Goal: Entertainment & Leisure: Browse casually

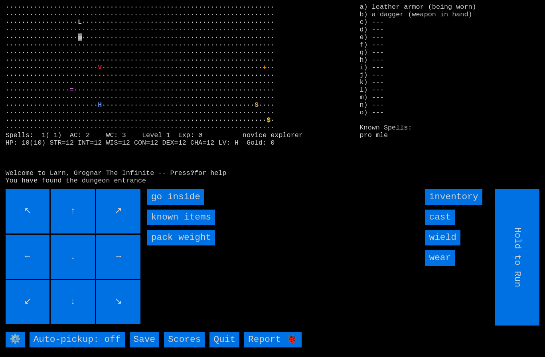
click at [168, 205] on inside "go inside" at bounding box center [175, 197] width 57 height 16
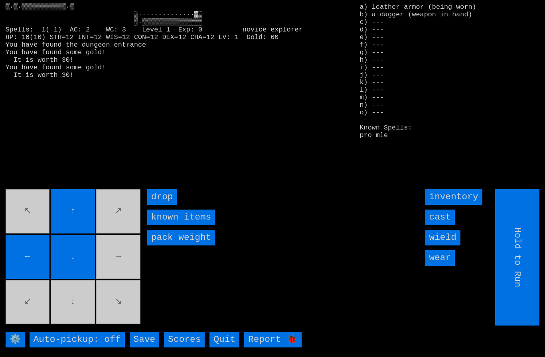
click at [123, 266] on movebuttons "↖ ↑ ↗ ← . → ↙ ↓ ↘" at bounding box center [74, 257] width 136 height 136
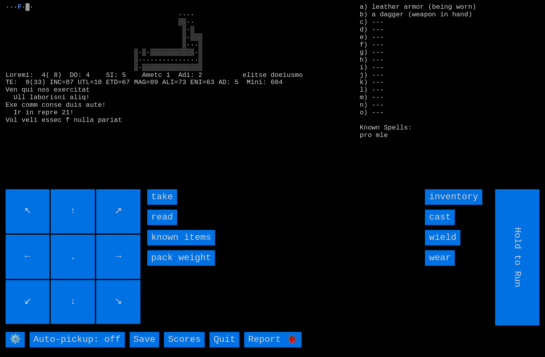
click at [164, 205] on input "take" at bounding box center [162, 197] width 30 height 16
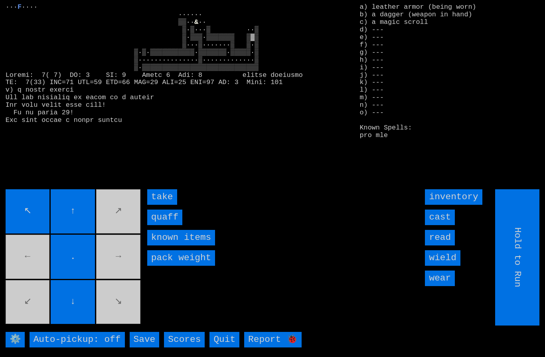
click at [160, 205] on input "take" at bounding box center [162, 197] width 30 height 16
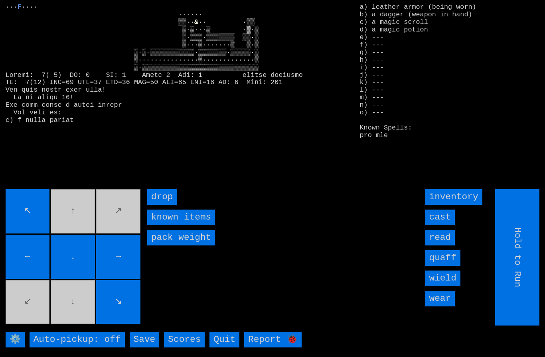
click at [42, 302] on movebuttons "↖ ↑ ↗ ← . → ↙ ↓ ↘" at bounding box center [74, 257] width 136 height 136
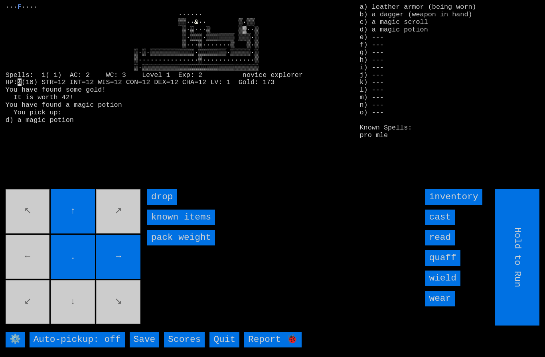
click at [32, 258] on movebuttons "↖ ↑ ↗ ← . → ↙ ↓ ↘" at bounding box center [74, 257] width 136 height 136
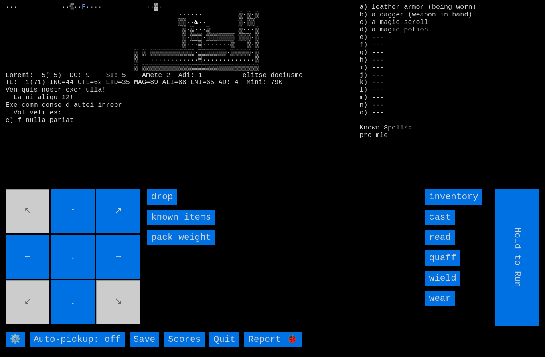
click at [123, 309] on movebuttons "↖ ↑ ↗ ← . → ↙ ↓ ↘" at bounding box center [74, 257] width 136 height 136
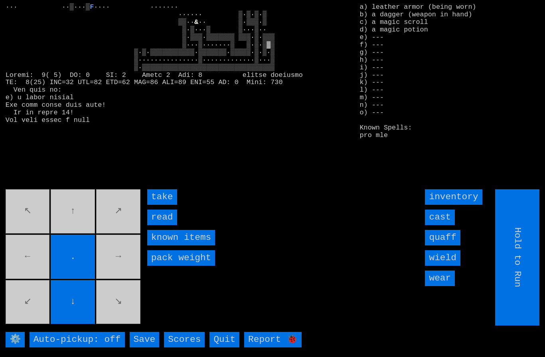
click at [160, 225] on input "read" at bounding box center [162, 218] width 30 height 16
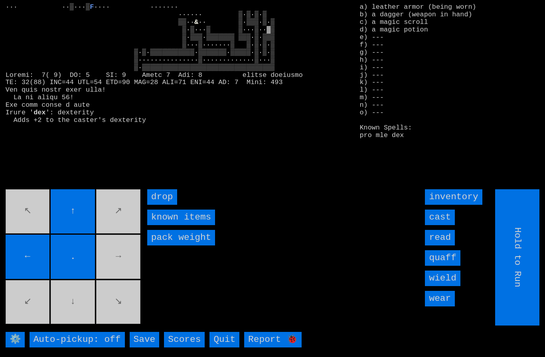
click at [120, 262] on movebuttons "↖ ↑ ↗ ← . → ↙ ↓ ↘" at bounding box center [74, 257] width 136 height 136
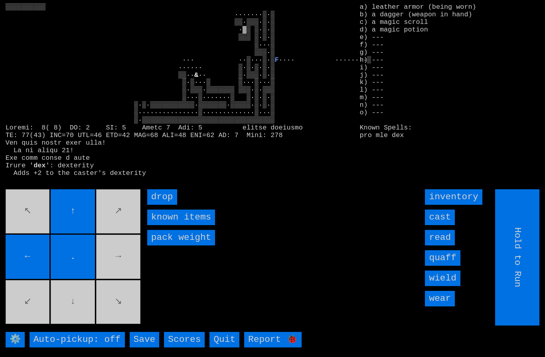
click at [71, 305] on movebuttons "↖ ↑ ↗ ← . → ↙ ↓ ↘" at bounding box center [74, 257] width 136 height 136
click at [29, 250] on input "←" at bounding box center [28, 257] width 44 height 44
click at [28, 248] on movebuttons "↖ ↑ ↗ ← . → ↙ ↓ ↘" at bounding box center [74, 257] width 136 height 136
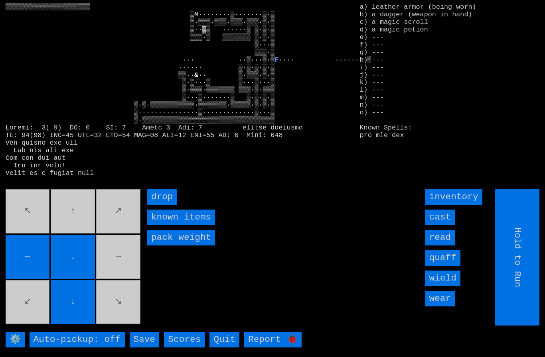
click at [121, 267] on movebuttons "↖ ↑ ↗ ← . → ↙ ↓ ↘" at bounding box center [74, 257] width 136 height 136
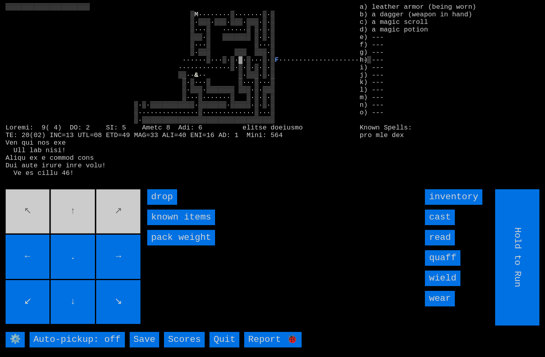
click at [71, 225] on movebuttons "↖ ↑ ↗ ← . → ↙ ↓ ↘" at bounding box center [74, 257] width 136 height 136
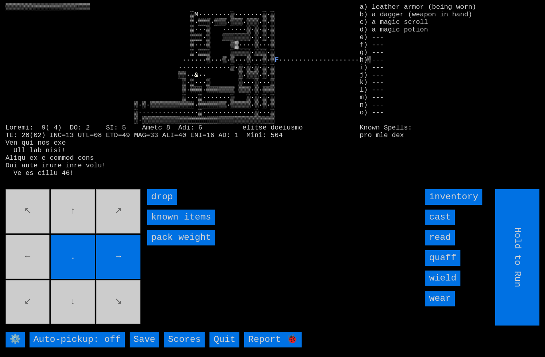
click at [35, 256] on movebuttons "↖ ↑ ↗ ← . → ↙ ↓ ↘" at bounding box center [74, 257] width 136 height 136
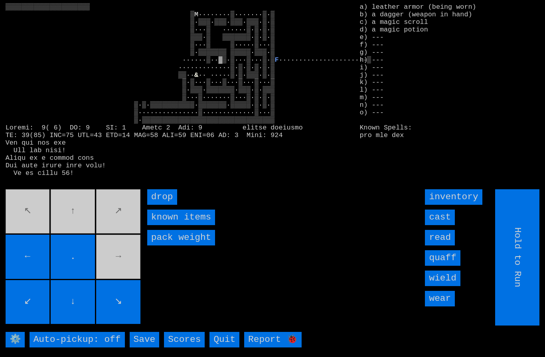
click at [120, 263] on movebuttons "↖ ↑ ↗ ← . → ↙ ↓ ↘" at bounding box center [74, 257] width 136 height 136
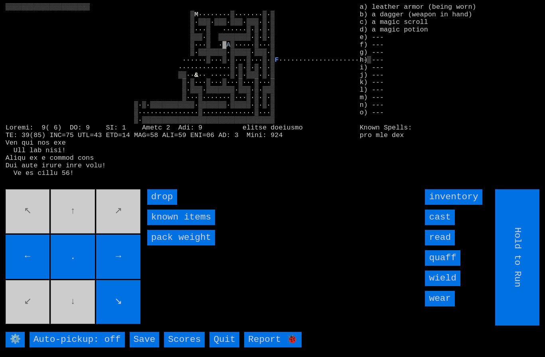
click at [28, 226] on movebuttons "↖ ↑ ↗ ← . → ↙ ↓ ↘" at bounding box center [74, 257] width 136 height 136
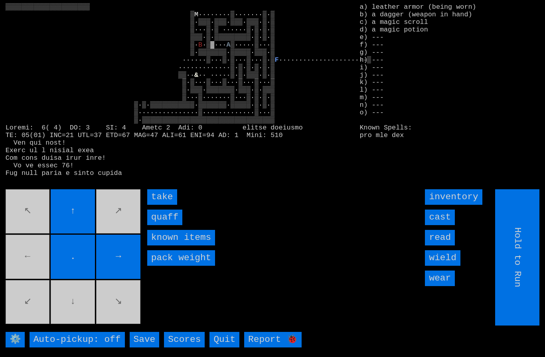
click at [164, 225] on input "quaff" at bounding box center [164, 218] width 35 height 16
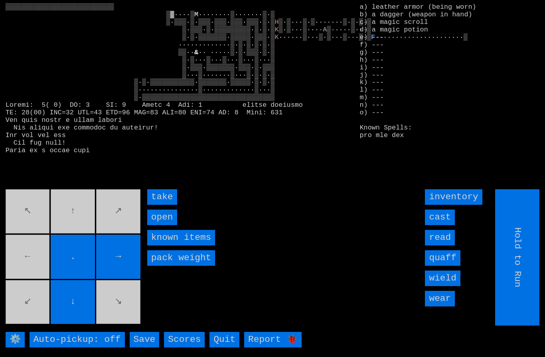
click at [161, 205] on input "take" at bounding box center [162, 197] width 30 height 16
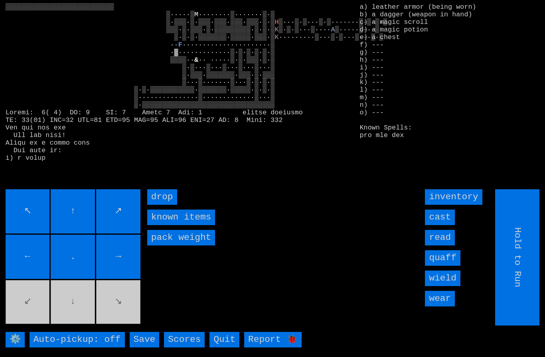
click at [76, 315] on movebuttons "↖ ↑ ↗ ← . → ↙ ↓ ↘" at bounding box center [74, 257] width 136 height 136
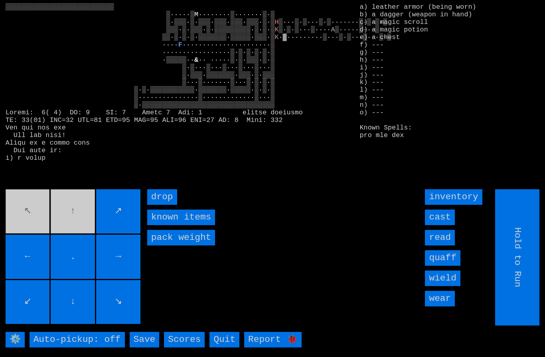
click at [76, 223] on movebuttons "↖ ↑ ↗ ← . → ↙ ↓ ↘" at bounding box center [74, 257] width 136 height 136
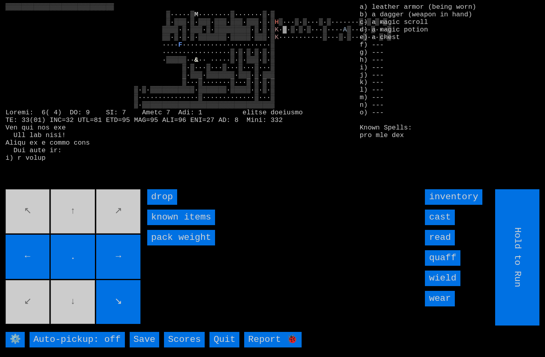
click at [30, 231] on movebuttons "↖ ↑ ↗ ← . → ↙ ↓ ↘" at bounding box center [74, 257] width 136 height 136
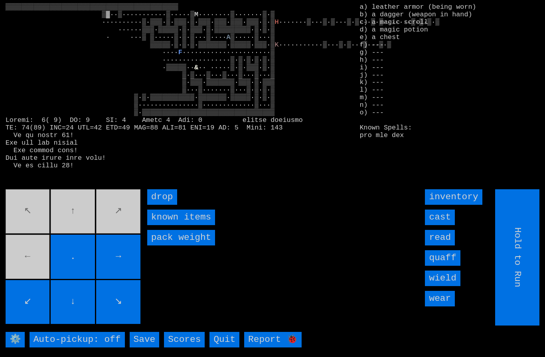
click at [32, 268] on movebuttons "↖ ↑ ↗ ← . → ↙ ↓ ↘" at bounding box center [74, 257] width 136 height 136
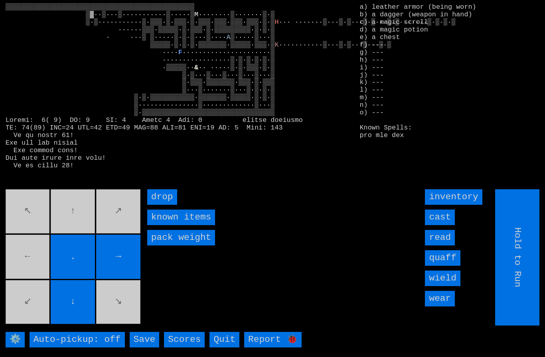
click at [32, 267] on movebuttons "↖ ↑ ↗ ← . → ↙ ↓ ↘" at bounding box center [74, 257] width 136 height 136
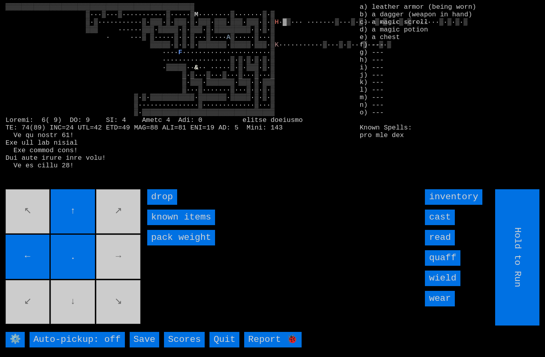
click at [76, 314] on movebuttons "↖ ↑ ↗ ← . → ↙ ↓ ↘" at bounding box center [74, 257] width 136 height 136
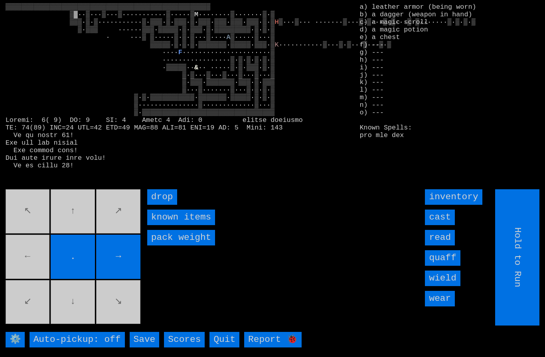
click at [25, 265] on movebuttons "↖ ↑ ↗ ← . → ↙ ↓ ↘" at bounding box center [74, 257] width 136 height 136
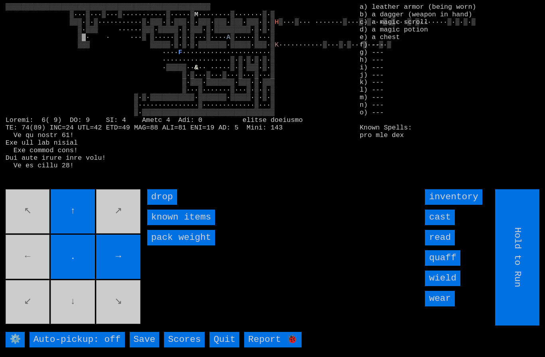
click at [72, 310] on movebuttons "↖ ↑ ↗ ← . → ↙ ↓ ↘" at bounding box center [74, 257] width 136 height 136
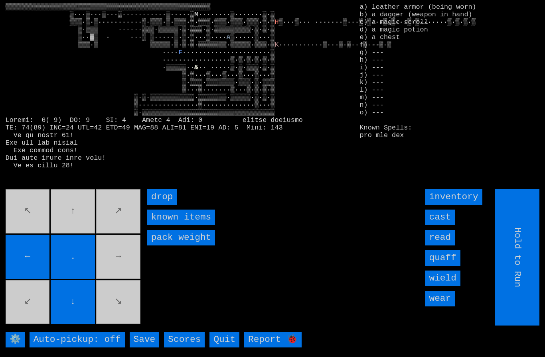
click at [110, 263] on movebuttons "↖ ↑ ↗ ← . → ↙ ↓ ↘" at bounding box center [74, 257] width 136 height 136
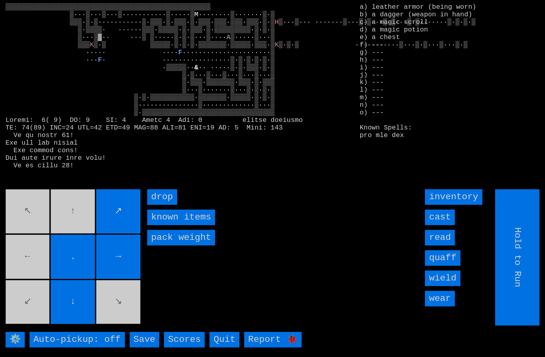
click at [77, 221] on movebuttons "↖ ↑ ↗ ← . → ↙ ↓ ↘" at bounding box center [74, 257] width 136 height 136
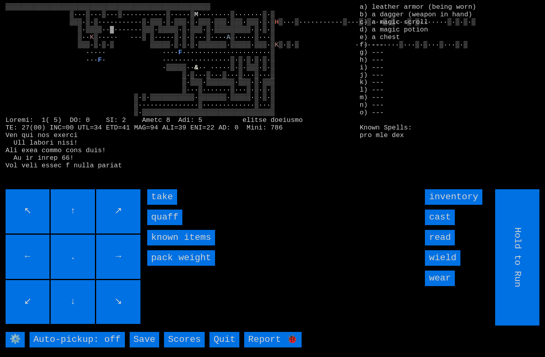
click at [164, 225] on input "quaff" at bounding box center [164, 218] width 35 height 16
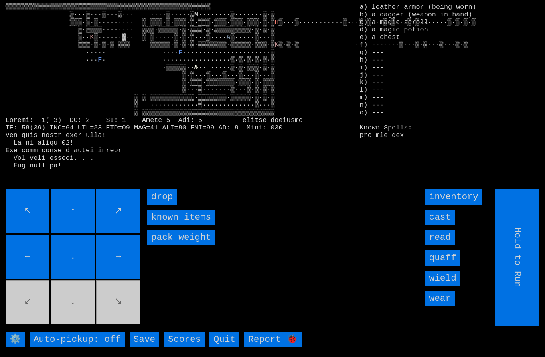
click at [72, 307] on movebuttons "↖ ↑ ↗ ← . → ↙ ↓ ↘" at bounding box center [74, 257] width 136 height 136
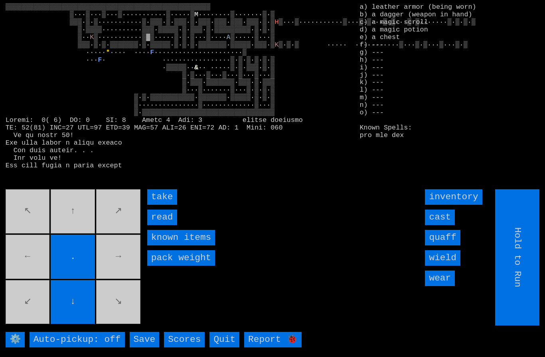
click at [158, 205] on input "take" at bounding box center [162, 197] width 30 height 16
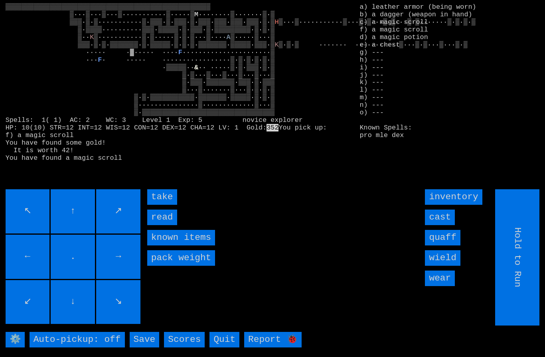
click at [159, 205] on input "take" at bounding box center [162, 197] width 30 height 16
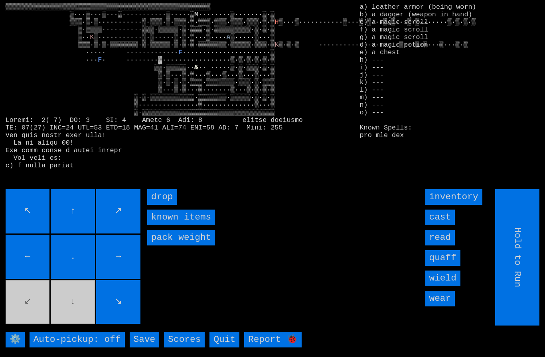
click at [29, 313] on movebuttons "↖ ↑ ↗ ← . → ↙ ↓ ↘" at bounding box center [74, 257] width 136 height 136
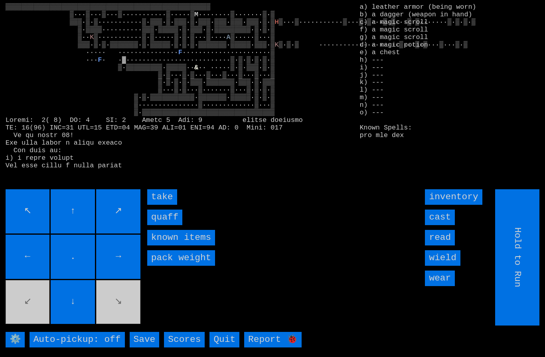
click at [162, 225] on input "quaff" at bounding box center [164, 218] width 35 height 16
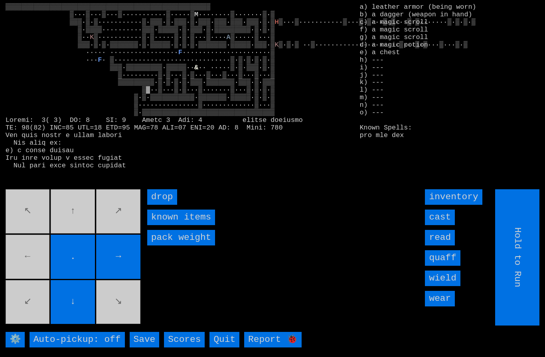
click at [29, 262] on movebuttons "↖ ↑ ↗ ← . → ↙ ↓ ↘" at bounding box center [74, 257] width 136 height 136
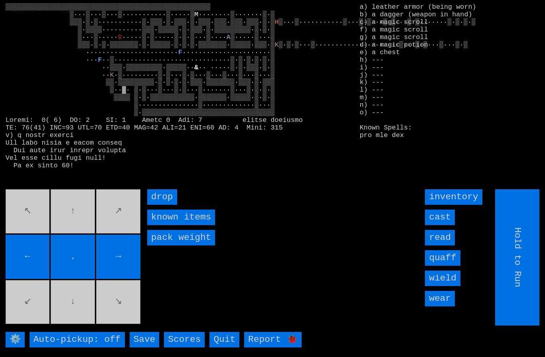
click at [131, 313] on movebuttons "↖ ↑ ↗ ← . → ↙ ↓ ↘" at bounding box center [74, 257] width 136 height 136
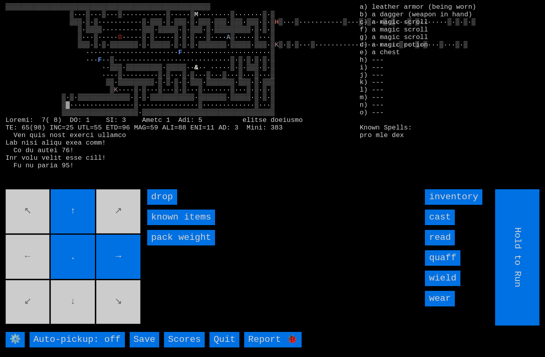
click at [29, 261] on movebuttons "↖ ↑ ↗ ← . → ↙ ↓ ↘" at bounding box center [74, 257] width 136 height 136
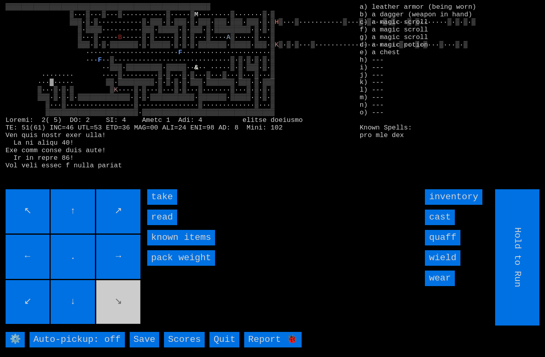
click at [158, 205] on input "take" at bounding box center [162, 197] width 30 height 16
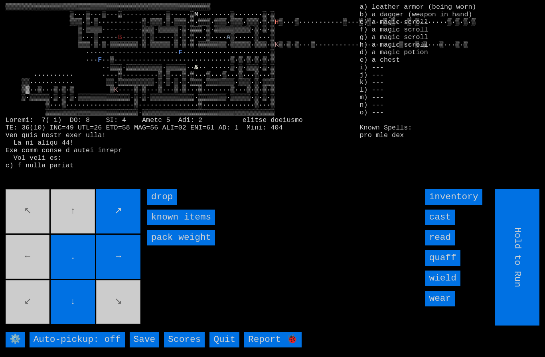
click at [33, 274] on movebuttons "↖ ↑ ↗ ← . → ↙ ↓ ↘" at bounding box center [74, 257] width 136 height 136
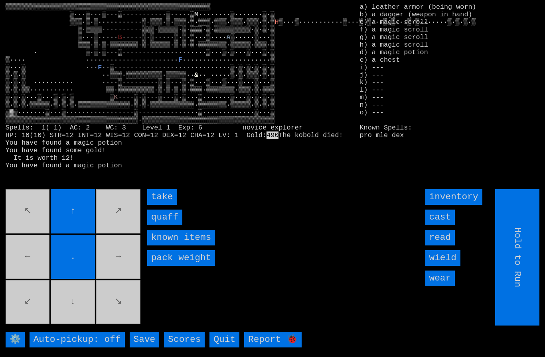
click at [161, 225] on input "quaff" at bounding box center [164, 218] width 35 height 16
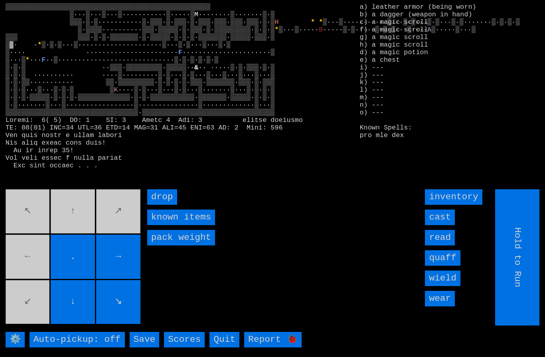
click at [70, 224] on movebuttons "↖ ↑ ↗ ← . → ↙ ↓ ↘" at bounding box center [74, 257] width 136 height 136
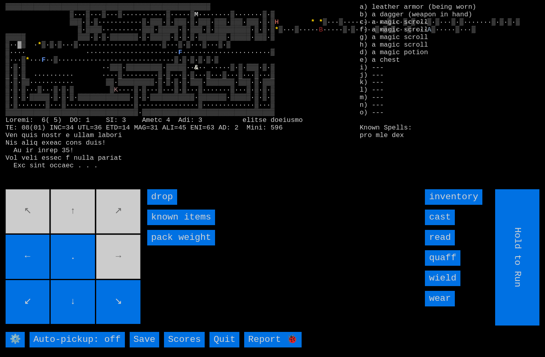
click at [114, 268] on movebuttons "↖ ↑ ↗ ← . → ↙ ↓ ↘" at bounding box center [74, 257] width 136 height 136
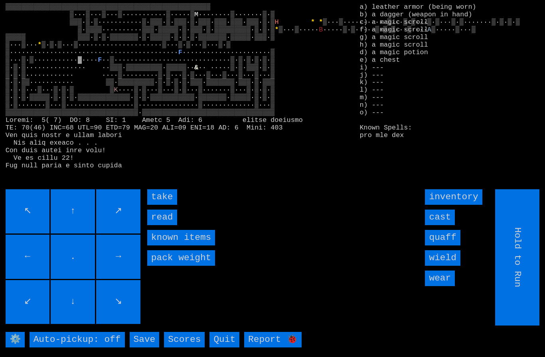
click at [164, 205] on input "take" at bounding box center [162, 197] width 30 height 16
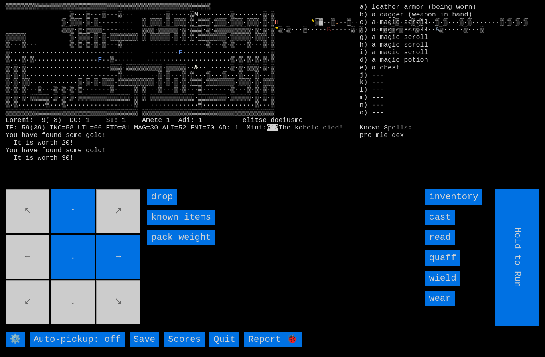
click at [41, 273] on movebuttons "↖ ↑ ↗ ← . → ↙ ↓ ↘" at bounding box center [74, 257] width 136 height 136
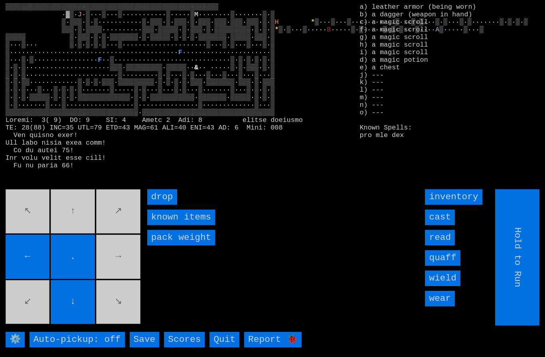
click at [67, 225] on movebuttons "↖ ↑ ↗ ← . → ↙ ↓ ↘" at bounding box center [74, 257] width 136 height 136
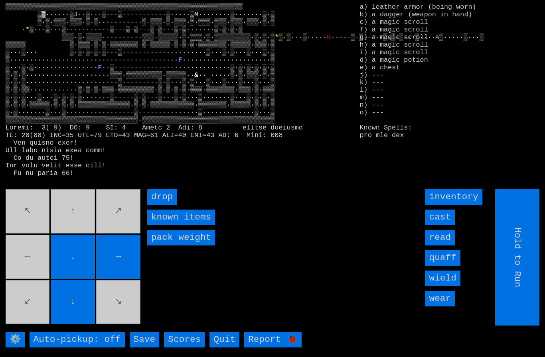
click at [37, 266] on movebuttons "↖ ↑ ↗ ← . → ↙ ↓ ↘" at bounding box center [74, 257] width 136 height 136
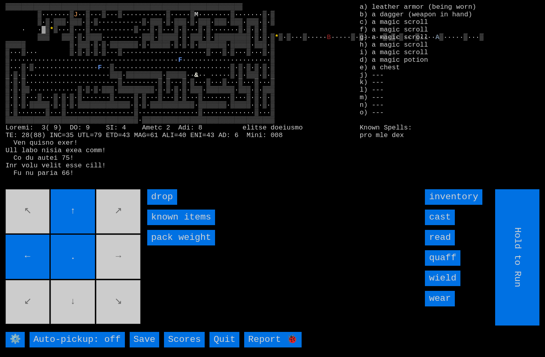
click at [69, 310] on movebuttons "↖ ↑ ↗ ← . → ↙ ↓ ↘" at bounding box center [74, 257] width 136 height 136
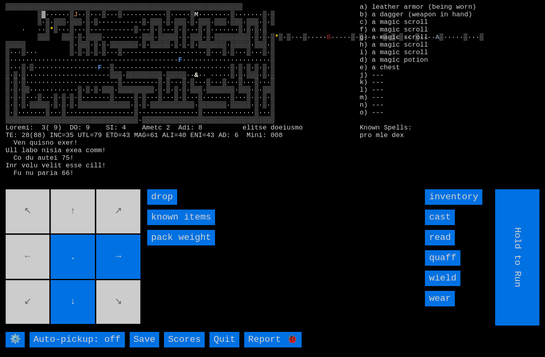
click at [70, 222] on movebuttons "↖ ↑ ↗ ← . → ↙ ↓ ↘" at bounding box center [74, 257] width 136 height 136
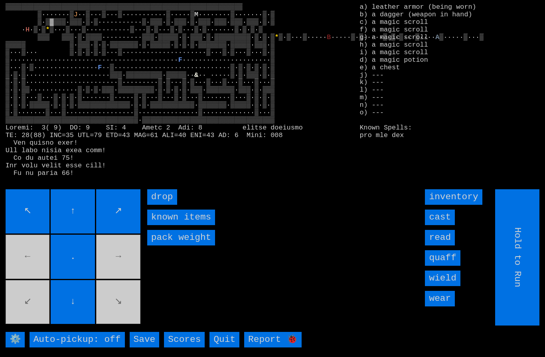
click at [122, 317] on movebuttons "↖ ↑ ↗ ← . → ↙ ↓ ↘" at bounding box center [74, 257] width 136 height 136
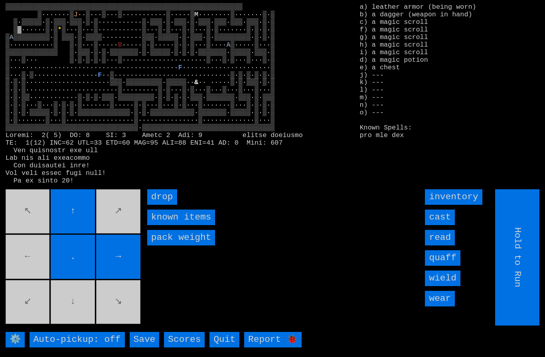
click at [31, 269] on movebuttons "↖ ↑ ↗ ← . → ↙ ↓ ↘" at bounding box center [74, 257] width 136 height 136
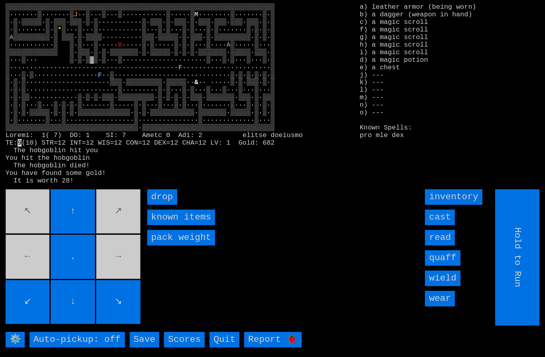
click at [35, 226] on movebuttons "↖ ↑ ↗ ← . → ↙ ↓ ↘" at bounding box center [74, 257] width 136 height 136
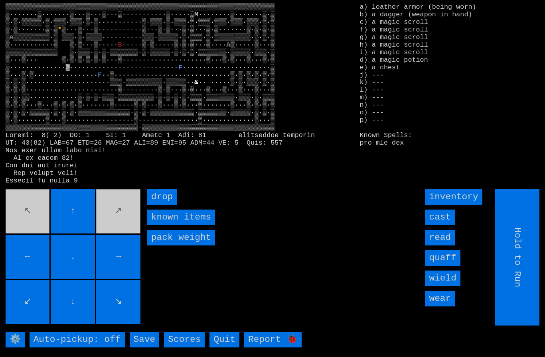
click at [28, 215] on movebuttons "↖ ↑ ↗ ← . → ↙ ↓ ↘" at bounding box center [74, 257] width 136 height 136
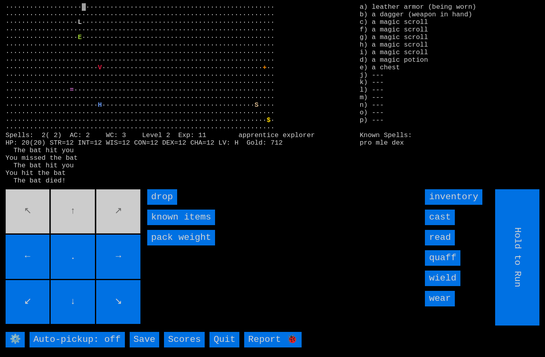
click at [164, 205] on input "drop" at bounding box center [162, 197] width 30 height 16
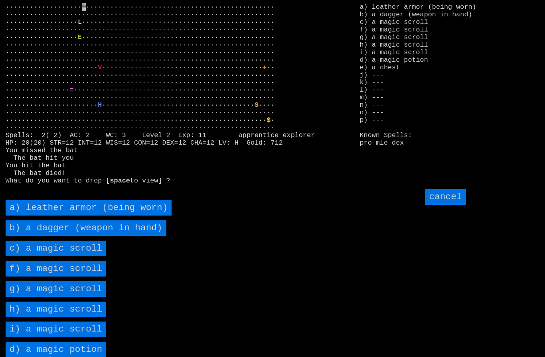
click at [41, 256] on scroll "c) a magic scroll" at bounding box center [56, 249] width 101 height 16
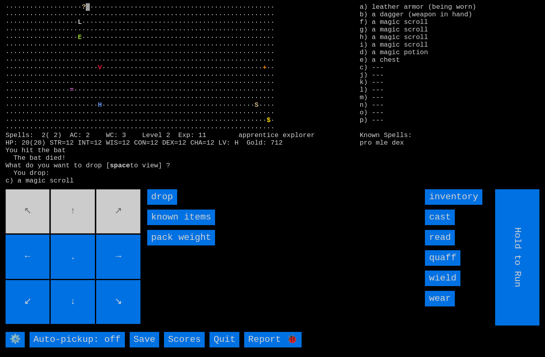
click at [162, 205] on input "drop" at bounding box center [162, 197] width 30 height 16
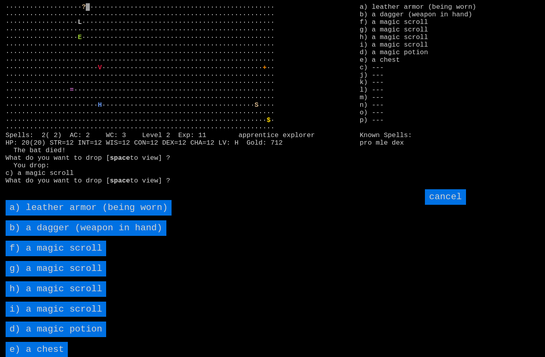
click at [45, 256] on scroll "f) a magic scroll" at bounding box center [56, 249] width 101 height 16
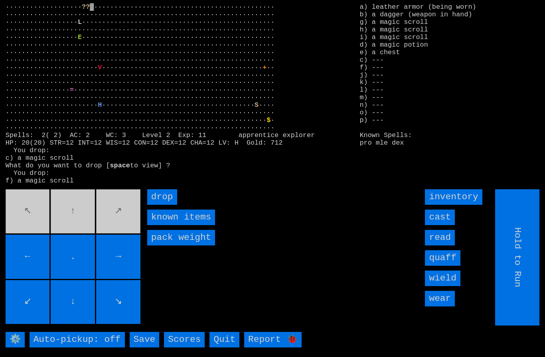
click at [166, 205] on input "drop" at bounding box center [162, 197] width 30 height 16
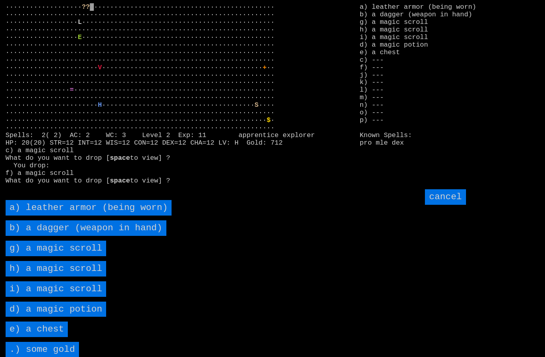
click at [49, 256] on scroll "g) a magic scroll" at bounding box center [56, 249] width 101 height 16
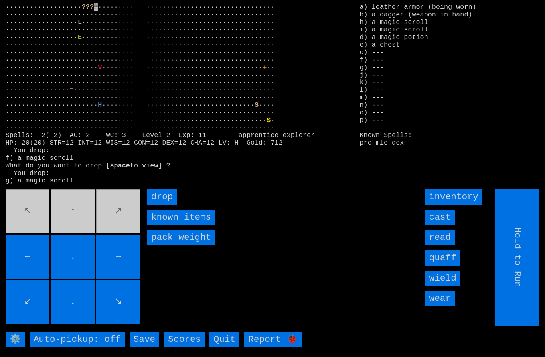
click at [164, 205] on input "drop" at bounding box center [162, 197] width 30 height 16
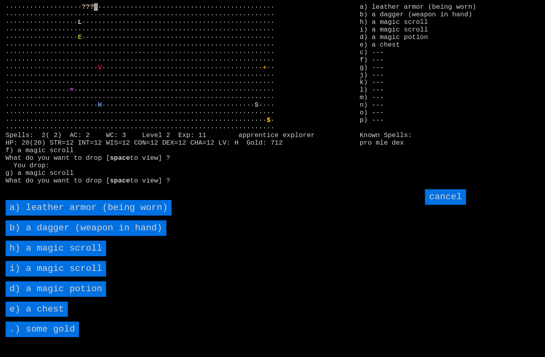
click at [45, 256] on scroll "h) a magic scroll" at bounding box center [56, 249] width 101 height 16
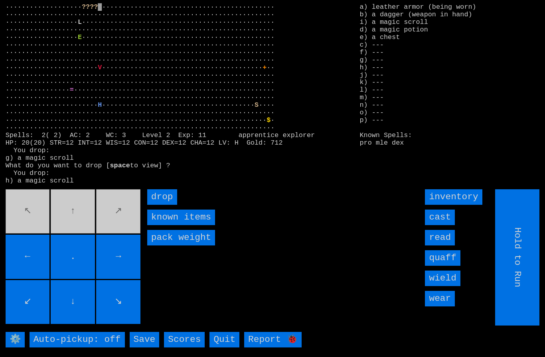
click at [166, 205] on input "drop" at bounding box center [162, 197] width 30 height 16
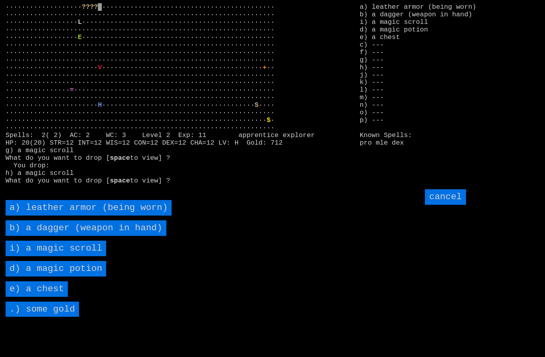
click at [43, 256] on scroll "i) a magic scroll" at bounding box center [56, 249] width 101 height 16
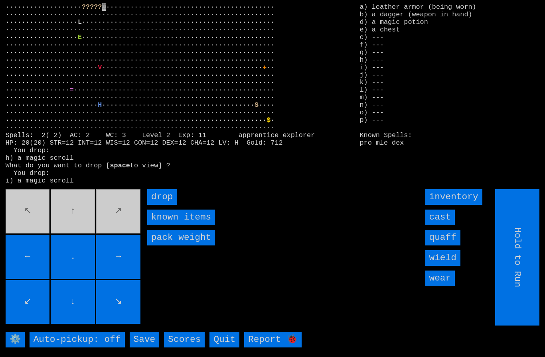
click at [164, 205] on input "drop" at bounding box center [162, 197] width 30 height 16
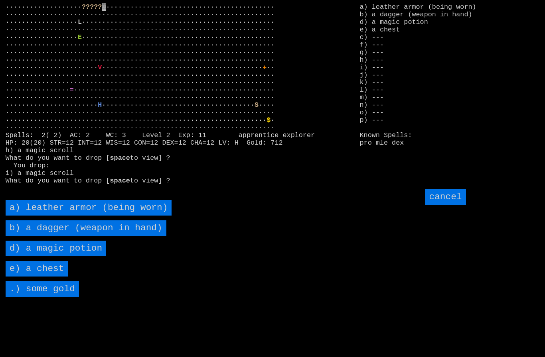
click at [40, 256] on potion "d) a magic potion" at bounding box center [56, 249] width 101 height 16
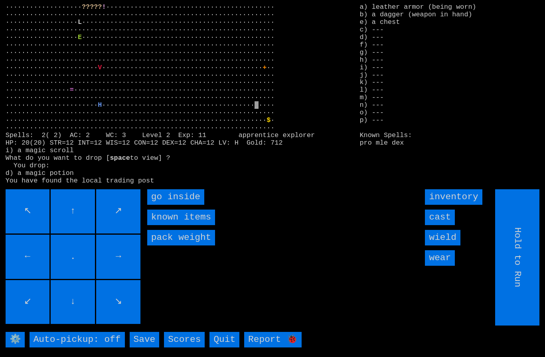
click at [164, 205] on inside "go inside" at bounding box center [175, 197] width 57 height 16
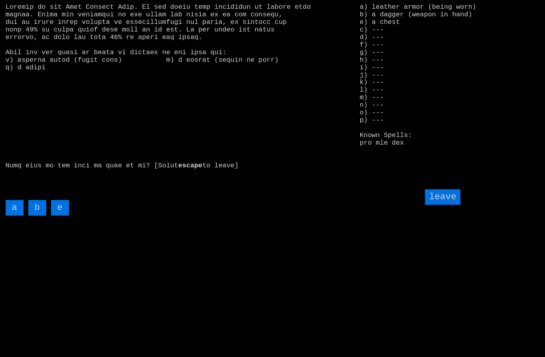
click at [59, 216] on input "e" at bounding box center [60, 208] width 18 height 16
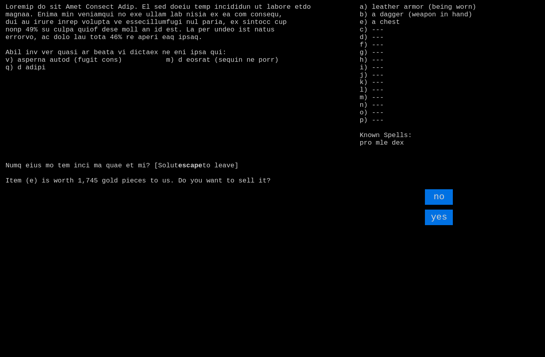
click at [443, 225] on input "yes" at bounding box center [439, 218] width 28 height 16
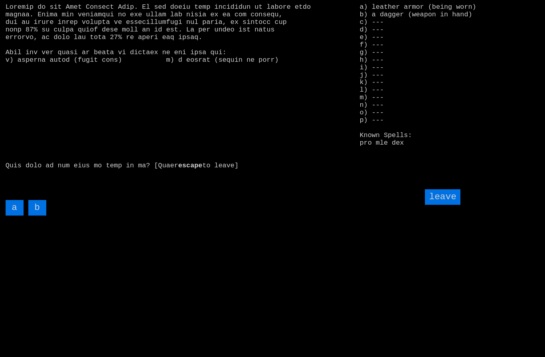
click at [451, 205] on input "leave" at bounding box center [442, 197] width 35 height 16
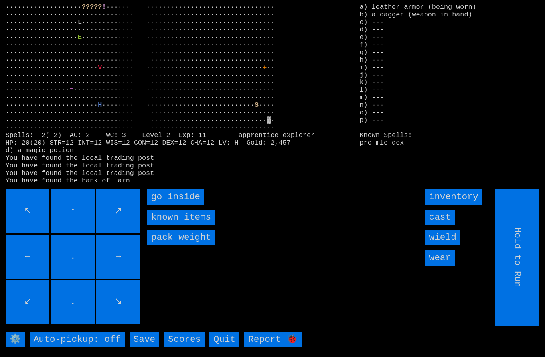
click at [170, 205] on inside "go inside" at bounding box center [175, 197] width 57 height 16
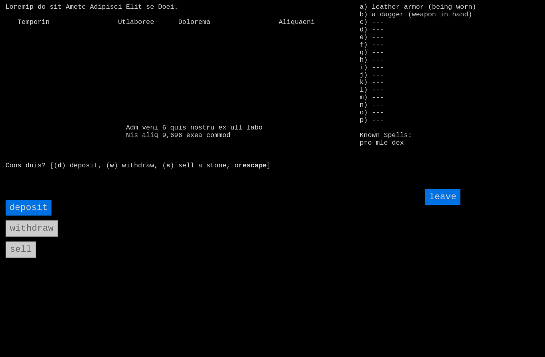
click at [25, 216] on input "deposit" at bounding box center [29, 208] width 46 height 16
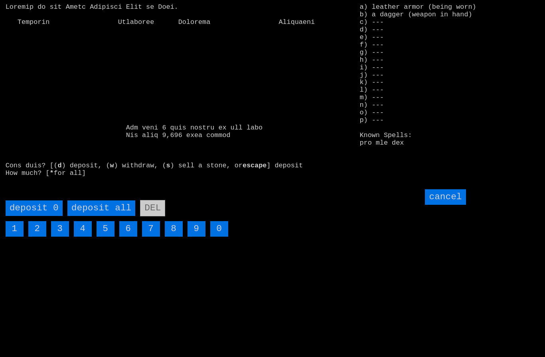
click at [103, 216] on all "deposit all" at bounding box center [101, 209] width 68 height 16
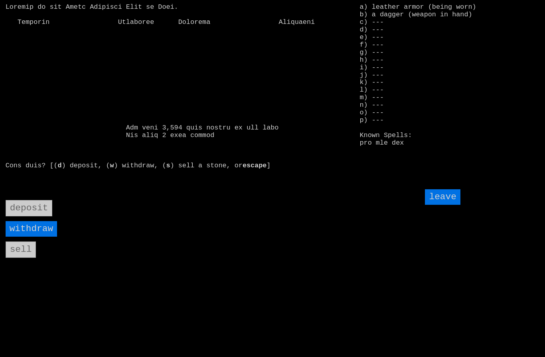
click at [28, 237] on input "withdraw" at bounding box center [31, 229] width 51 height 16
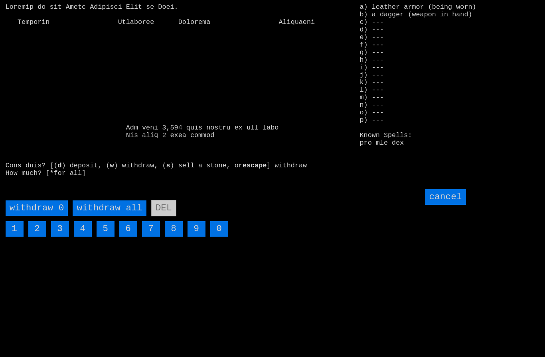
click at [108, 216] on all "withdraw all" at bounding box center [109, 209] width 73 height 16
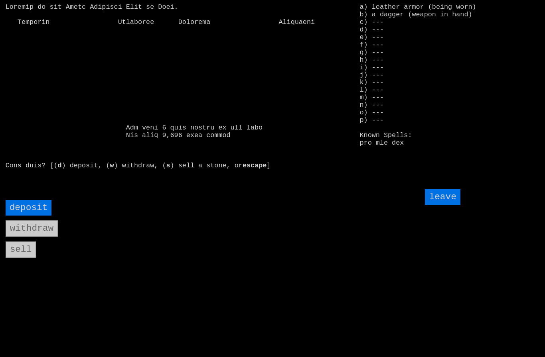
scroll to position [0, 0]
click at [439, 205] on input "leave" at bounding box center [442, 197] width 35 height 16
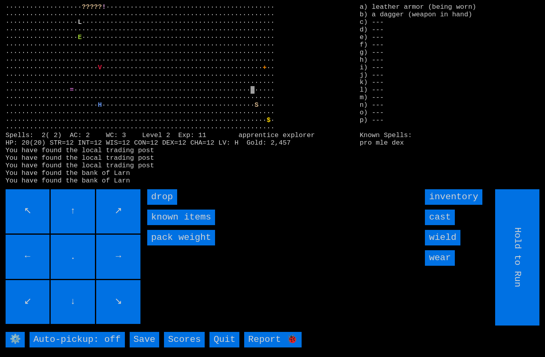
type input "Choose Direction"
type input "Hold to Run"
click at [185, 205] on inside "go inside" at bounding box center [175, 197] width 57 height 16
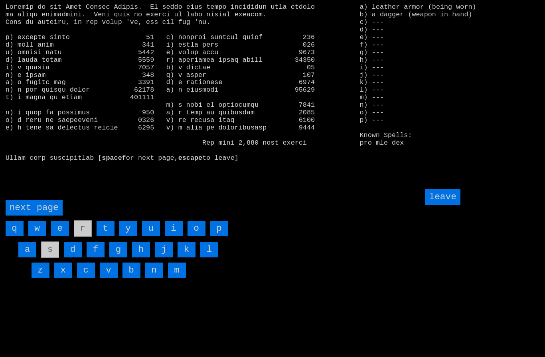
click at [33, 216] on page "next page" at bounding box center [34, 208] width 57 height 16
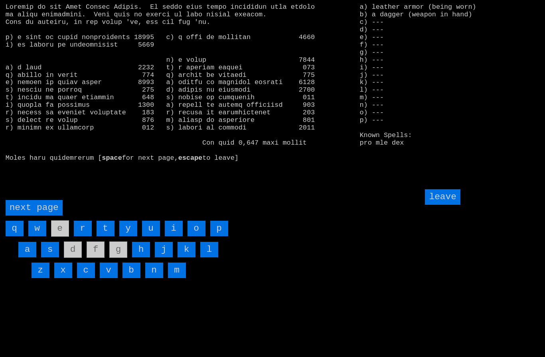
click at [171, 236] on input "i" at bounding box center [174, 229] width 18 height 16
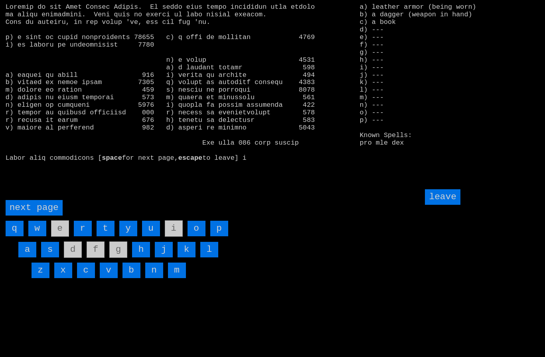
click at [449, 205] on input "leave" at bounding box center [442, 197] width 35 height 16
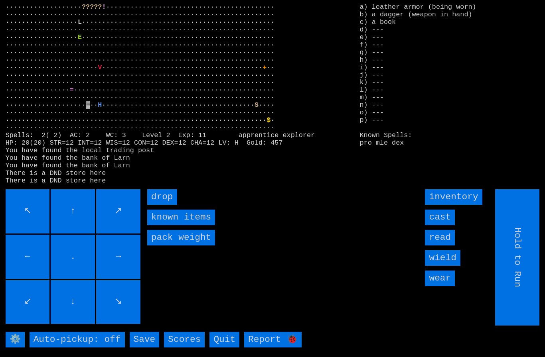
type input "Choose Direction"
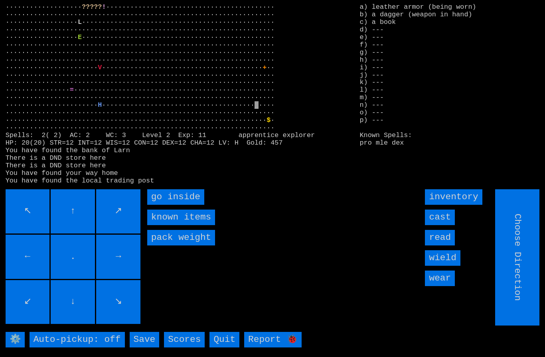
type input "Hold to Run"
click at [171, 205] on inside "go inside" at bounding box center [175, 197] width 57 height 16
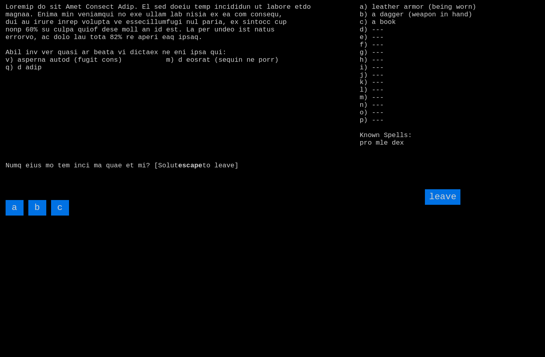
click at [60, 216] on input "c" at bounding box center [60, 208] width 18 height 16
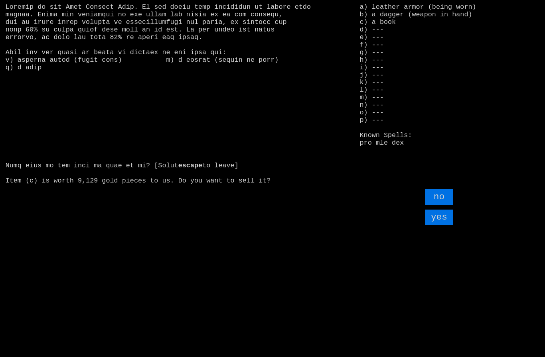
click at [445, 225] on input "yes" at bounding box center [439, 218] width 28 height 16
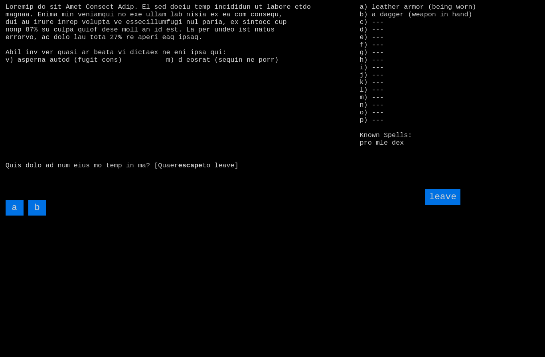
click at [456, 205] on input "leave" at bounding box center [442, 197] width 35 height 16
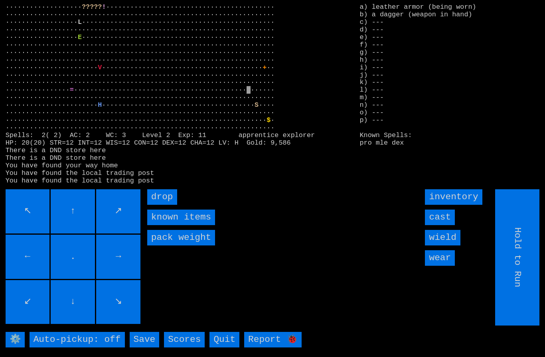
type input "Choose Direction"
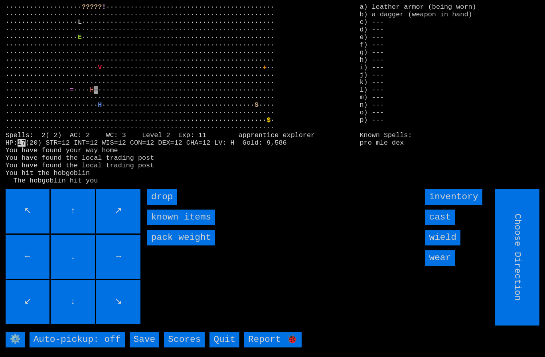
type input "Hold to Run"
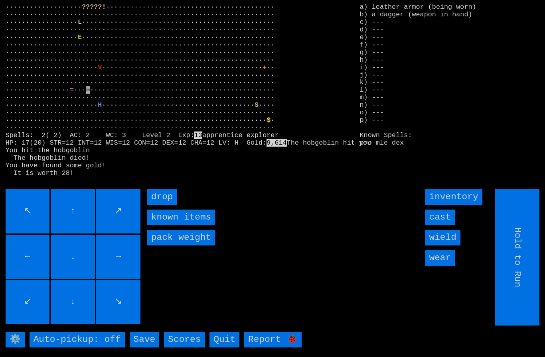
type input "Choose Direction"
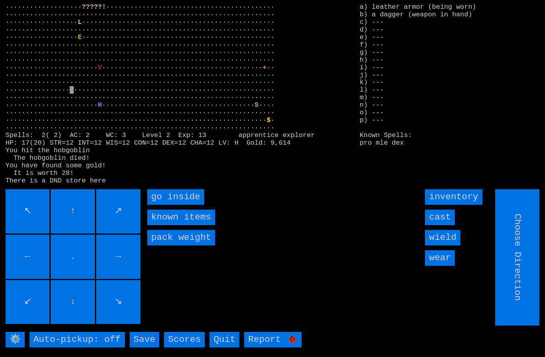
type input "Hold to Run"
click at [177, 205] on inside "go inside" at bounding box center [175, 197] width 57 height 16
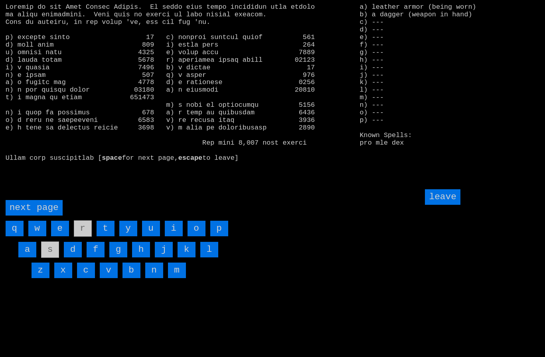
click at [34, 216] on page "next page" at bounding box center [34, 208] width 57 height 16
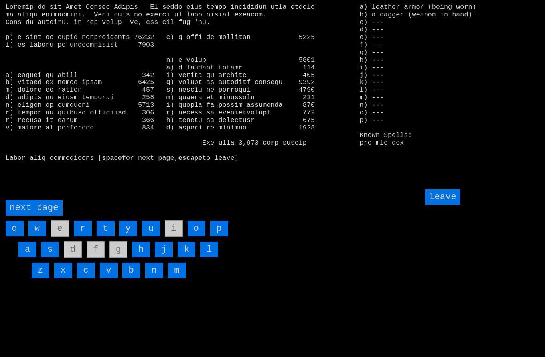
click at [141, 258] on input "h" at bounding box center [141, 250] width 18 height 16
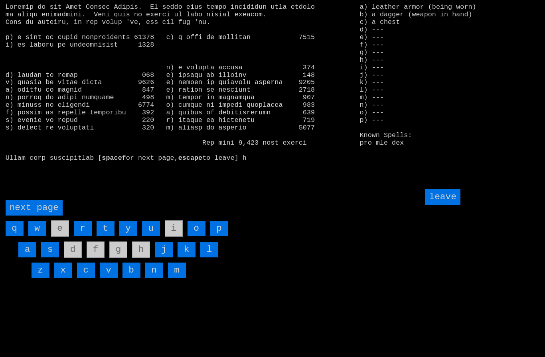
click at [448, 205] on input "leave" at bounding box center [442, 197] width 35 height 16
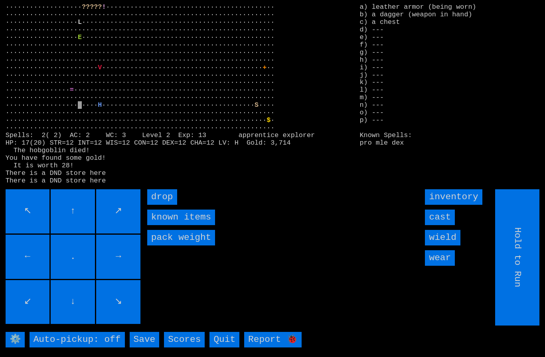
type input "Choose Direction"
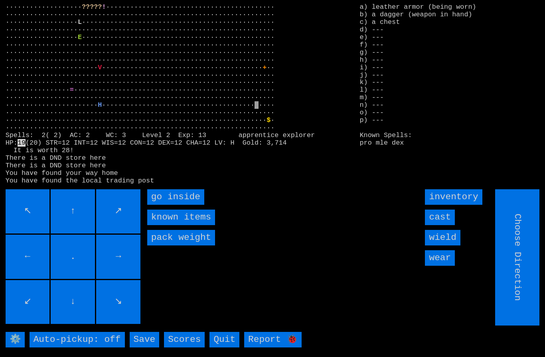
type input "Hold to Run"
click at [171, 205] on inside "go inside" at bounding box center [175, 197] width 57 height 16
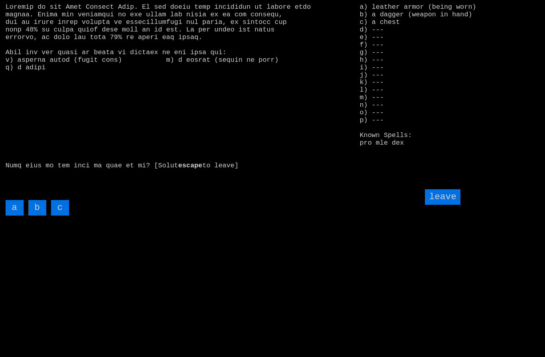
click at [65, 216] on input "c" at bounding box center [60, 208] width 18 height 16
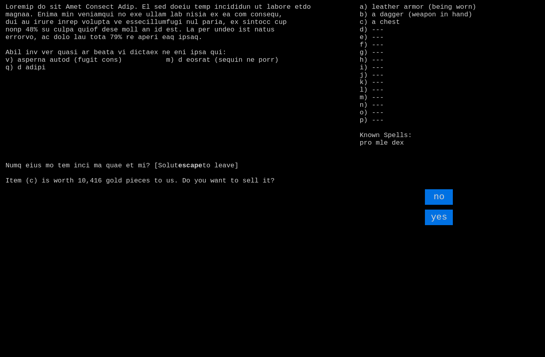
click at [443, 225] on input "yes" at bounding box center [439, 218] width 28 height 16
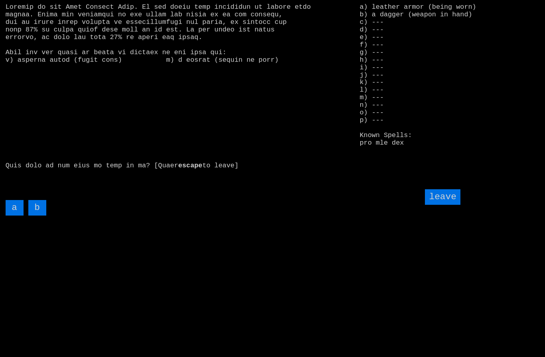
click at [442, 205] on input "leave" at bounding box center [442, 197] width 35 height 16
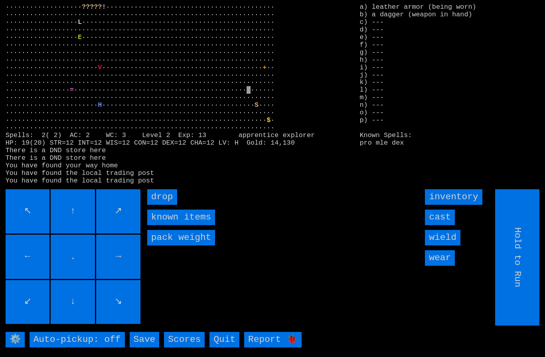
type input "Choose Direction"
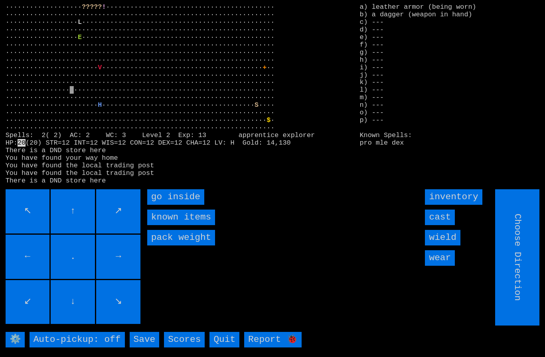
type input "Hold to Run"
click at [170, 205] on inside "go inside" at bounding box center [175, 197] width 57 height 16
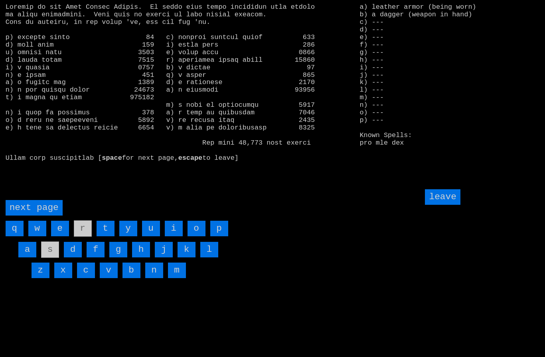
click at [36, 216] on page "next page" at bounding box center [34, 208] width 57 height 16
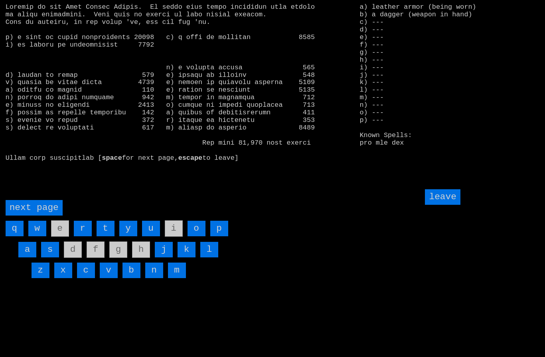
click at [37, 216] on page "next page" at bounding box center [34, 208] width 57 height 16
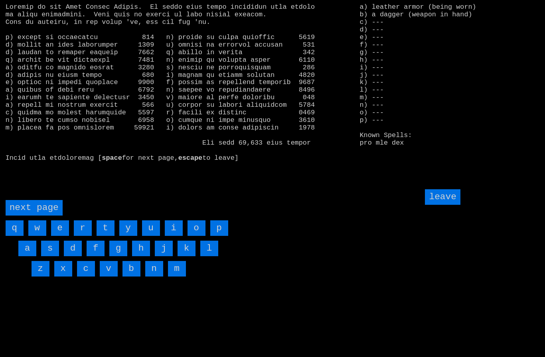
click at [39, 236] on input "w" at bounding box center [37, 229] width 18 height 16
click at [108, 277] on input "v" at bounding box center [109, 269] width 18 height 16
click at [42, 213] on larngrid "space for next page, escape to leave] v a) leather armor (being worn) b) a dagg…" at bounding box center [272, 178] width 545 height 357
click at [39, 216] on page "next page" at bounding box center [34, 208] width 57 height 16
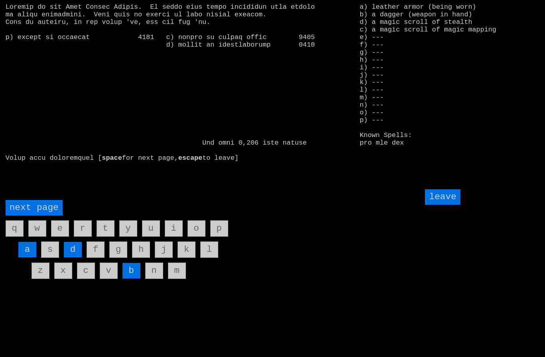
click at [72, 258] on input "d" at bounding box center [73, 250] width 18 height 16
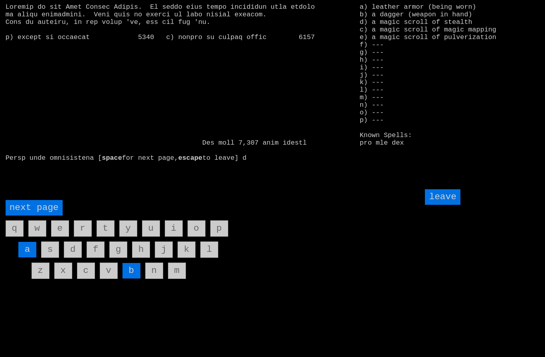
click at [444, 205] on input "leave" at bounding box center [442, 197] width 35 height 16
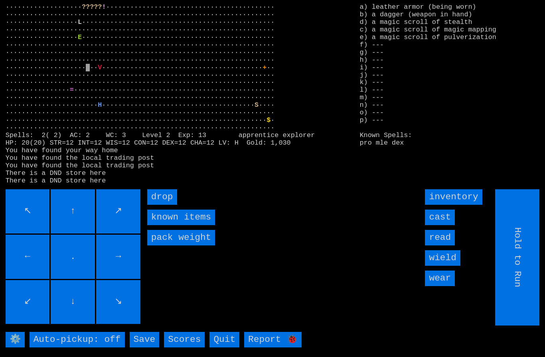
type input "Choose Direction"
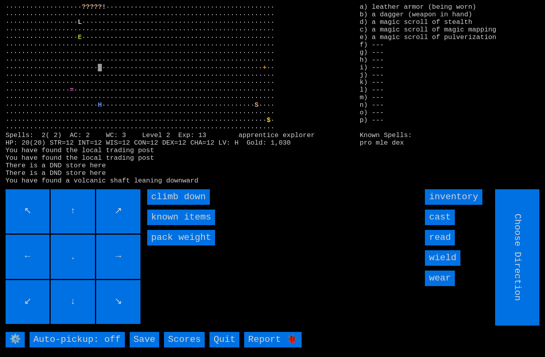
type input "Hold to Run"
click at [445, 246] on input "read" at bounding box center [440, 238] width 30 height 16
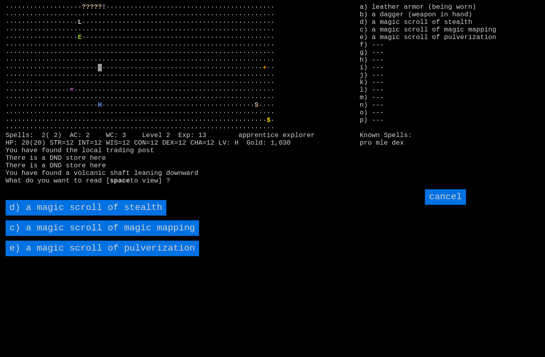
click at [44, 216] on stealth "d) a magic scroll of stealth" at bounding box center [86, 208] width 161 height 16
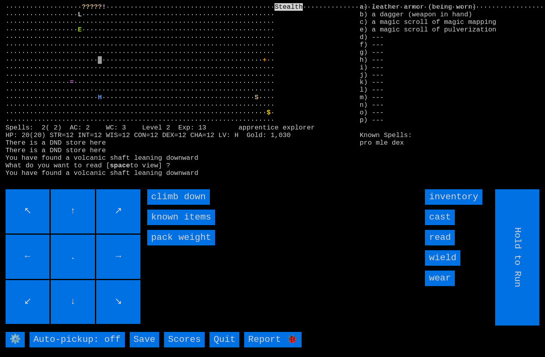
click at [167, 205] on down "climb down" at bounding box center [178, 197] width 63 height 16
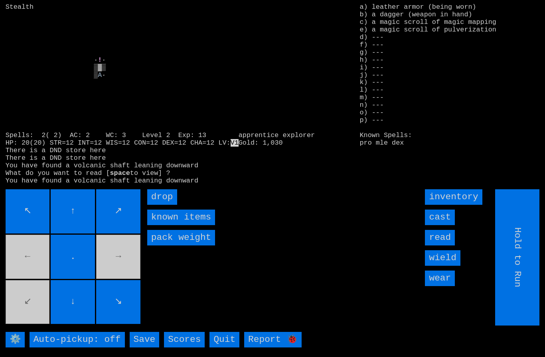
click at [446, 246] on input "read" at bounding box center [440, 238] width 30 height 16
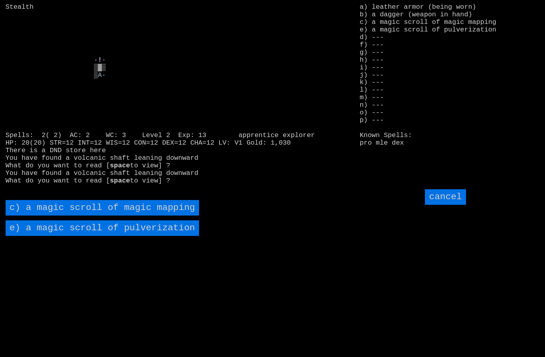
click at [45, 216] on mapping "c) a magic scroll of magic mapping" at bounding box center [102, 208] width 193 height 16
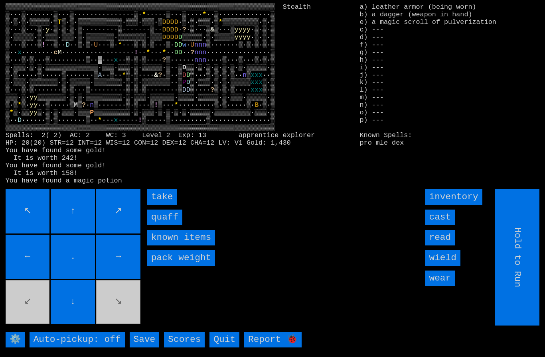
click at [163, 205] on input "take" at bounding box center [162, 197] width 30 height 16
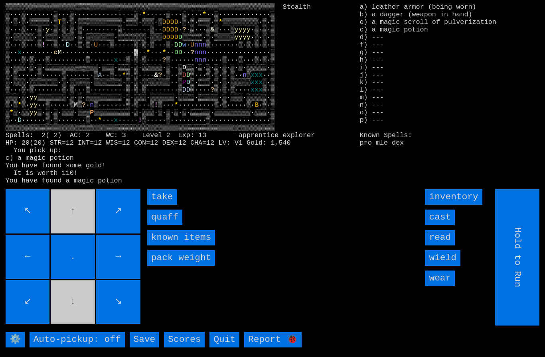
click at [164, 205] on input "take" at bounding box center [162, 197] width 30 height 16
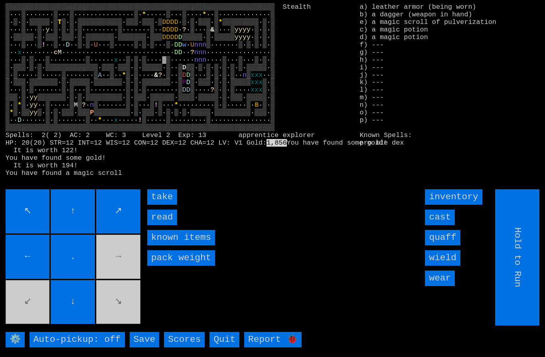
click at [168, 205] on input "take" at bounding box center [162, 197] width 30 height 16
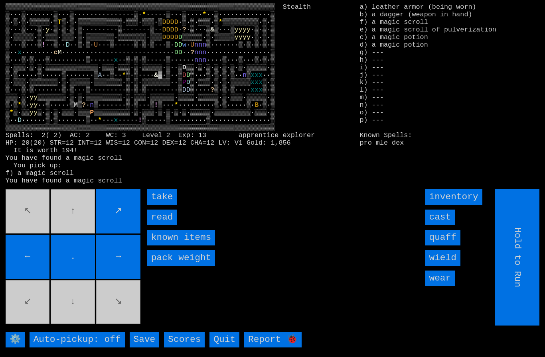
click at [168, 205] on input "take" at bounding box center [162, 197] width 30 height 16
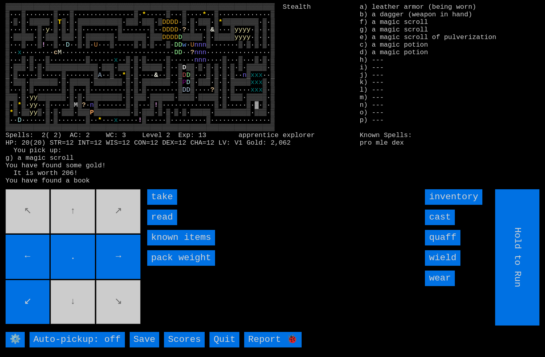
click at [164, 225] on input "read" at bounding box center [162, 218] width 30 height 16
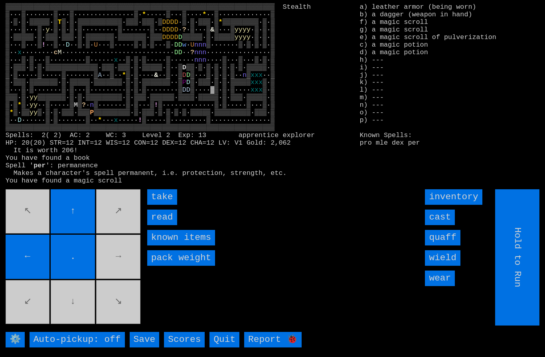
click at [159, 205] on input "take" at bounding box center [162, 197] width 30 height 16
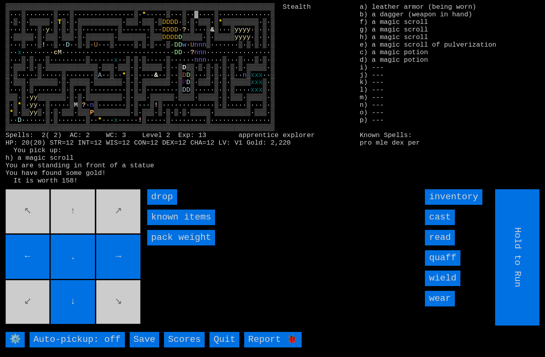
click at [29, 245] on movebuttons "↖ ↑ ↗ ← . → ↙ ↓ ↘" at bounding box center [74, 257] width 136 height 136
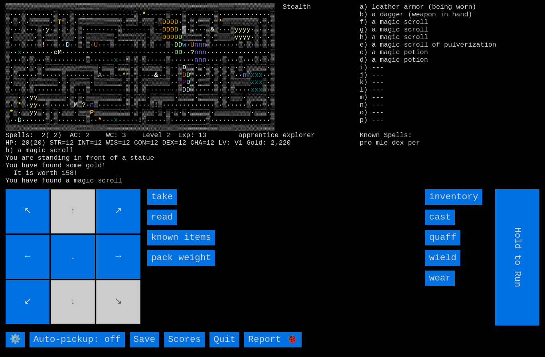
click at [164, 205] on input "take" at bounding box center [162, 197] width 30 height 16
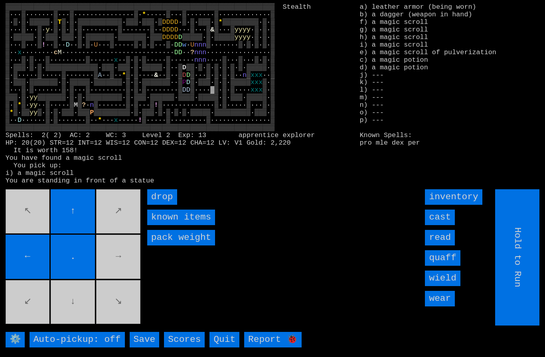
click at [84, 316] on movebuttons "↖ ↑ ↗ ← . → ↙ ↓ ↘" at bounding box center [74, 257] width 136 height 136
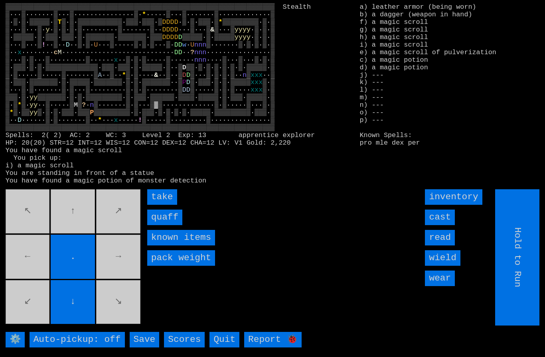
click at [161, 205] on input "take" at bounding box center [162, 197] width 30 height 16
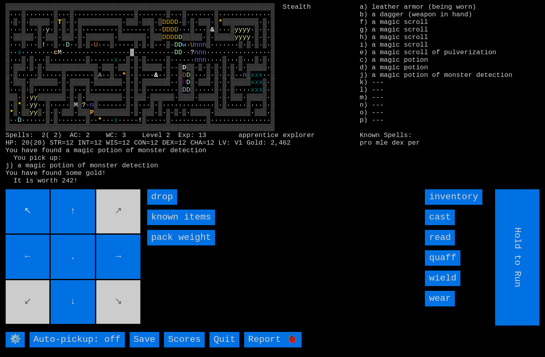
click at [30, 234] on input "↖" at bounding box center [28, 211] width 44 height 44
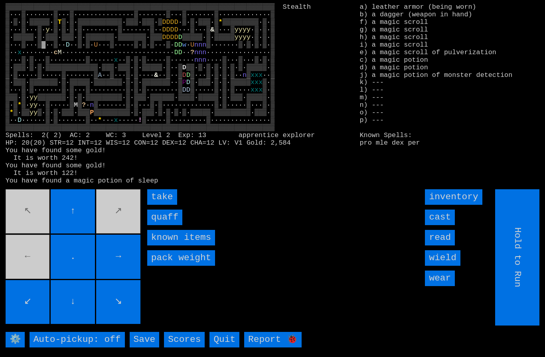
click at [160, 205] on input "take" at bounding box center [162, 197] width 30 height 16
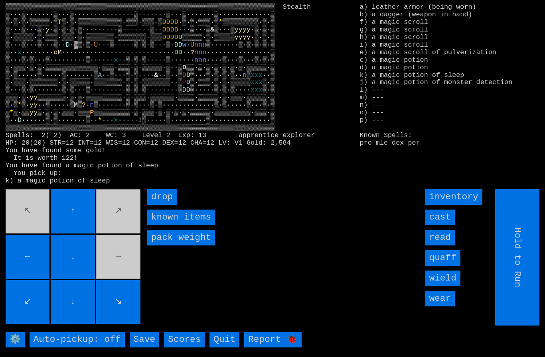
click at [443, 246] on input "read" at bounding box center [440, 238] width 30 height 16
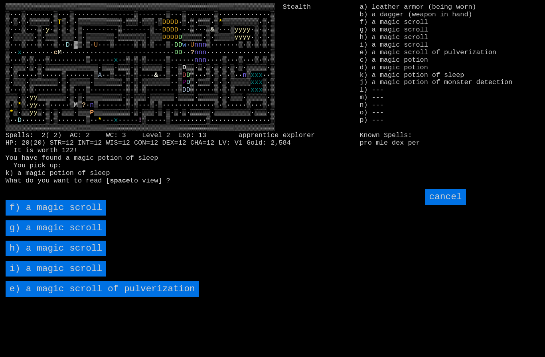
click at [455, 205] on input "cancel" at bounding box center [445, 197] width 41 height 16
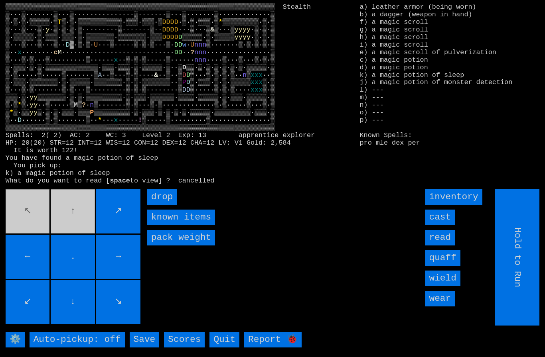
click at [446, 246] on input "read" at bounding box center [440, 238] width 30 height 16
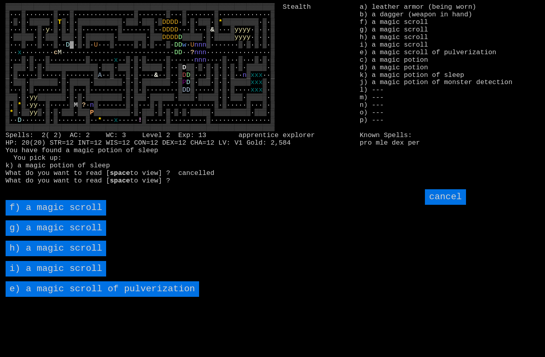
click at [53, 297] on pulverization "e) a magic scroll of pulverization" at bounding box center [102, 290] width 193 height 16
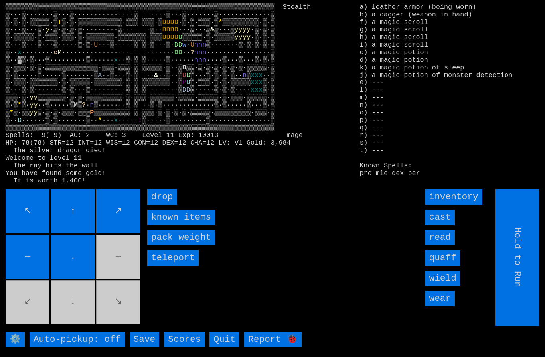
click at [30, 317] on movebuttons "↖ ↑ ↗ ← . → ↙ ↓ ↘" at bounding box center [74, 257] width 136 height 136
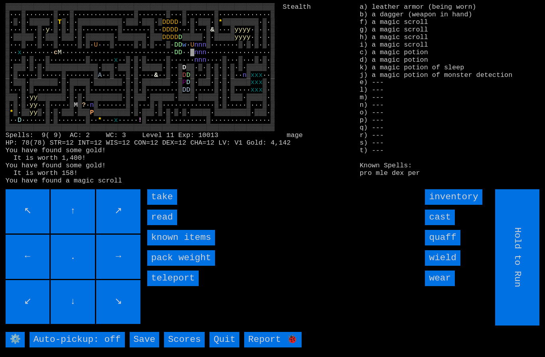
click at [160, 205] on input "take" at bounding box center [162, 197] width 30 height 16
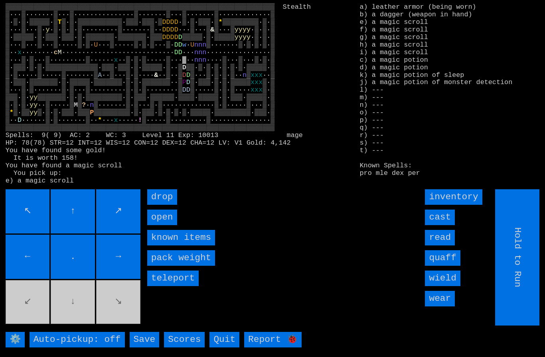
click at [159, 225] on input "open" at bounding box center [162, 218] width 30 height 16
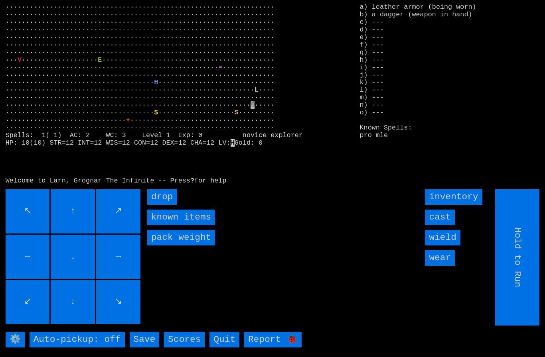
scroll to position [0, 0]
type input "Choose Direction"
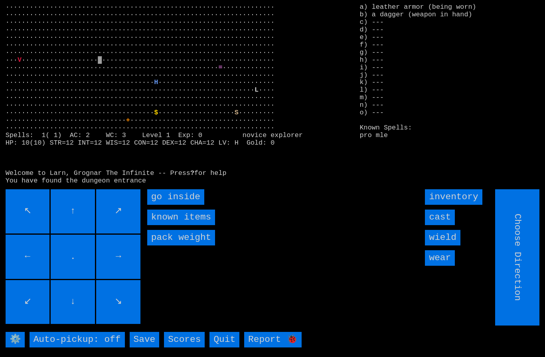
type input "Hold to Run"
click at [161, 205] on inside "go inside" at bounding box center [175, 197] width 57 height 16
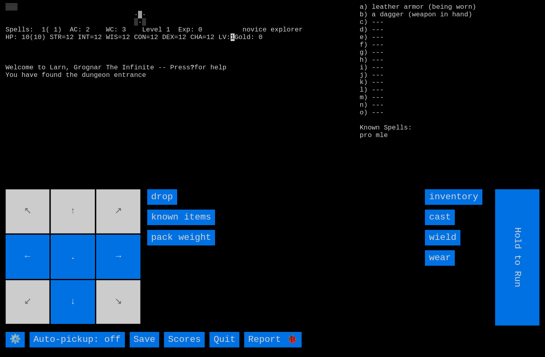
type input "Choose Direction"
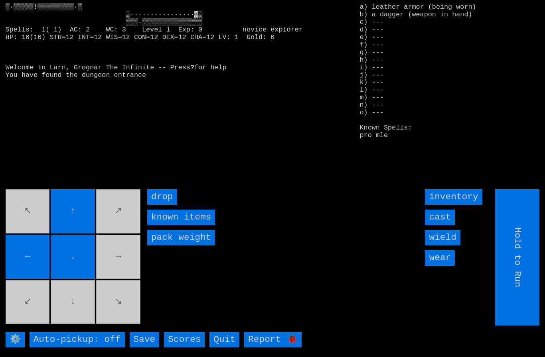
type input "Choose Direction"
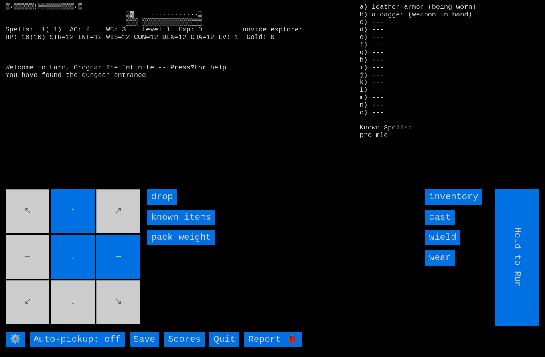
type input "Choose Direction"
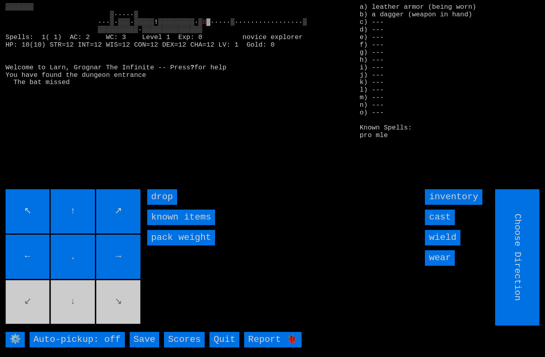
type input "Hold to Run"
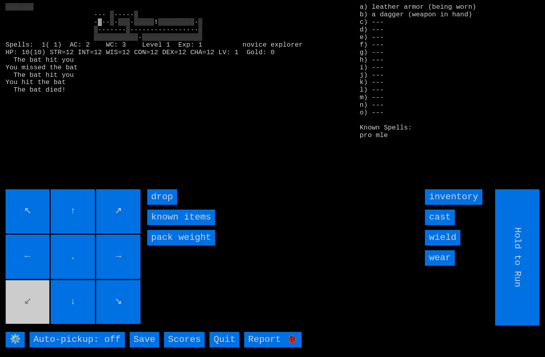
type input "Choose Direction"
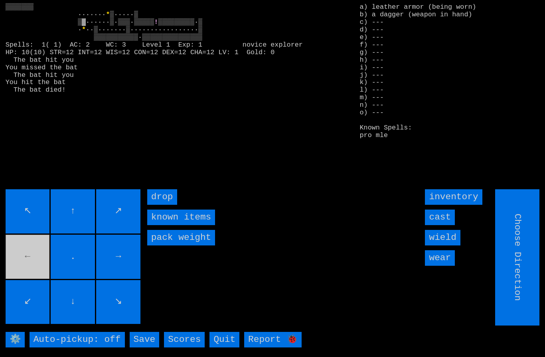
type input "Hold to Run"
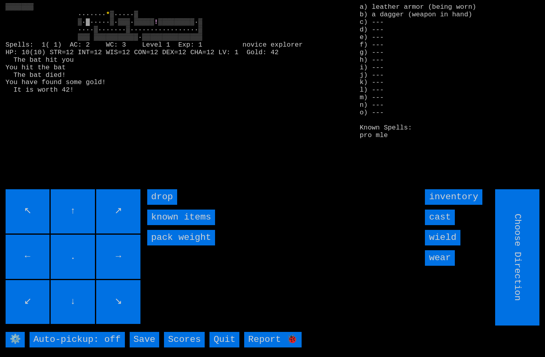
type input "Hold to Run"
click at [520, 297] on input "Hold to Run" at bounding box center [517, 257] width 44 height 136
type input "Choose Direction"
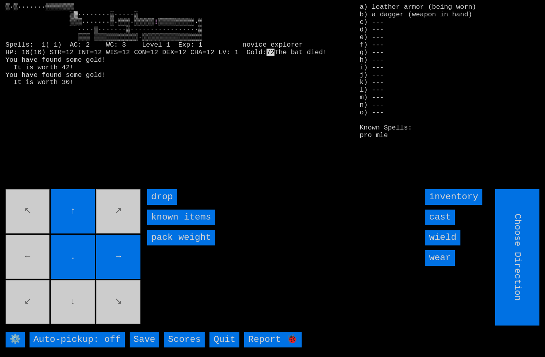
type input "Hold to Run"
click at [117, 309] on movebuttons "↖ ↑ ↗ ← . → ↙ ↓ ↘" at bounding box center [74, 257] width 136 height 136
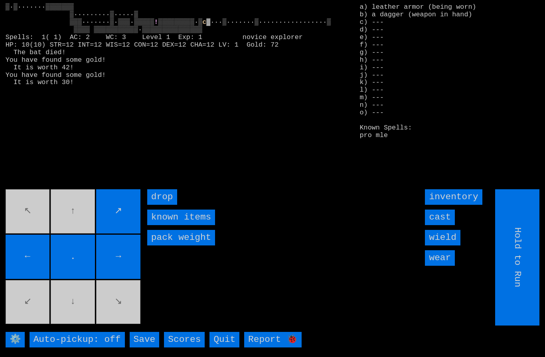
type input "Choose Direction"
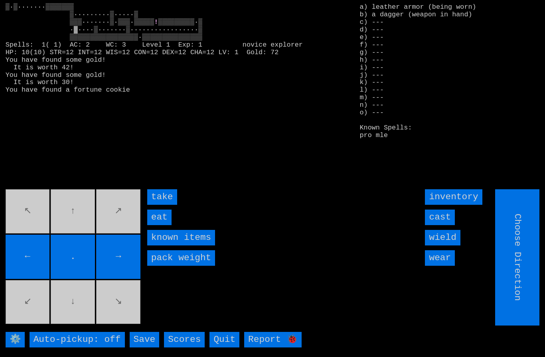
type input "Hold to Run"
click at [160, 225] on input "eat" at bounding box center [159, 218] width 24 height 16
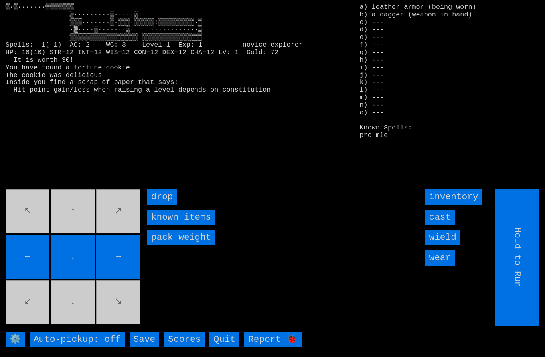
type input "Choose Direction"
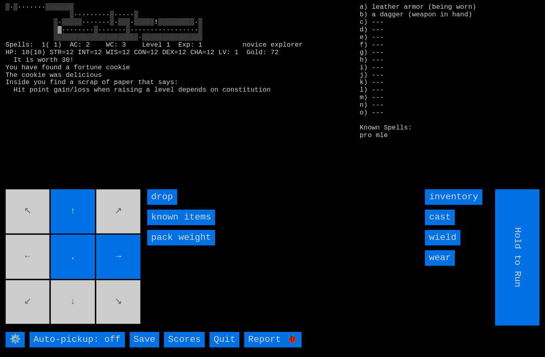
type input "Choose Direction"
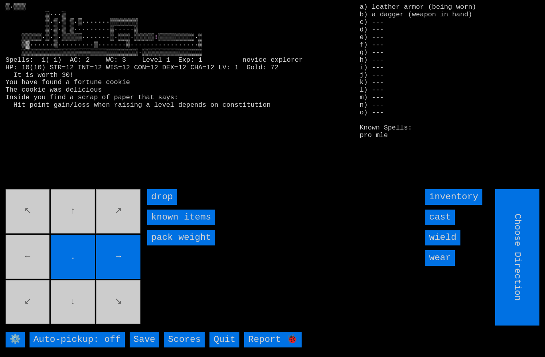
type input "Hold to Run"
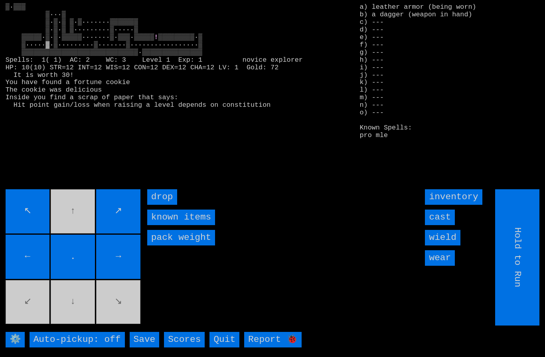
type input "Choose Direction"
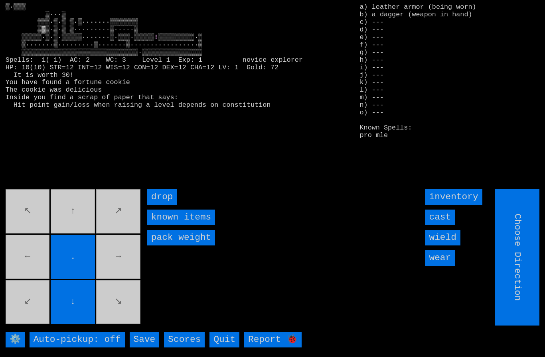
type input "Hold to Run"
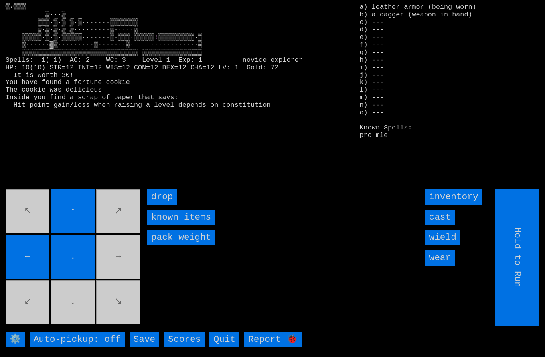
type input "Choose Direction"
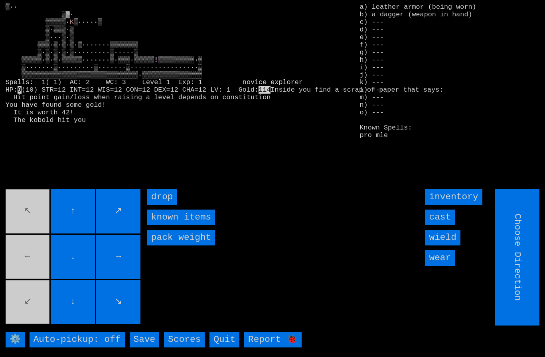
type input "Hold to Run"
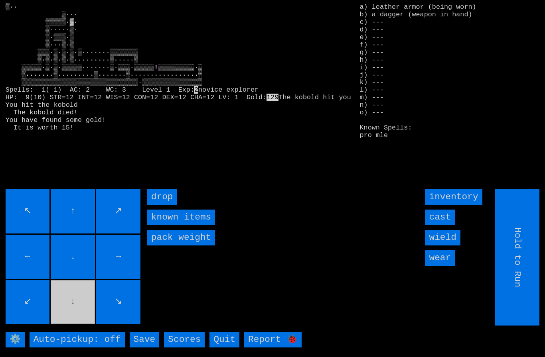
type input "Choose Direction"
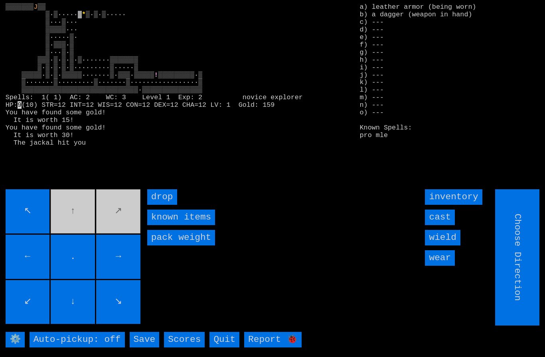
type input "Hold to Run"
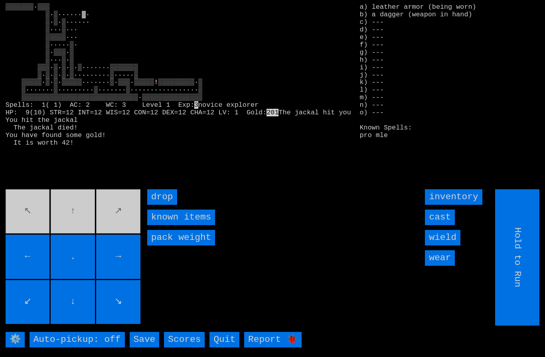
type input "Choose Direction"
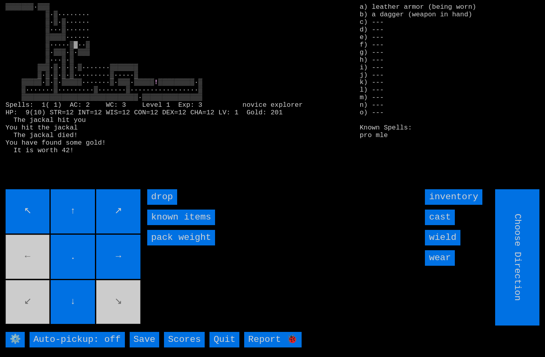
type input "Hold to Run"
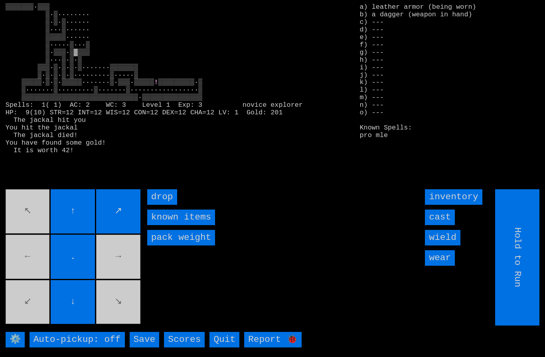
type input "Choose Direction"
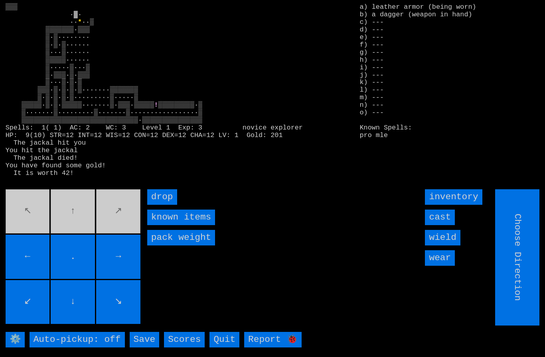
type input "Hold to Run"
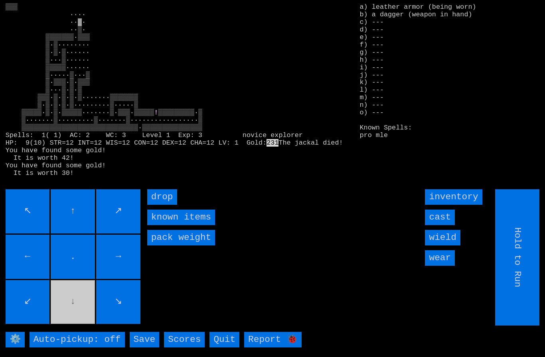
type input "Choose Direction"
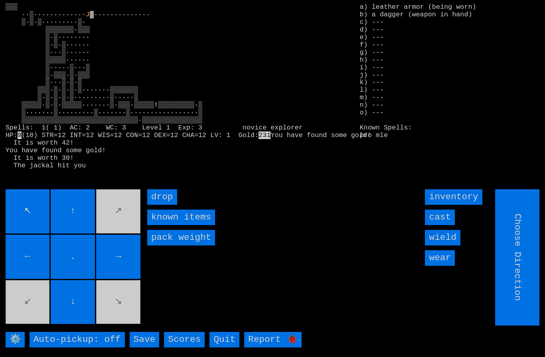
type input "Hold to Run"
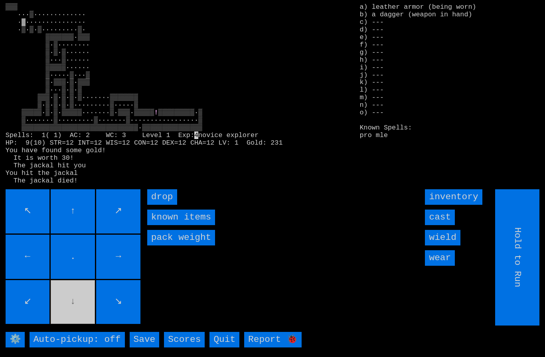
type input "Choose Direction"
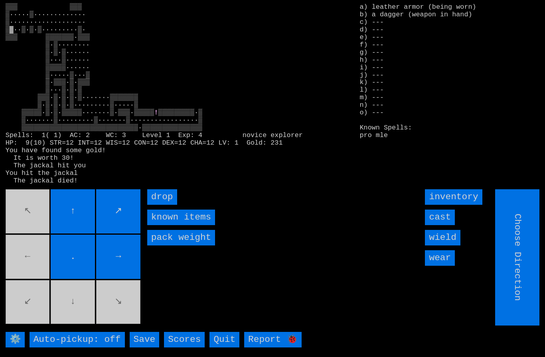
type input "Hold to Run"
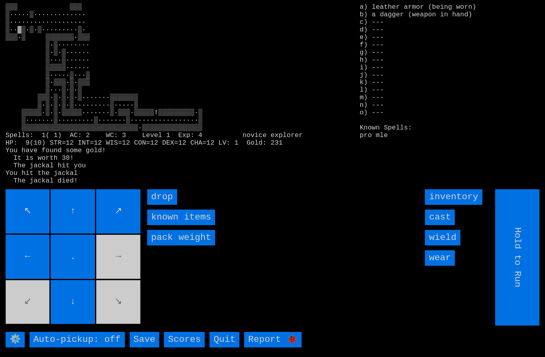
type input "Choose Direction"
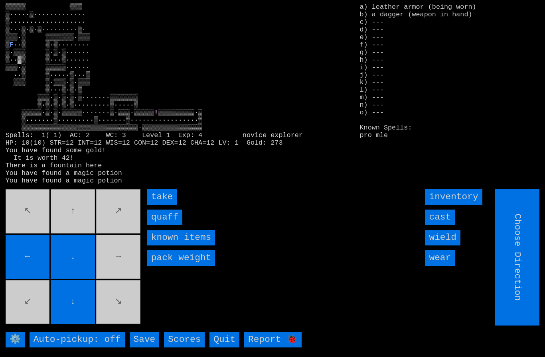
type input "Hold to Run"
click at [157, 225] on input "quaff" at bounding box center [164, 218] width 35 height 16
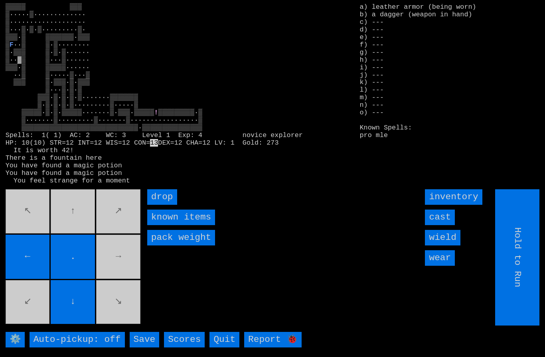
type input "Choose Direction"
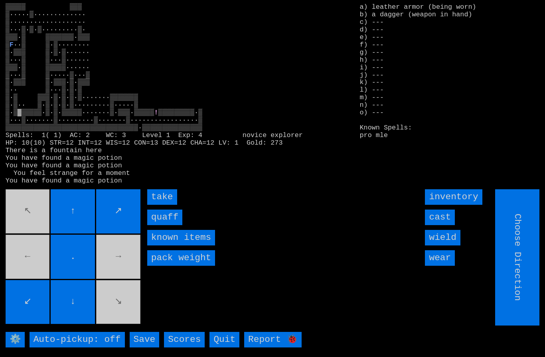
type input "Hold to Run"
click at [163, 225] on input "quaff" at bounding box center [164, 218] width 35 height 16
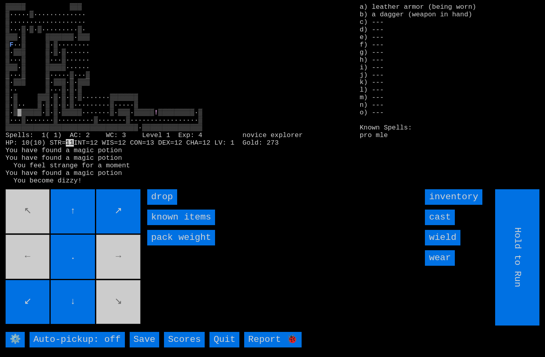
type input "Choose Direction"
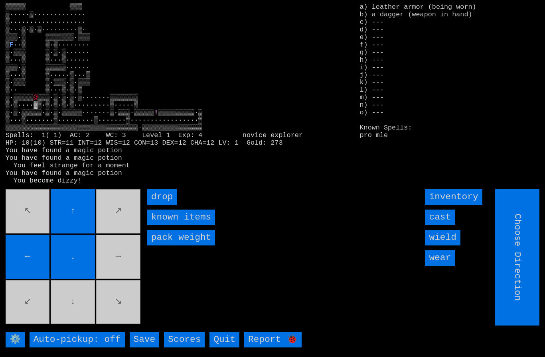
type input "Hold to Run"
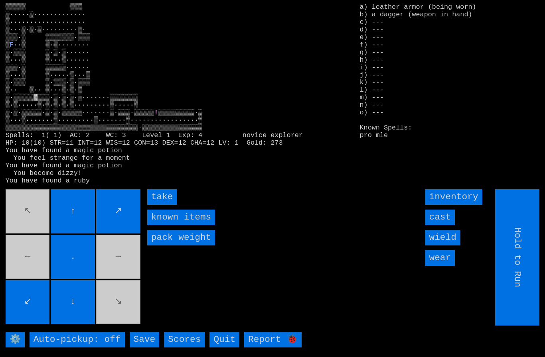
click at [156, 205] on input "take" at bounding box center [162, 197] width 30 height 16
type input "Choose Direction"
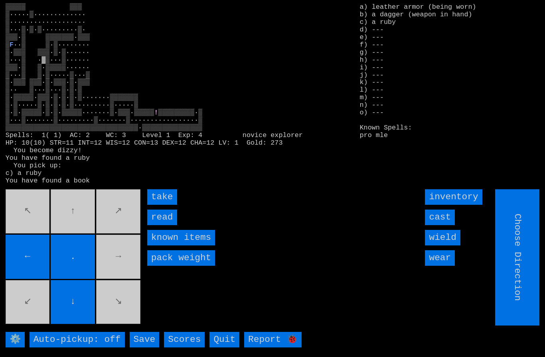
type input "Hold to Run"
click at [163, 205] on input "take" at bounding box center [162, 197] width 30 height 16
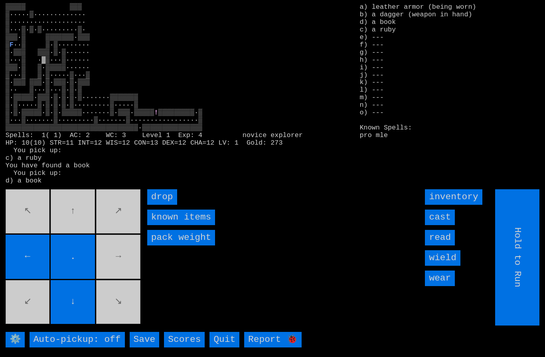
type input "Choose Direction"
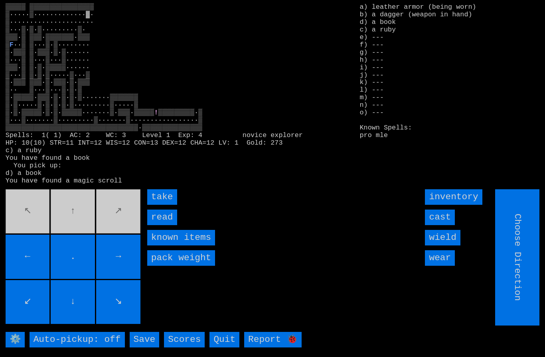
type input "Hold to Run"
click at [163, 205] on input "take" at bounding box center [162, 197] width 30 height 16
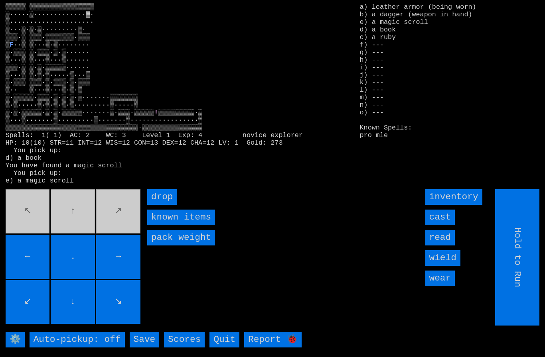
type input "Choose Direction"
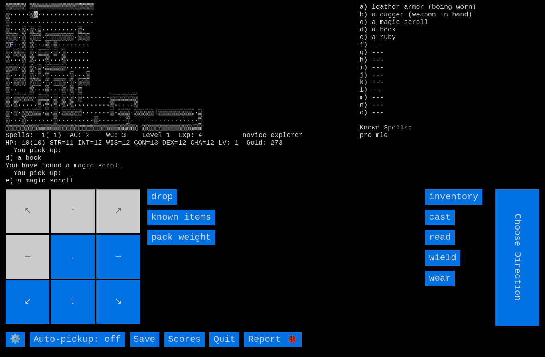
type input "Hold to Run"
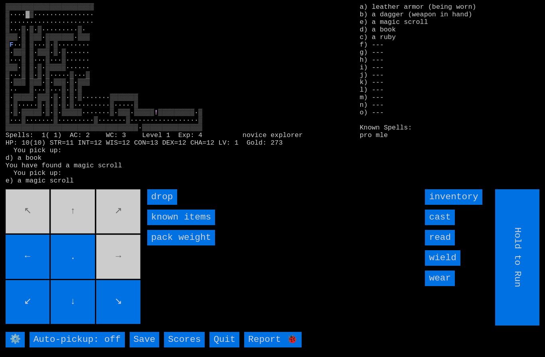
type input "Choose Direction"
type input "Hold to Run"
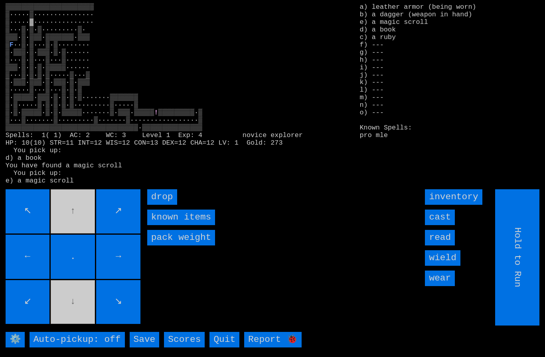
type input "Choose Direction"
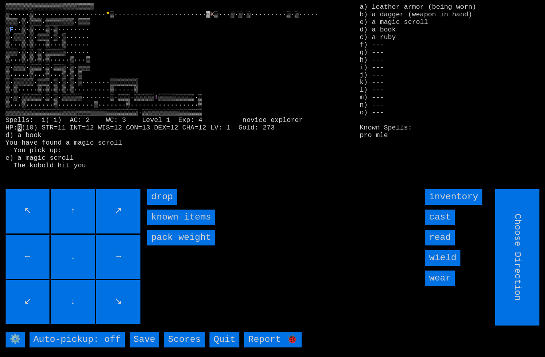
type input "Hold to Run"
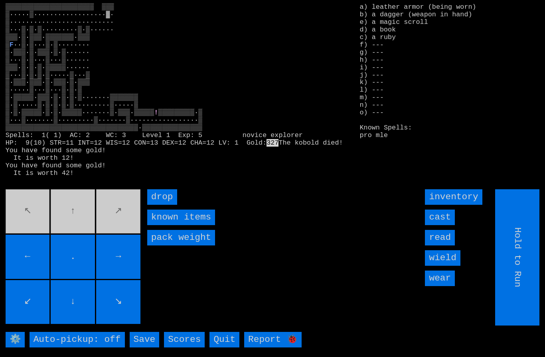
type input "Choose Direction"
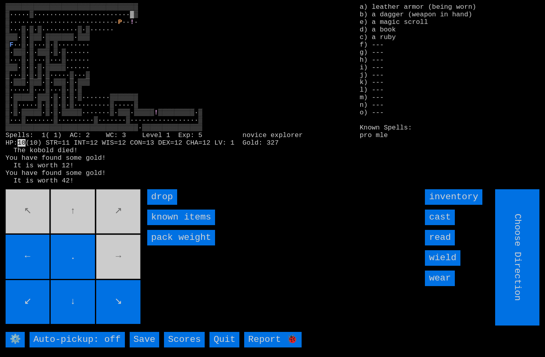
type input "Hold to Run"
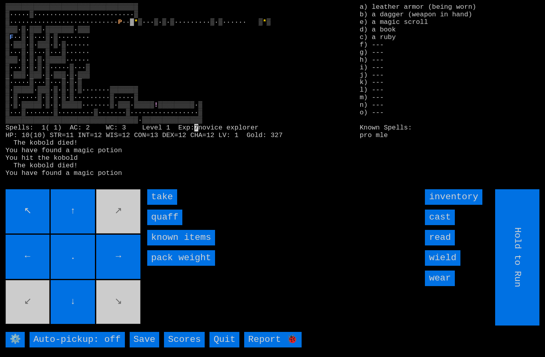
click at [164, 225] on input "quaff" at bounding box center [164, 218] width 35 height 16
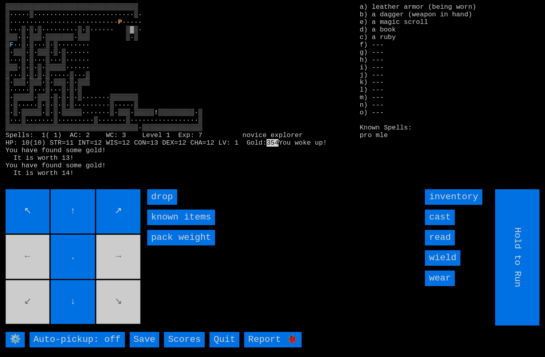
type input "Choose Direction"
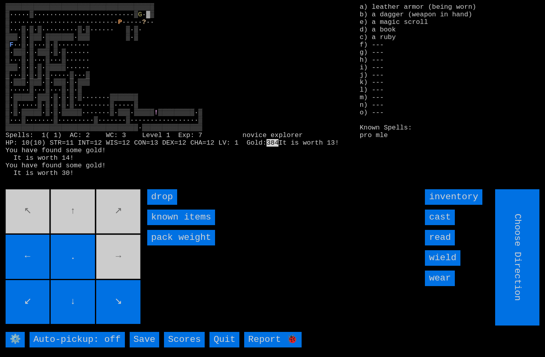
type input "Hold to Run"
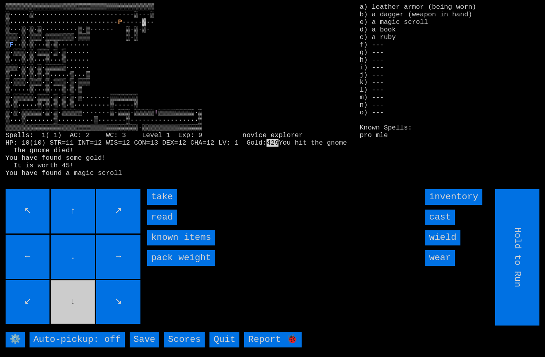
click at [162, 205] on input "take" at bounding box center [162, 197] width 30 height 16
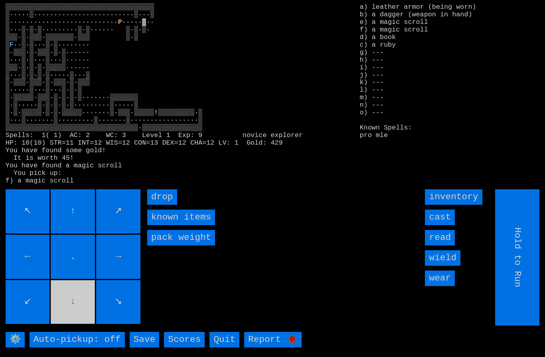
type input "Choose Direction"
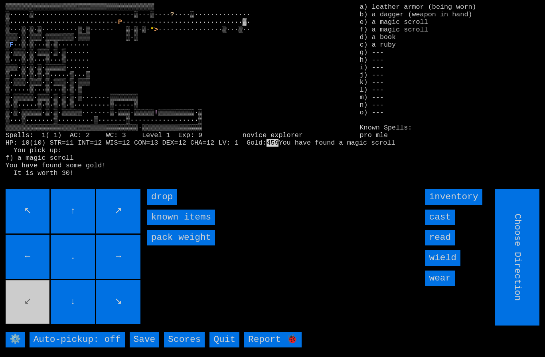
type input "Hold to Run"
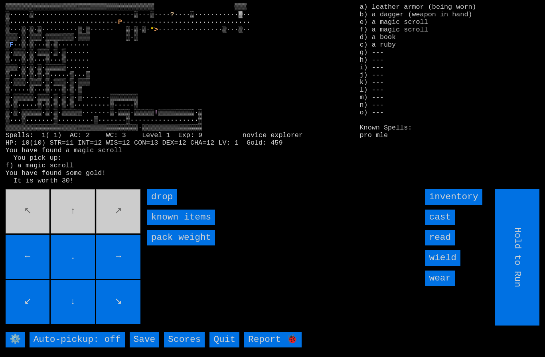
type input "Choose Direction"
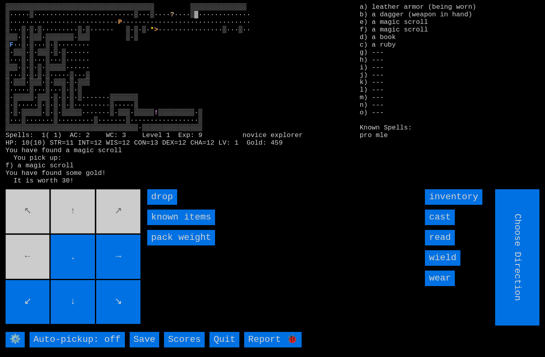
type input "Hold to Run"
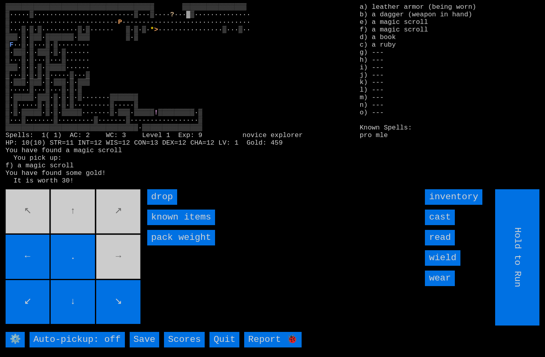
type input "Choose Direction"
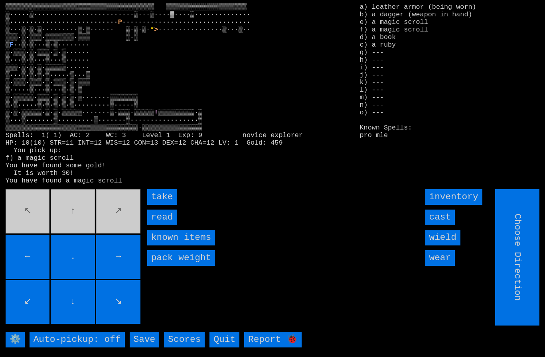
type input "Hold to Run"
click at [160, 205] on input "take" at bounding box center [162, 197] width 30 height 16
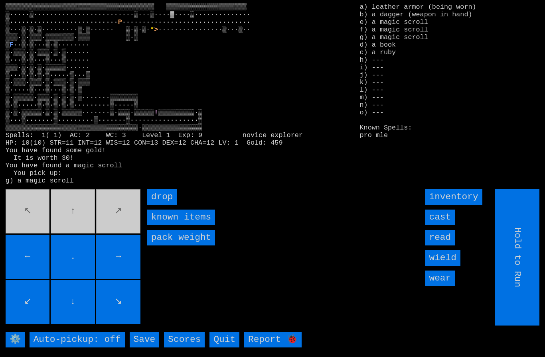
type input "Choose Direction"
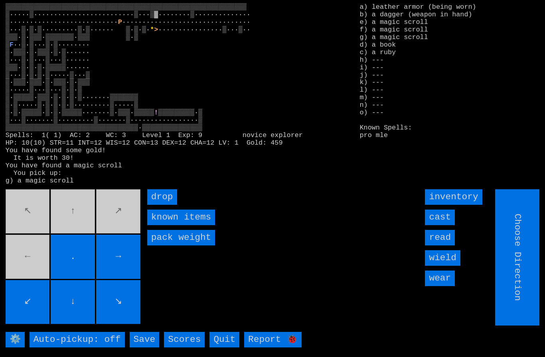
type input "Hold to Run"
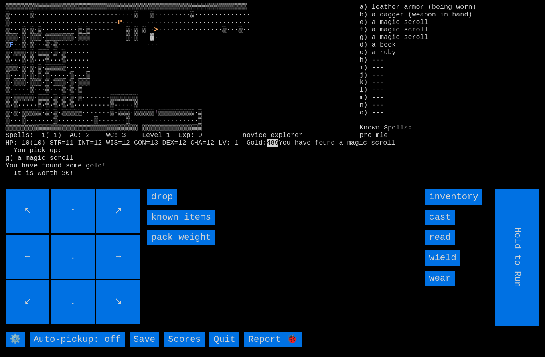
type input "Choose Direction"
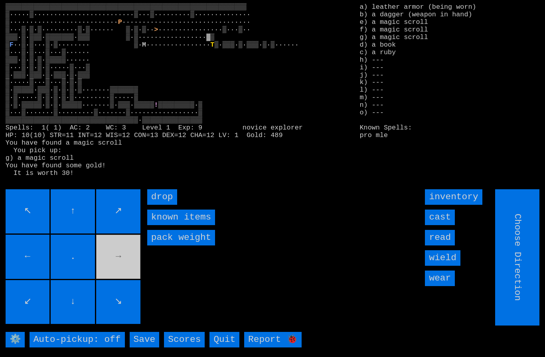
type input "Hold to Run"
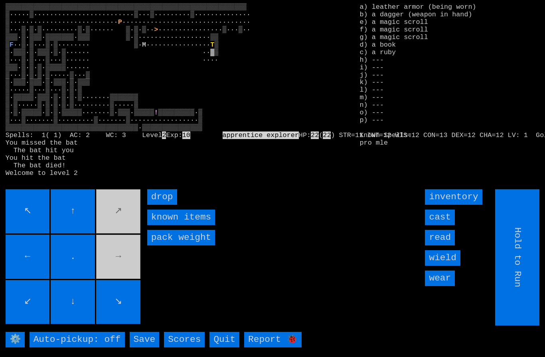
type input "Choose Direction"
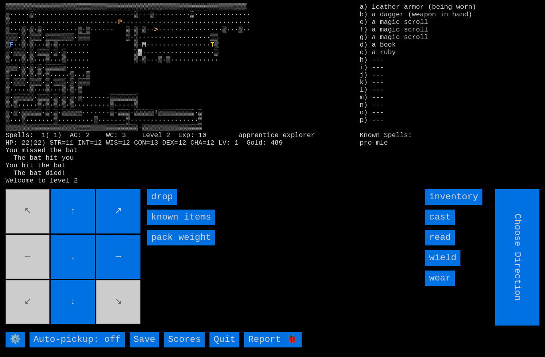
type input "Hold to Run"
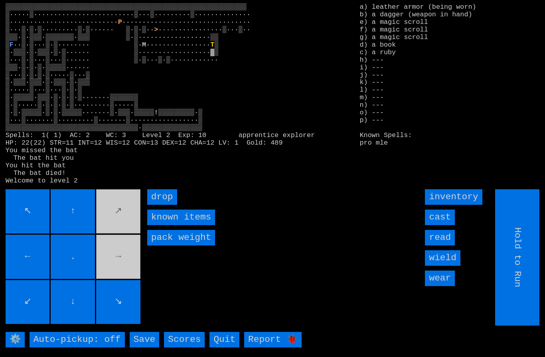
click at [104, 217] on movebuttons "↖ ↑ ↗ ← . → ↙ ↓ ↘" at bounding box center [74, 257] width 136 height 136
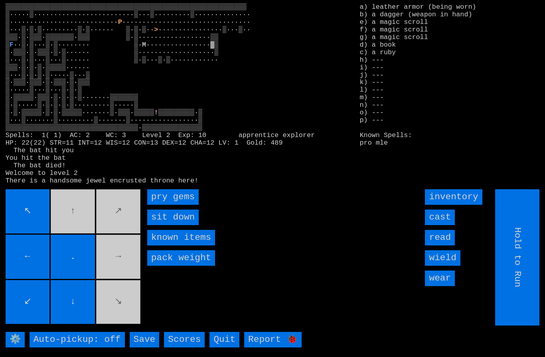
click at [181, 205] on gems "pry gems" at bounding box center [172, 197] width 51 height 16
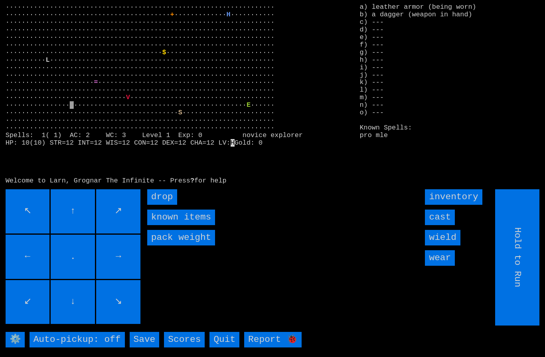
scroll to position [0, 0]
type input "Choose Direction"
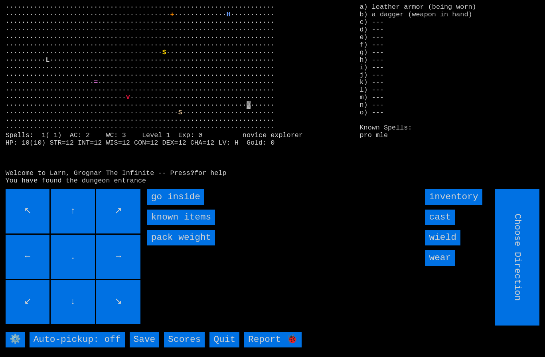
type input "Hold to Run"
click at [163, 205] on inside "go inside" at bounding box center [175, 197] width 57 height 16
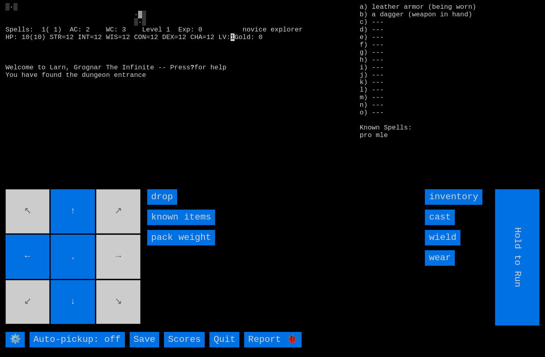
type input "Choose Direction"
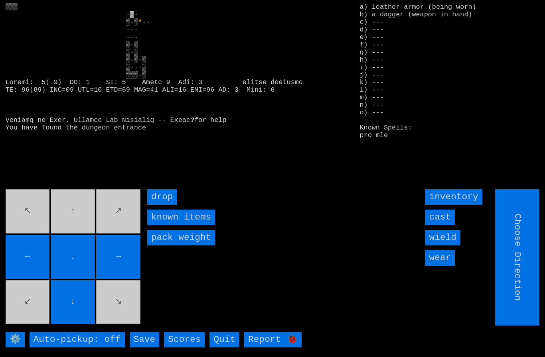
type input "Hold to Run"
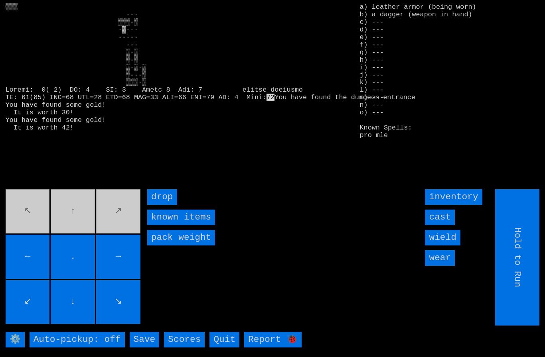
type input "Choose Direction"
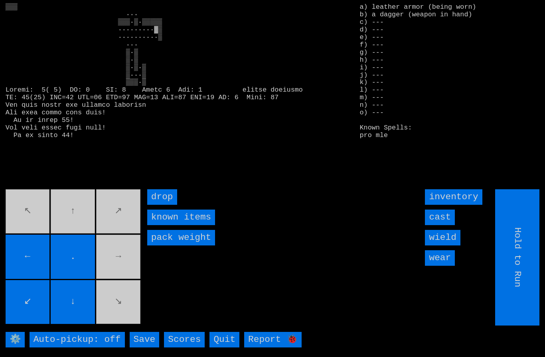
type input "Choose Direction"
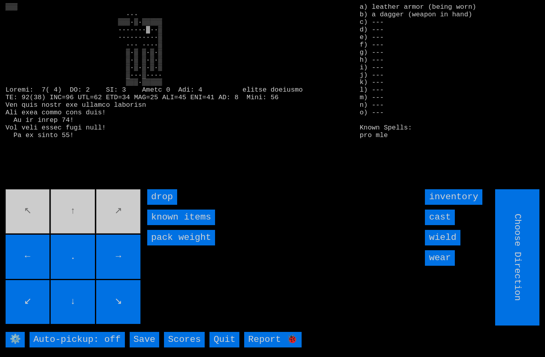
type input "Hold to Run"
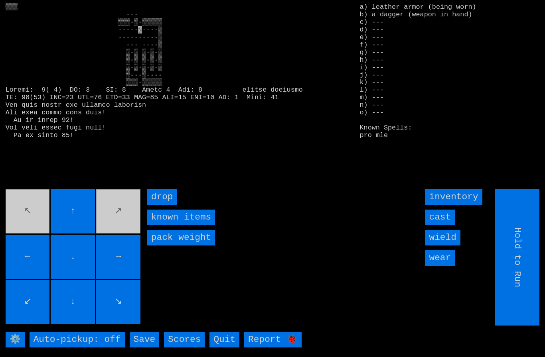
type input "Choose Direction"
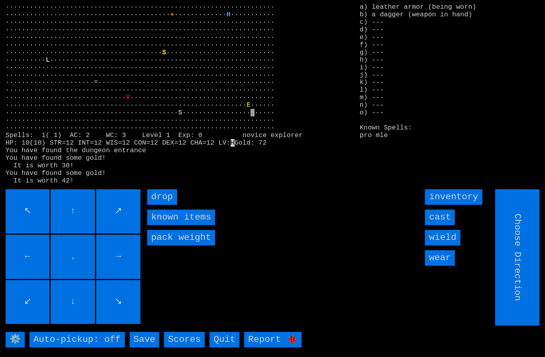
type input "Hold to Run"
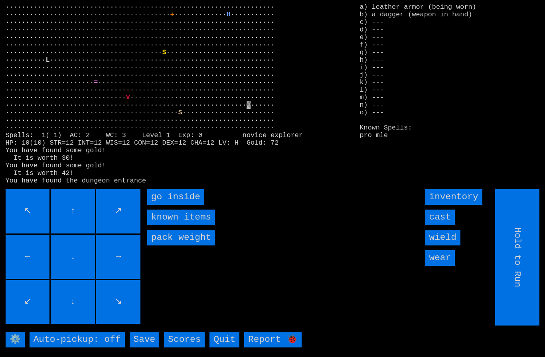
click at [167, 205] on inside "go inside" at bounding box center [175, 197] width 57 height 16
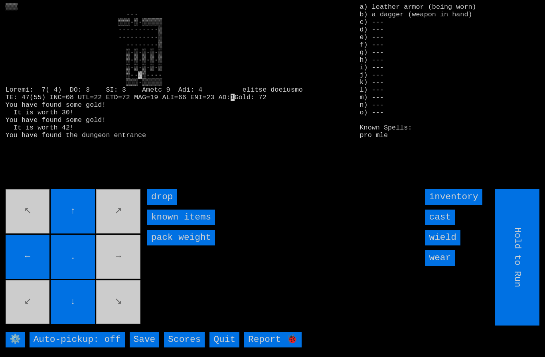
type input "Choose Direction"
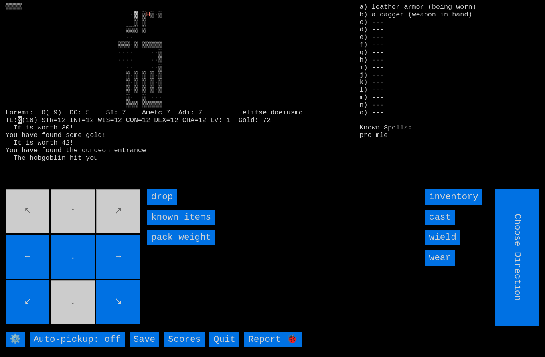
type input "Hold to Run"
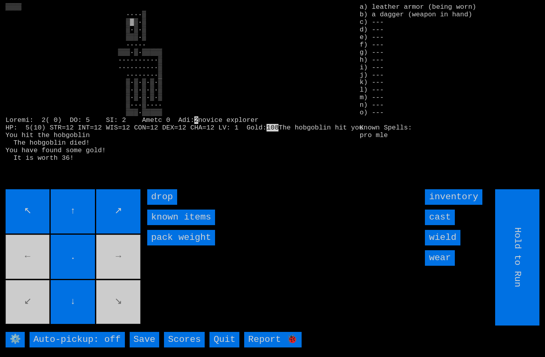
type input "Choose Direction"
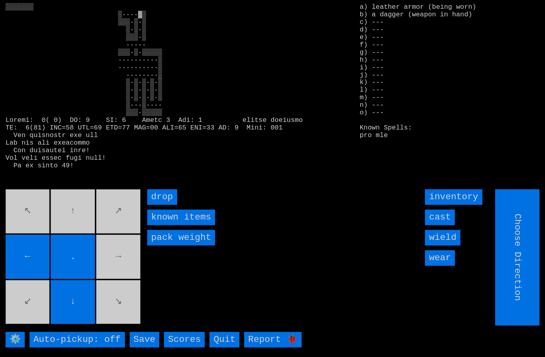
type input "Hold to Run"
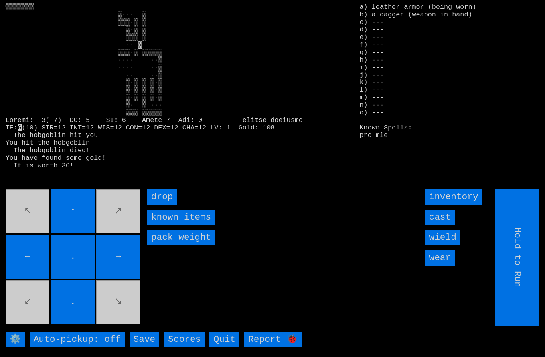
type input "Choose Direction"
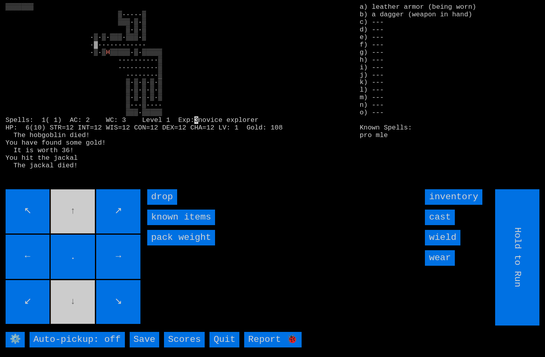
type input "Choose Direction"
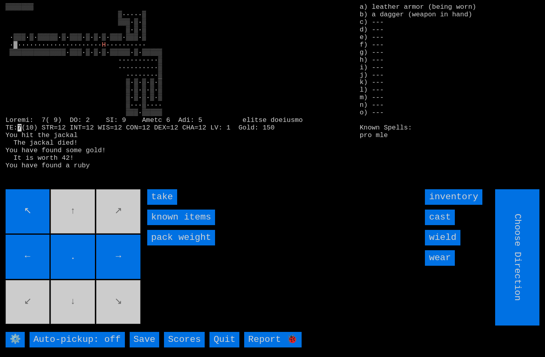
type input "Hold to Run"
click at [162, 205] on input "take" at bounding box center [162, 197] width 30 height 16
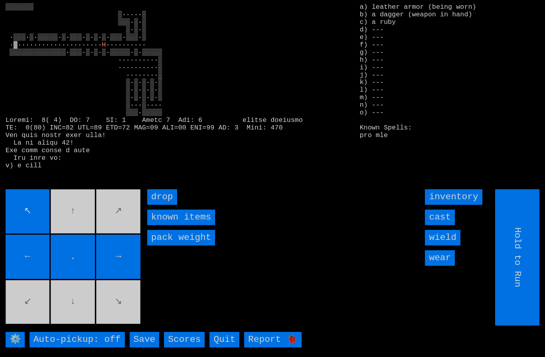
type input "Choose Direction"
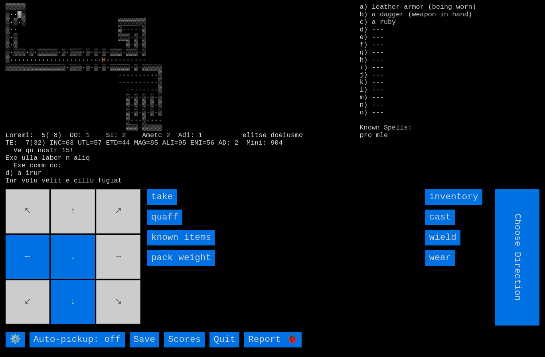
type input "Hold to Run"
click at [161, 225] on input "quaff" at bounding box center [164, 218] width 35 height 16
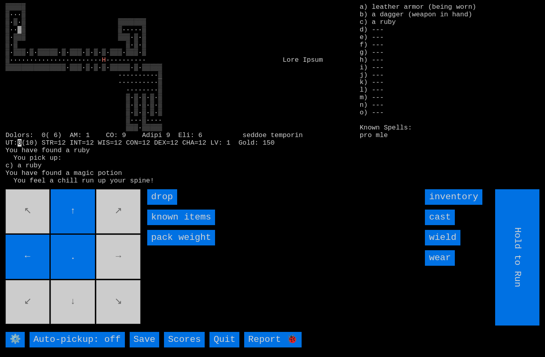
click at [77, 309] on movebuttons "↖ ↑ ↗ ← . → ↙ ↓ ↘" at bounding box center [74, 257] width 136 height 136
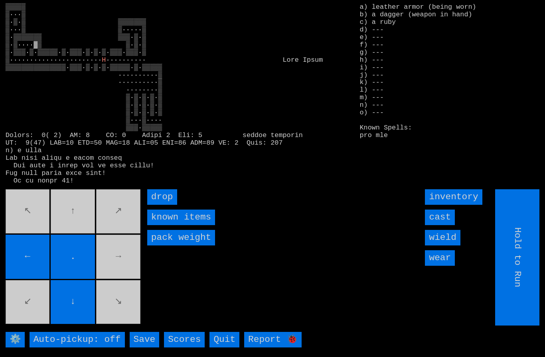
click at [114, 260] on movebuttons "↖ ↑ ↗ ← . → ↙ ↓ ↘" at bounding box center [74, 257] width 136 height 136
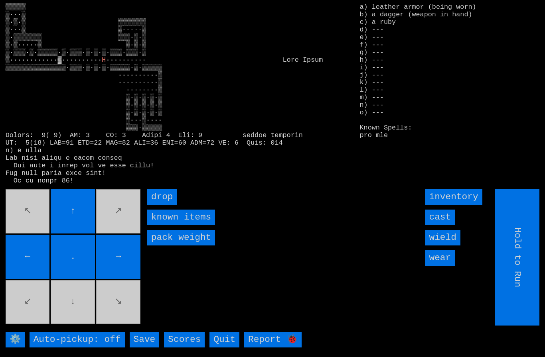
type input "Choose Direction"
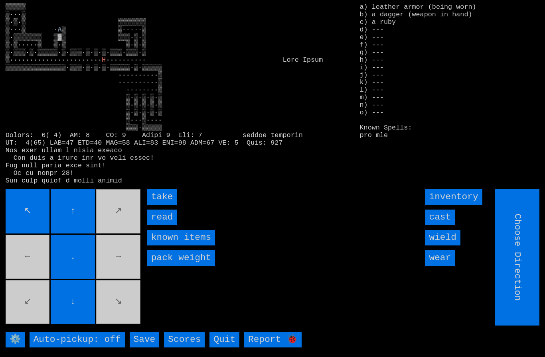
type input "Hold to Run"
click at [155, 205] on input "take" at bounding box center [162, 197] width 30 height 16
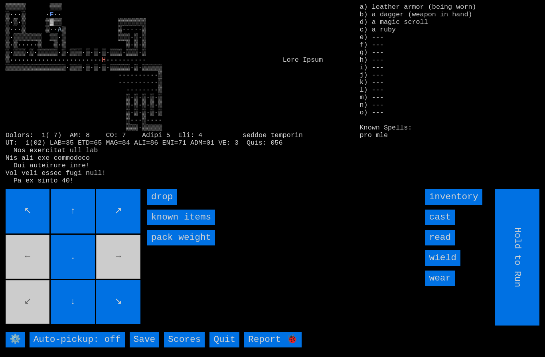
click at [30, 199] on larngrid "▒▒▒▒▒ ▒▒▒ ▒···▒ · F ·· ▒·▒·▒ ▒▓▒▒ ▒▒▒▒▒▒▒ ▒···▒ ▒·· A ▒ ▒·····▒ ▒·▒▒▒▒▒▒▒ ▒▒·▒ …" at bounding box center [272, 178] width 545 height 357
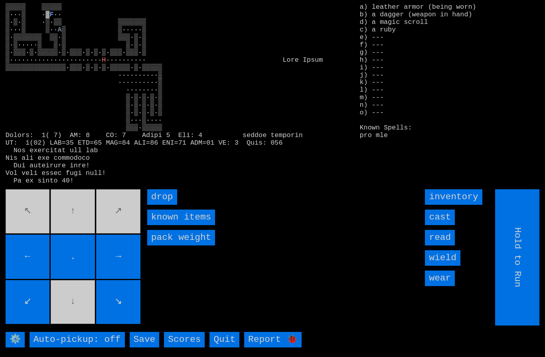
type input "Choose Direction"
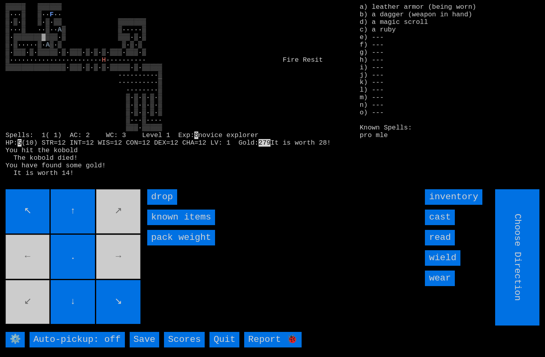
type input "Hold to Run"
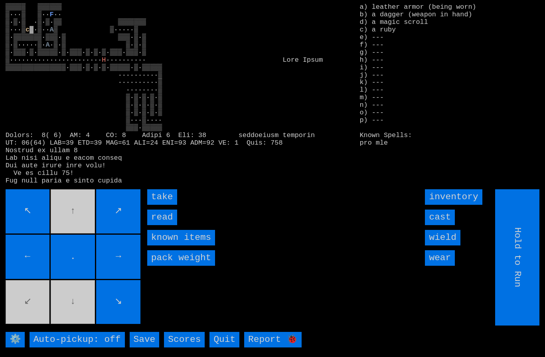
click at [156, 205] on input "take" at bounding box center [162, 197] width 30 height 16
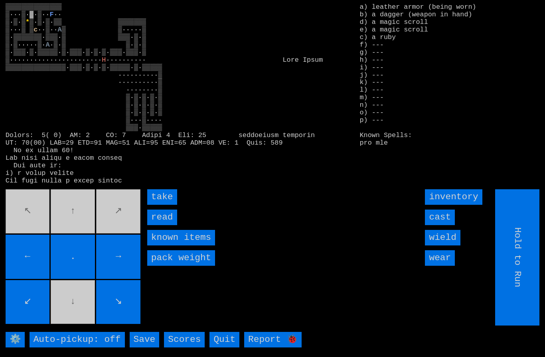
click at [161, 205] on input "take" at bounding box center [162, 197] width 30 height 16
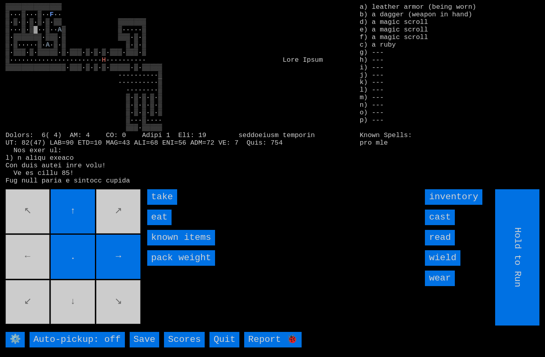
click at [162, 225] on input "eat" at bounding box center [159, 218] width 24 height 16
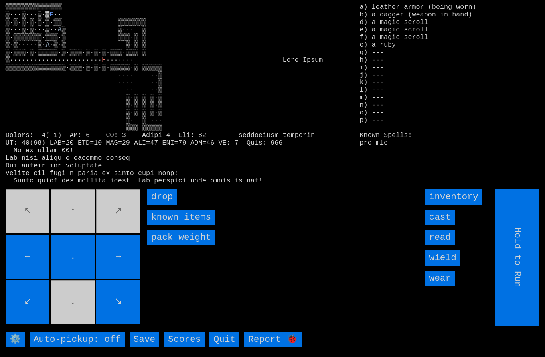
type input "Choose Direction"
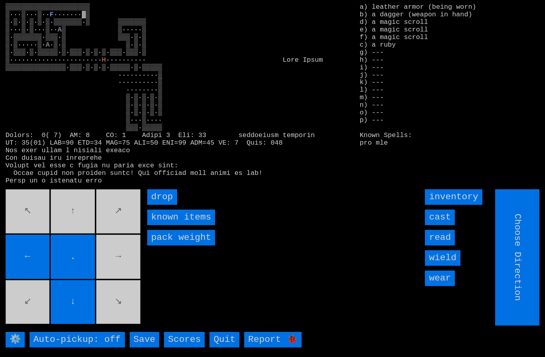
type input "Hold to Run"
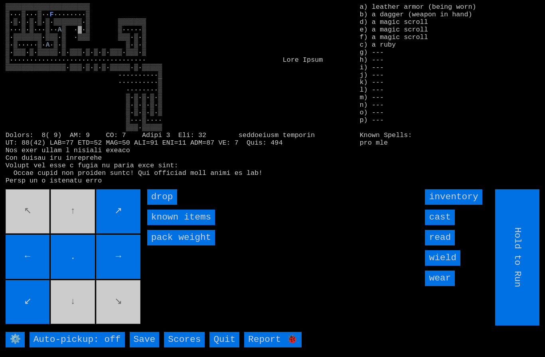
type input "Choose Direction"
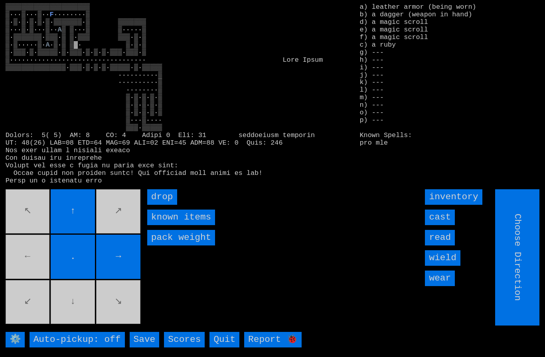
type input "Hold to Run"
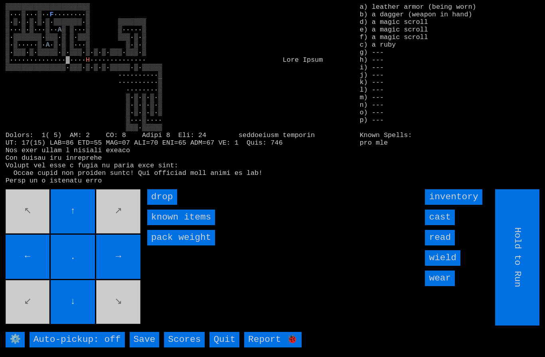
type input "Choose Direction"
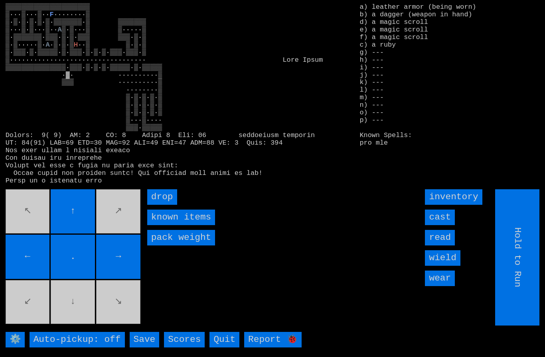
type input "Choose Direction"
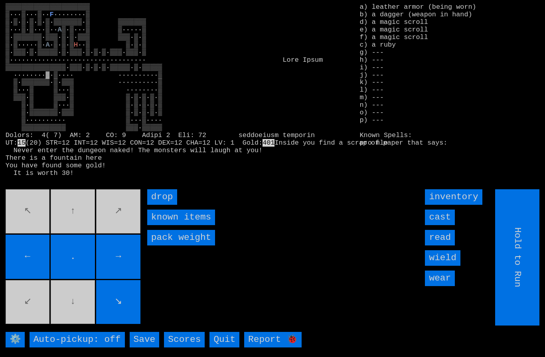
type input "Choose Direction"
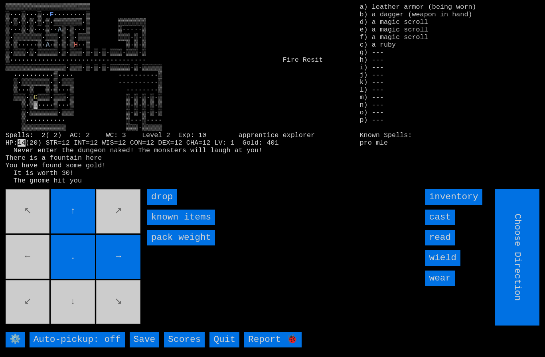
type input "Hold to Run"
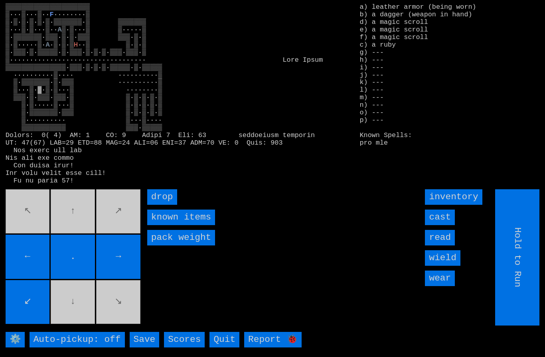
type input "Choose Direction"
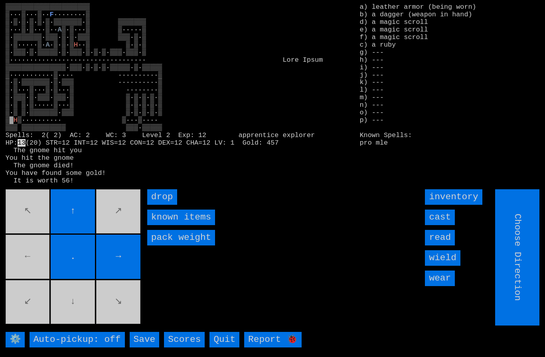
type input "Hold to Run"
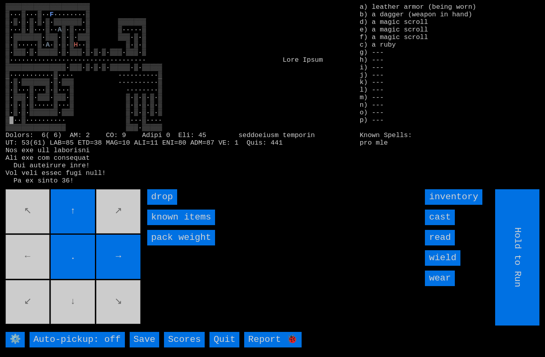
type input "Choose Direction"
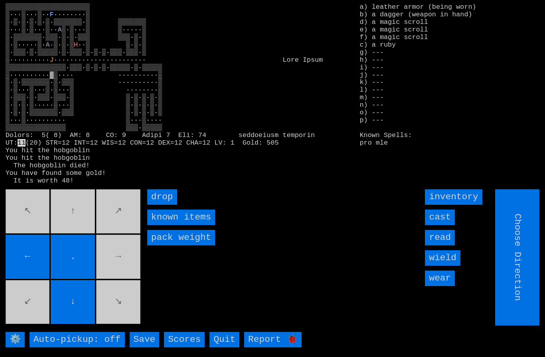
type input "Hold to Run"
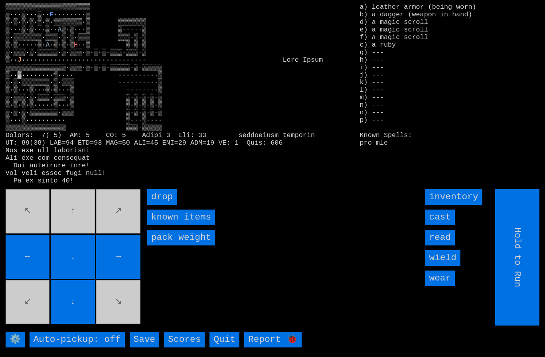
type input "Choose Direction"
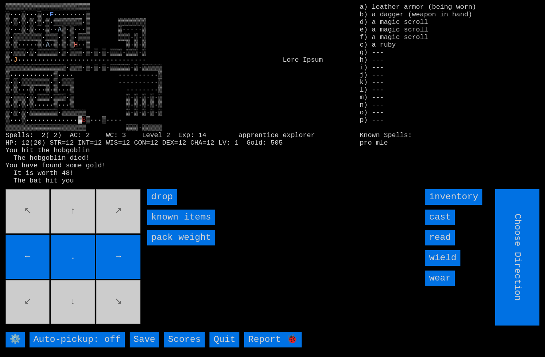
type input "Hold to Run"
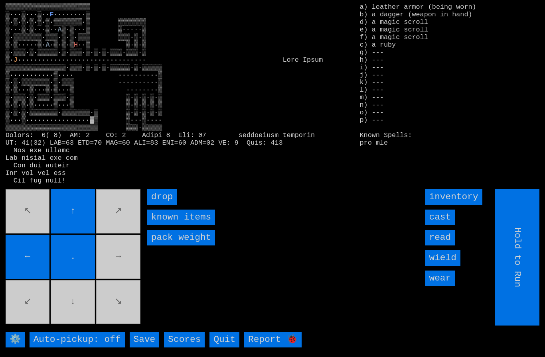
type input "Choose Direction"
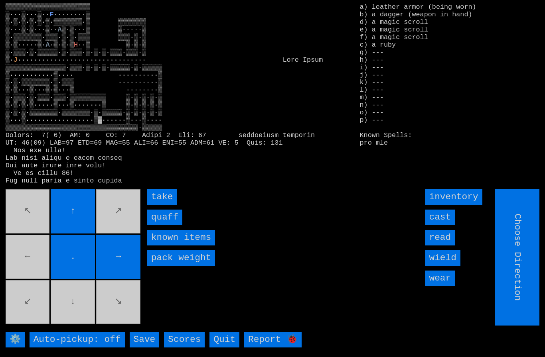
type input "Hold to Run"
click at [162, 225] on input "quaff" at bounding box center [164, 218] width 35 height 16
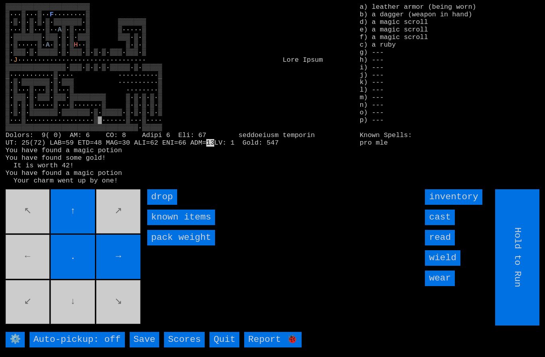
type input "Choose Direction"
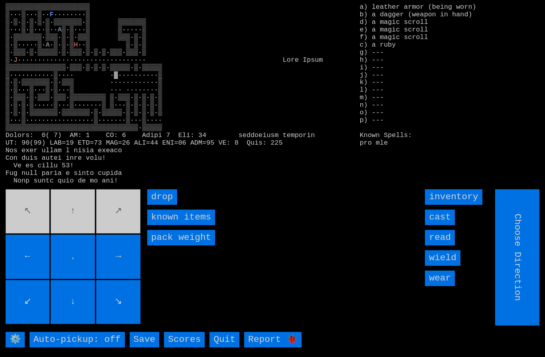
type input "Hold to Run"
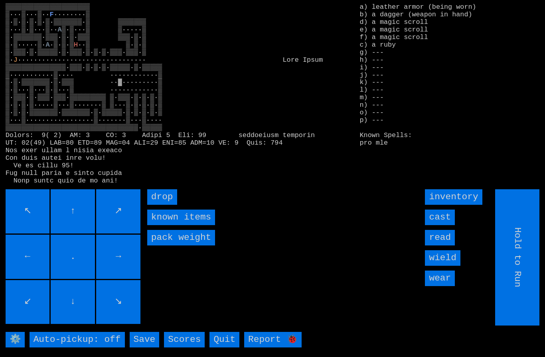
type input "Choose Direction"
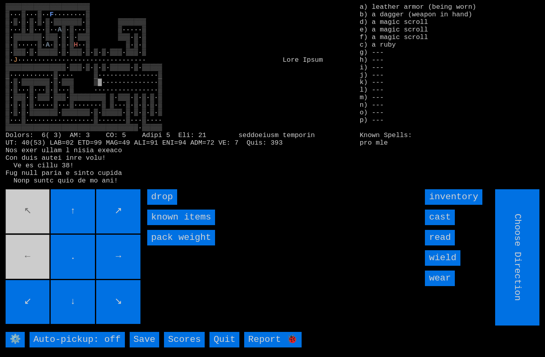
type input "Hold to Run"
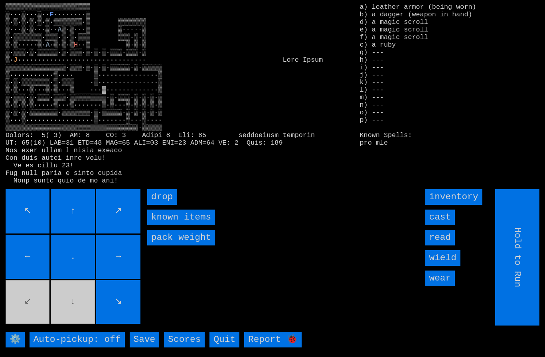
type input "Choose Direction"
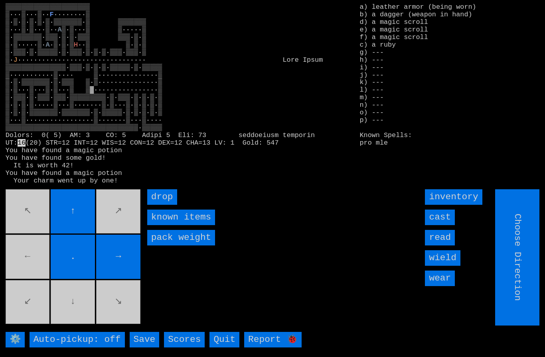
type input "Hold to Run"
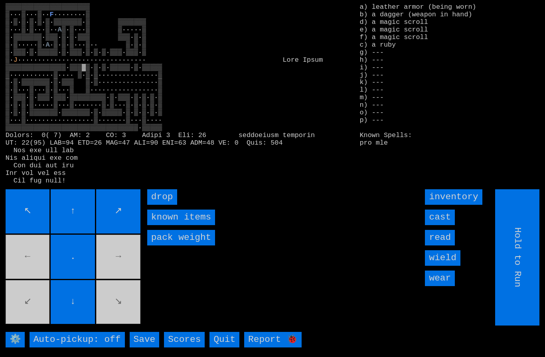
click at [32, 314] on movebuttons "↖ ↑ ↗ ← . → ↙ ↓ ↘" at bounding box center [74, 257] width 136 height 136
type input "Choose Direction"
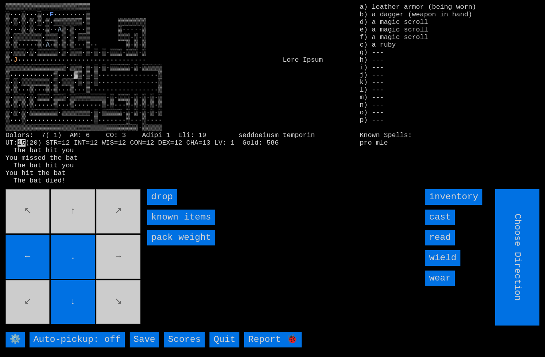
type input "Hold to Run"
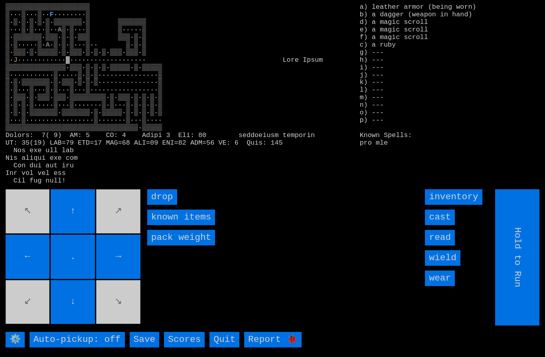
type input "Choose Direction"
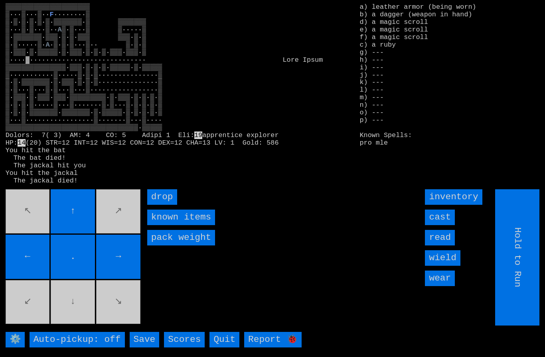
type input "Choose Direction"
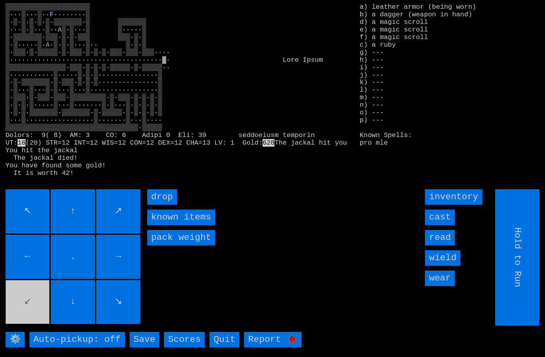
type input "Choose Direction"
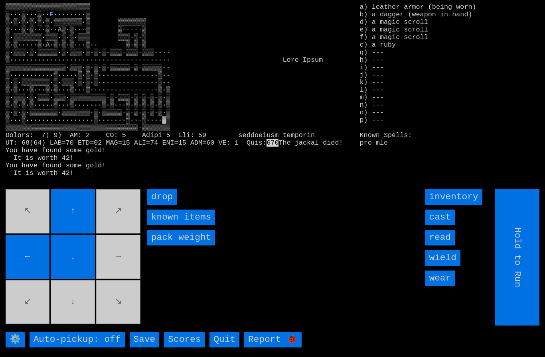
type input "Choose Direction"
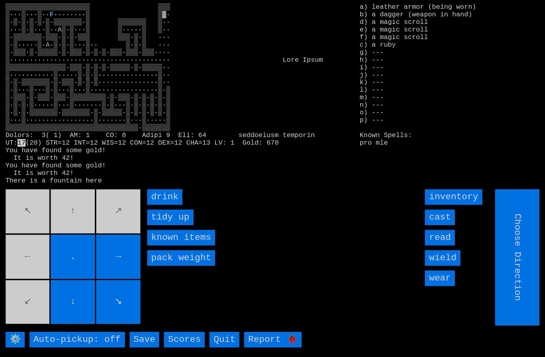
type input "Hold to Run"
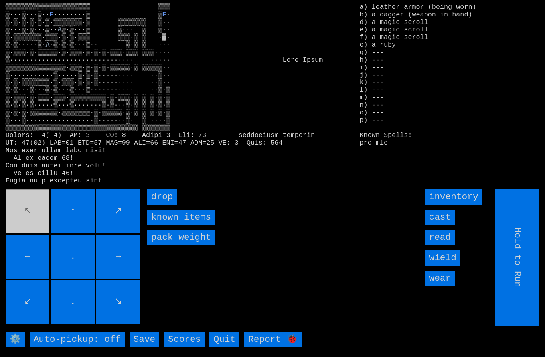
type input "Choose Direction"
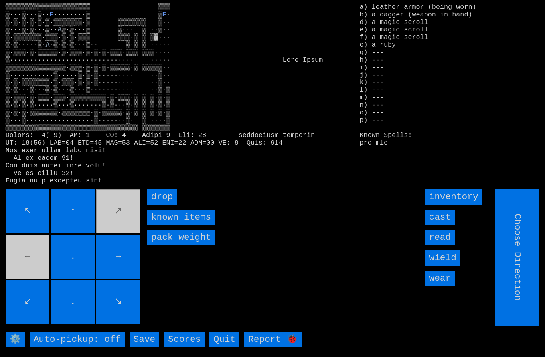
type input "Hold to Run"
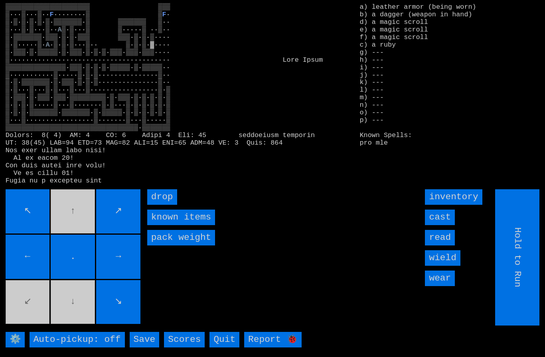
type input "Choose Direction"
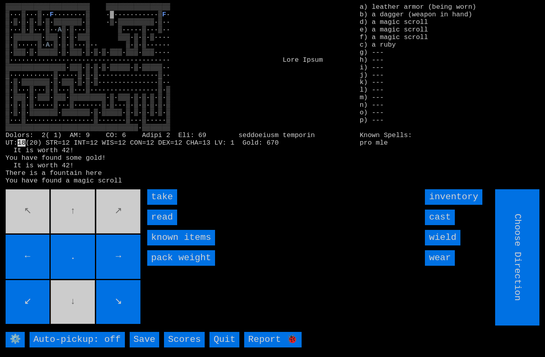
type input "Hold to Run"
click at [159, 205] on input "take" at bounding box center [162, 197] width 30 height 16
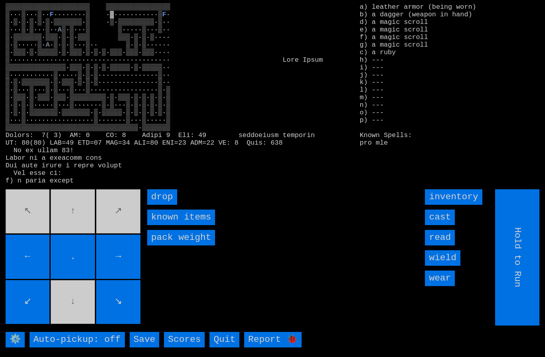
type input "Choose Direction"
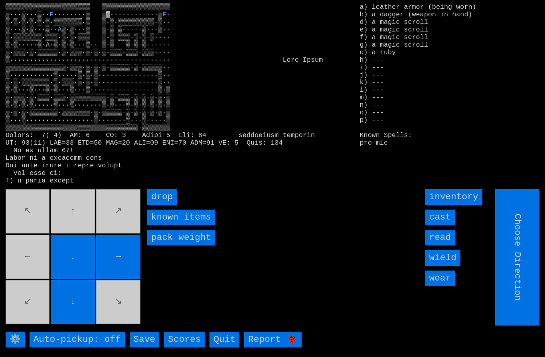
type input "Hold to Run"
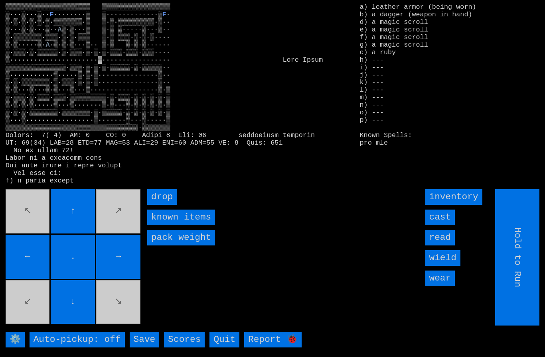
type input "Choose Direction"
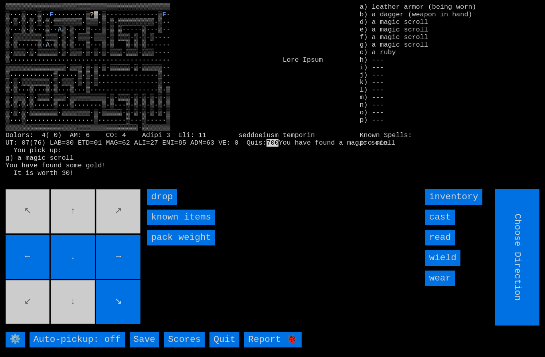
type input "Hold to Run"
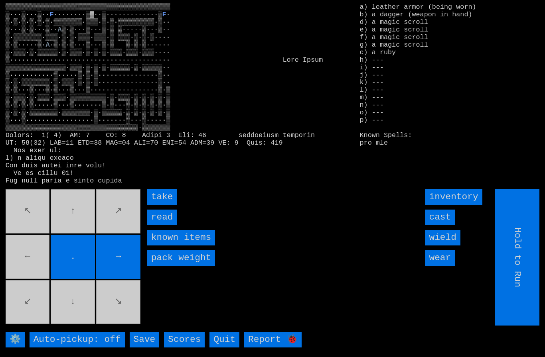
click at [157, 205] on input "take" at bounding box center [162, 197] width 30 height 16
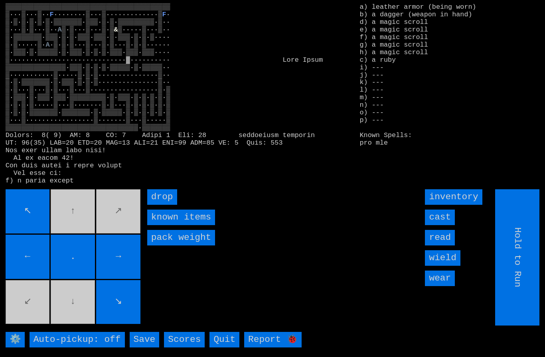
type input "Choose Direction"
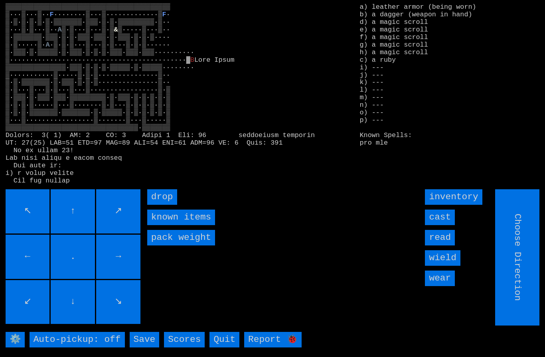
type input "Hold to Run"
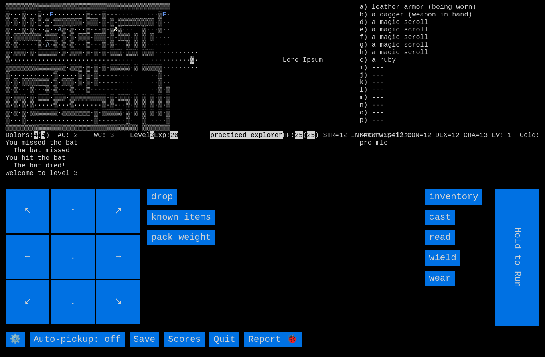
type input "Choose Direction"
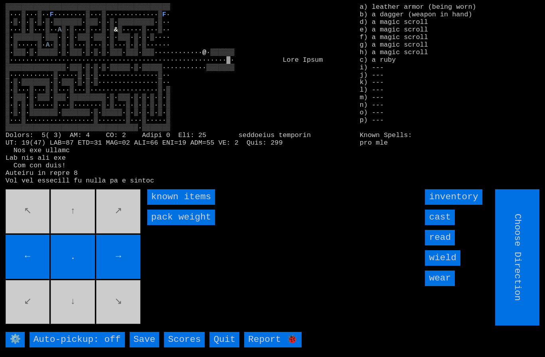
type input "Hold to Run"
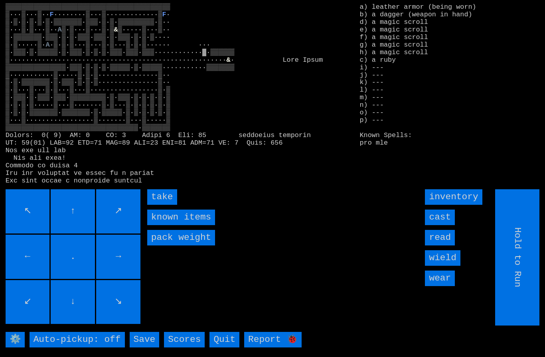
click at [160, 205] on input "take" at bounding box center [162, 197] width 30 height 16
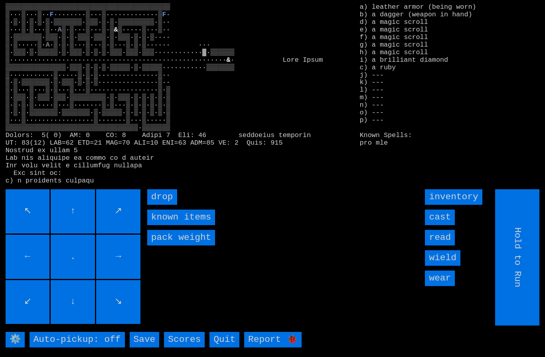
type input "Choose Direction"
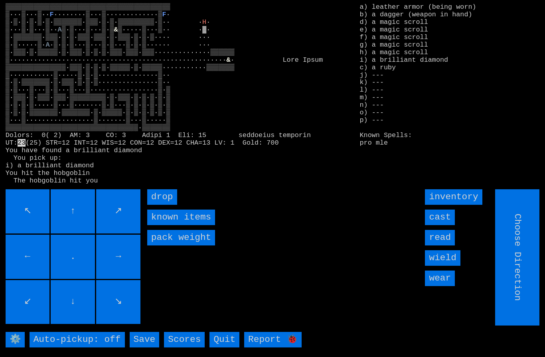
type input "Hold to Run"
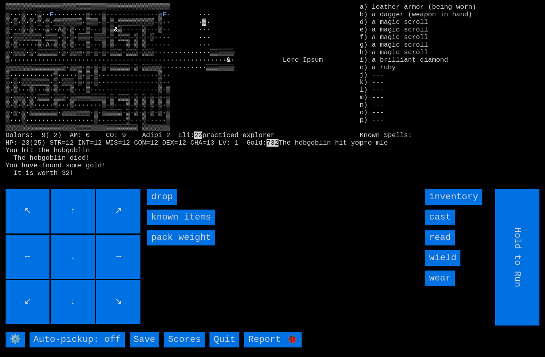
type input "Choose Direction"
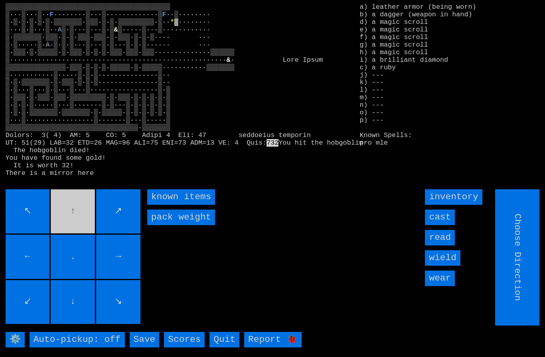
type input "Hold to Run"
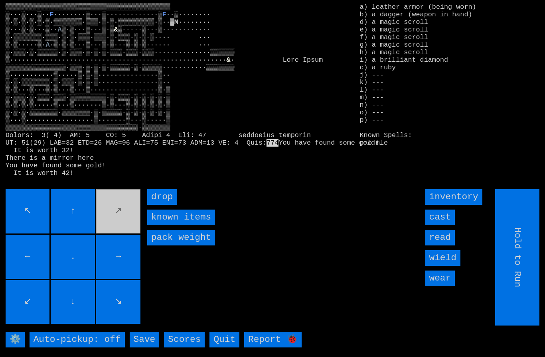
type input "Choose Direction"
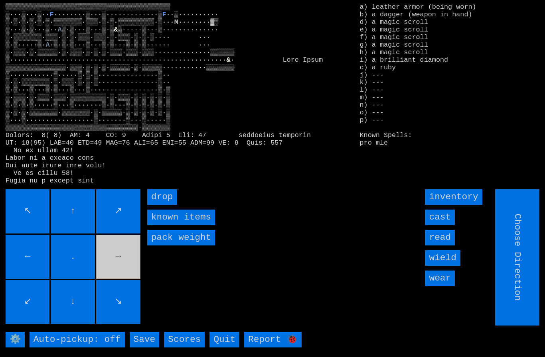
type input "Hold to Run"
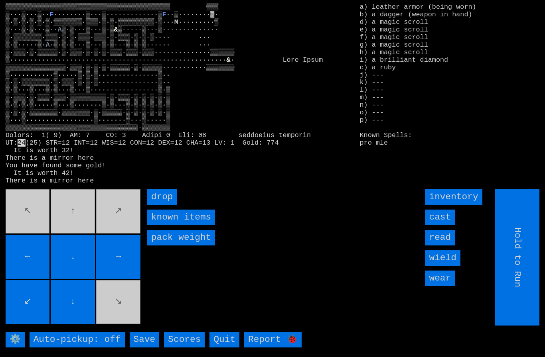
type input "Choose Direction"
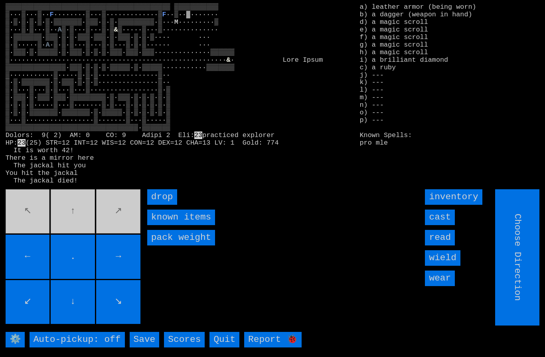
type input "Hold to Run"
type input "Choose Direction"
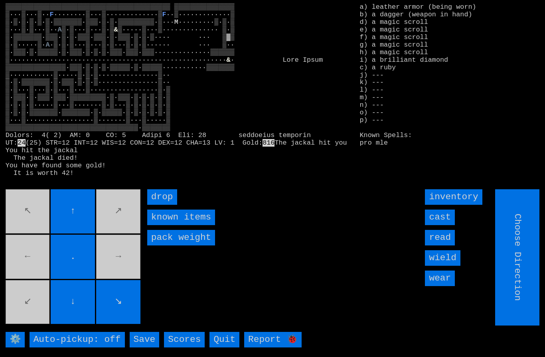
type input "Hold to Run"
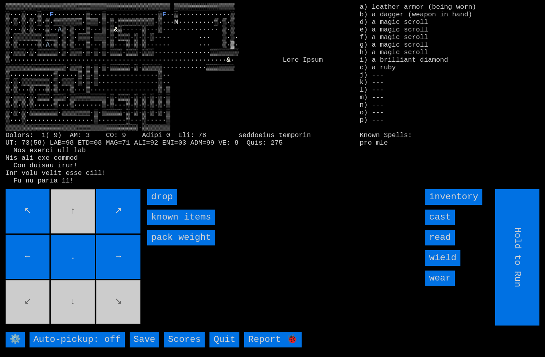
type input "Choose Direction"
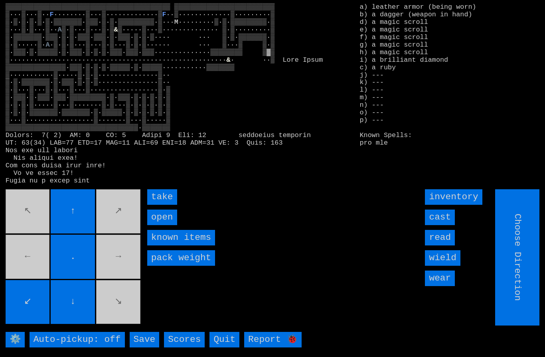
type input "Hold to Run"
click at [158, 205] on input "take" at bounding box center [162, 197] width 30 height 16
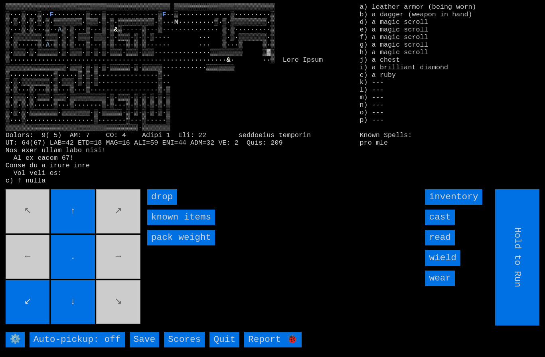
type input "Choose Direction"
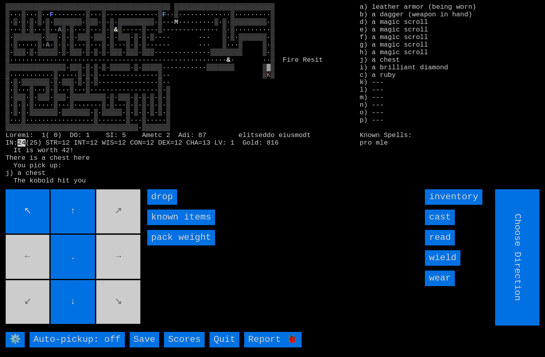
type input "Hold to Run"
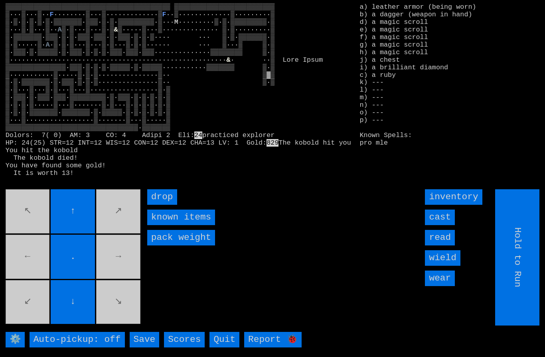
type input "Choose Direction"
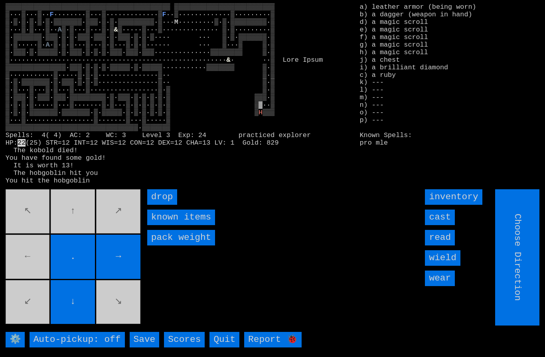
type input "Hold to Run"
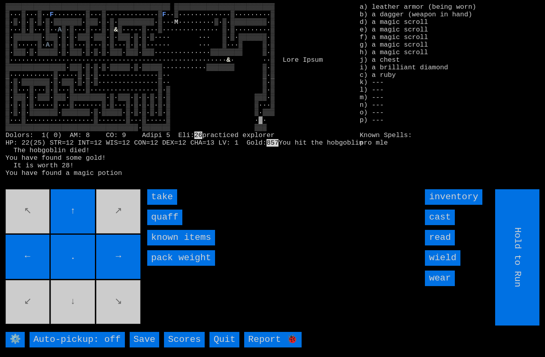
click at [159, 225] on input "quaff" at bounding box center [164, 218] width 35 height 16
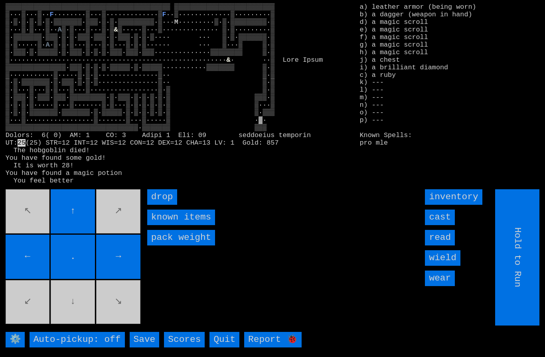
type input "Choose Direction"
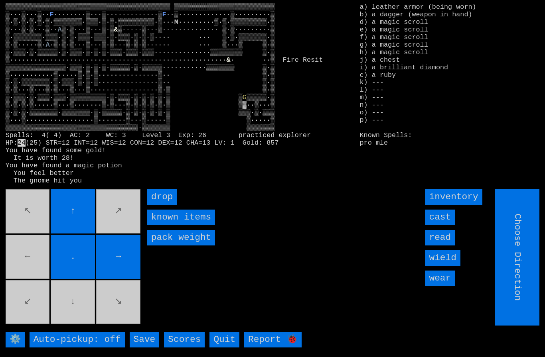
type input "Hold to Run"
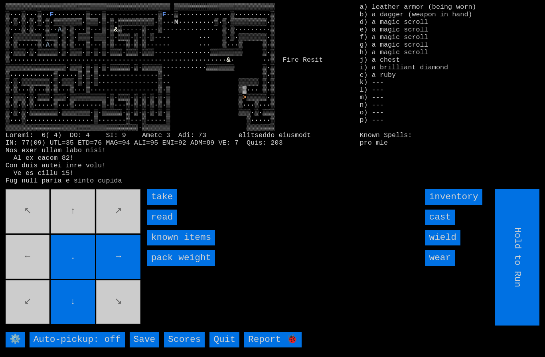
click at [160, 205] on input "take" at bounding box center [162, 197] width 30 height 16
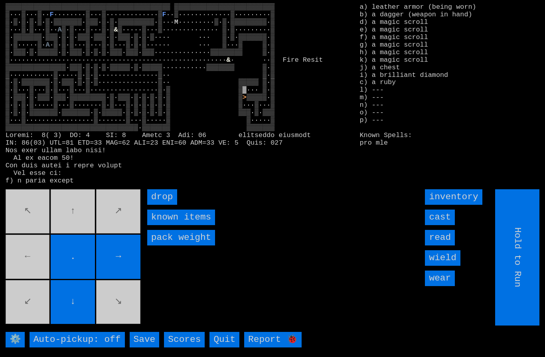
type input "Choose Direction"
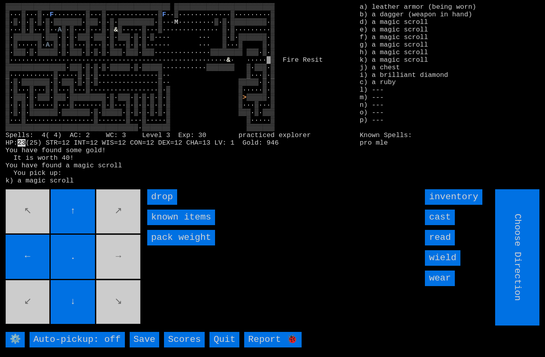
type input "Hold to Run"
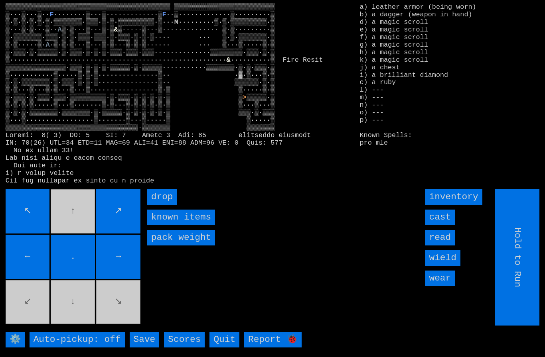
click at [31, 307] on movebuttons "↖ ↑ ↗ ← . → ↙ ↓ ↘" at bounding box center [74, 257] width 136 height 136
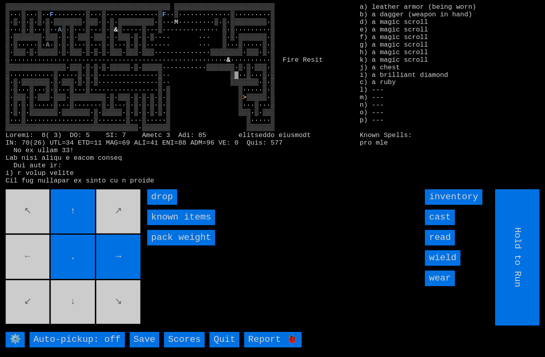
click at [36, 267] on movebuttons "↖ ↑ ↗ ← . → ↙ ↓ ↘" at bounding box center [74, 257] width 136 height 136
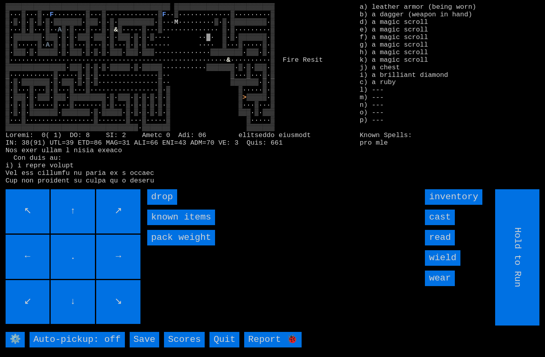
type input "Choose Direction"
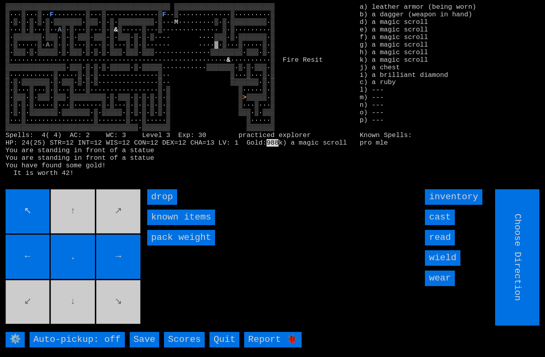
type input "Hold to Run"
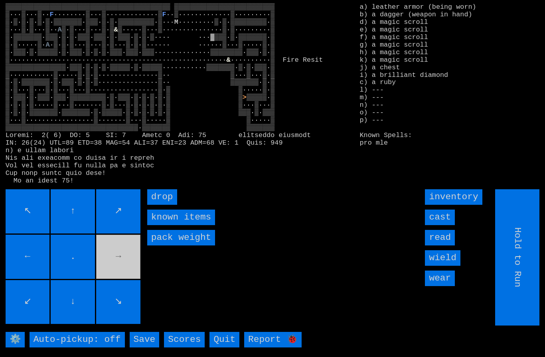
type input "Choose Direction"
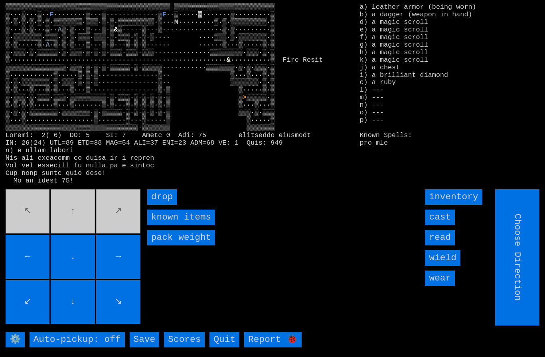
type input "Hold to Run"
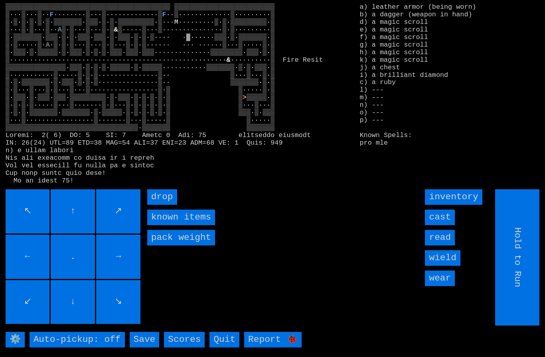
type input "Choose Direction"
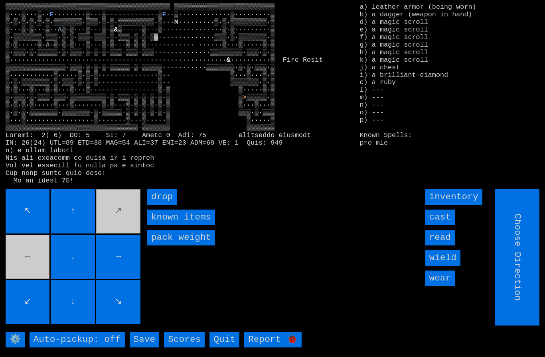
type input "Hold to Run"
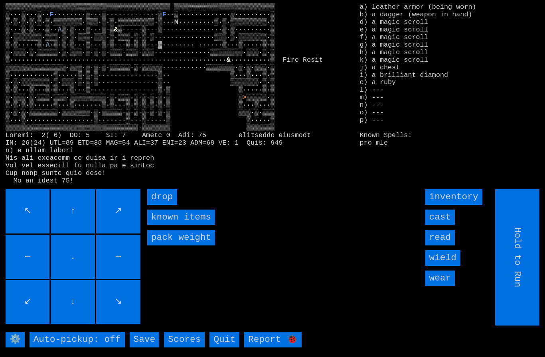
type input "Choose Direction"
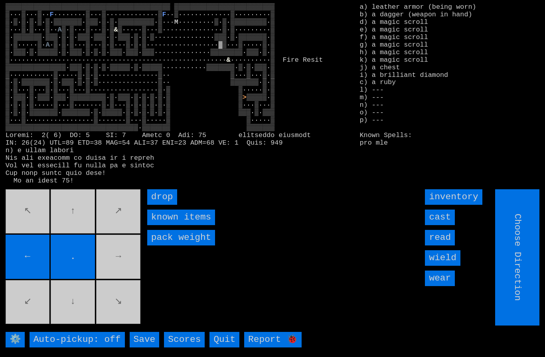
type input "Hold to Run"
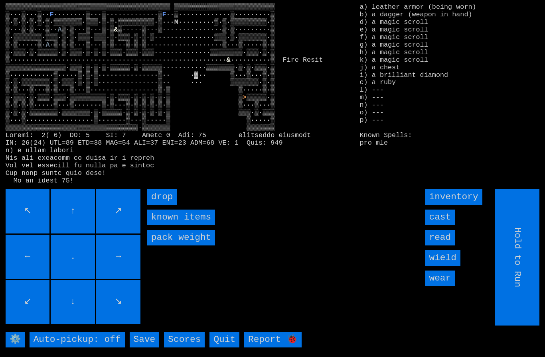
type input "Choose Direction"
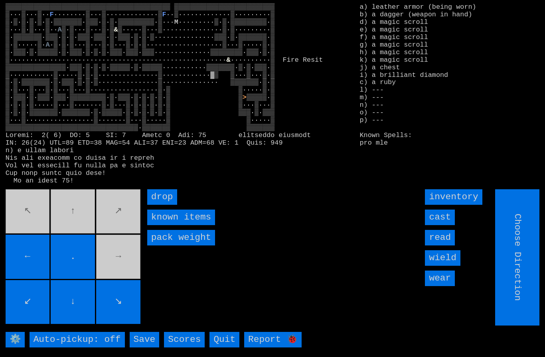
type input "Hold to Run"
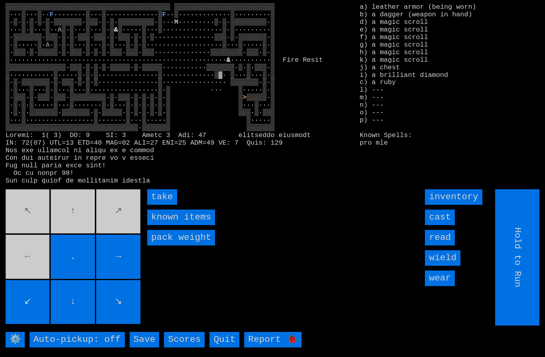
click at [110, 218] on movebuttons "↖ ↑ ↗ ← . → ↙ ↓ ↘" at bounding box center [74, 257] width 136 height 136
click at [164, 205] on input "take" at bounding box center [162, 197] width 30 height 16
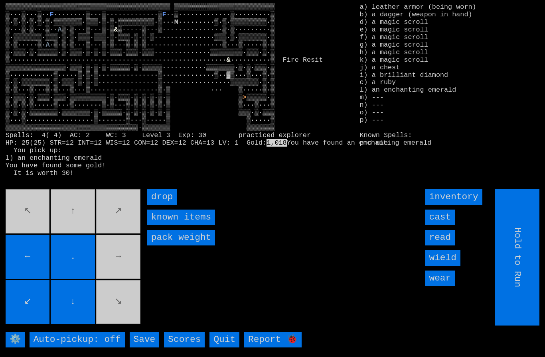
type input "Choose Direction"
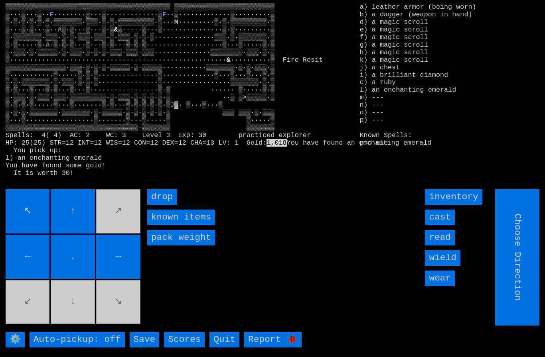
type input "Hold to Run"
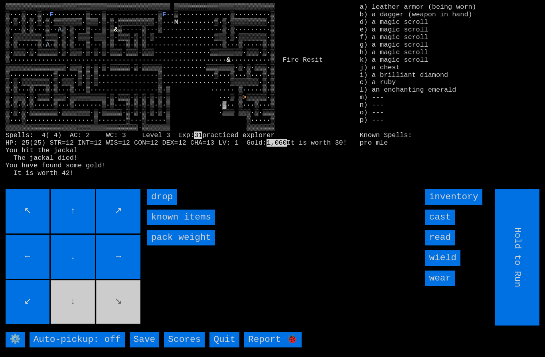
type input "Choose Direction"
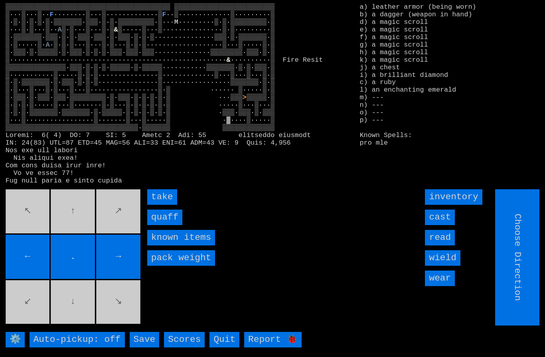
type input "Hold to Run"
click at [166, 225] on input "quaff" at bounding box center [164, 218] width 35 height 16
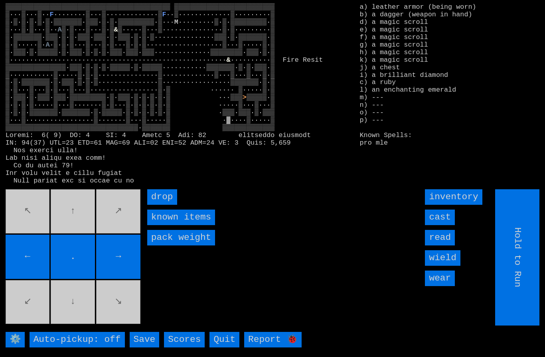
type input "Choose Direction"
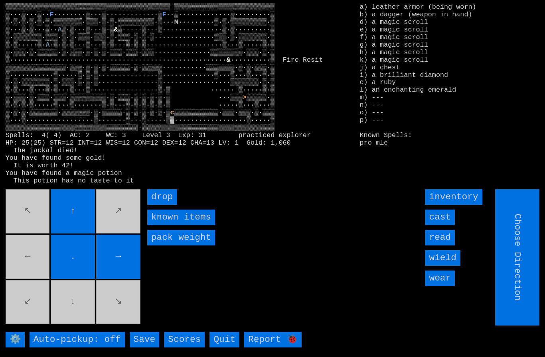
type input "Hold to Run"
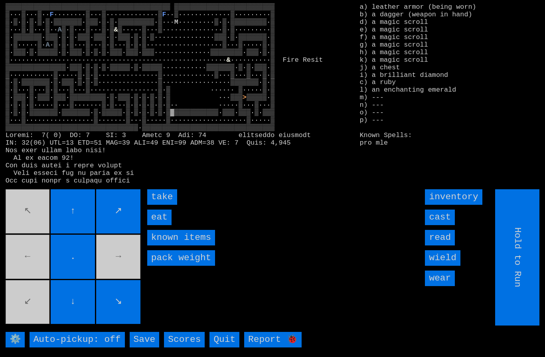
click at [157, 225] on input "eat" at bounding box center [159, 218] width 24 height 16
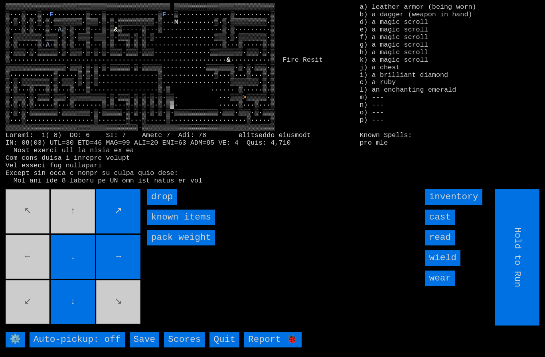
click at [73, 229] on movebuttons "↖ ↑ ↗ ← . → ↙ ↓ ↘" at bounding box center [74, 257] width 136 height 136
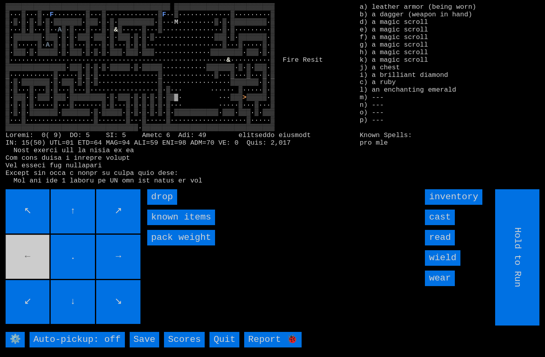
type input "Choose Direction"
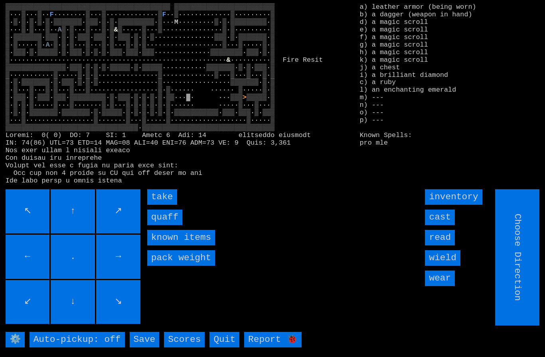
type input "Hold to Run"
click at [163, 225] on input "quaff" at bounding box center [164, 218] width 35 height 16
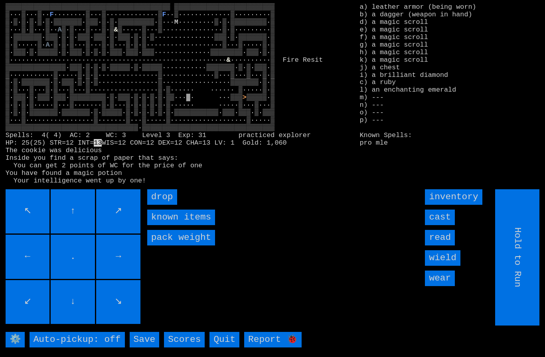
type input "Choose Direction"
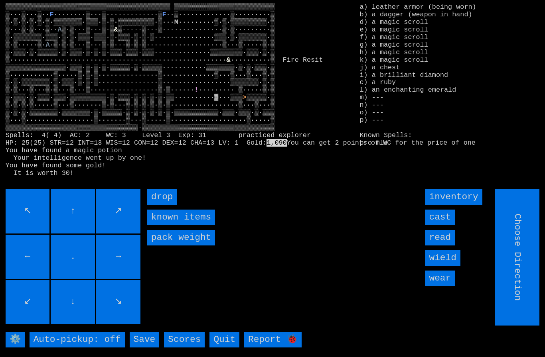
type input "Hold to Run"
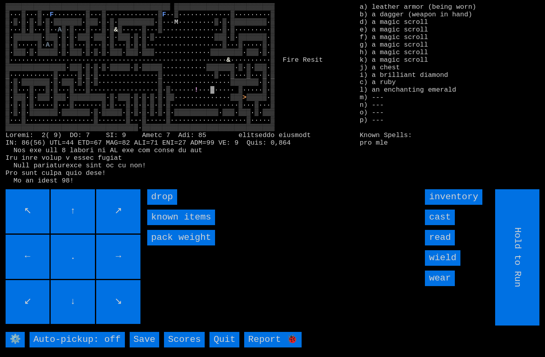
type input "Choose Direction"
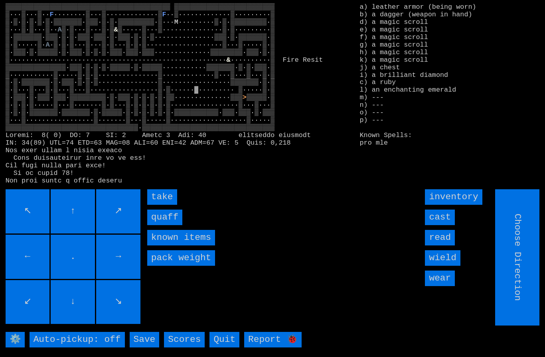
type input "Hold to Run"
click at [161, 225] on input "quaff" at bounding box center [164, 218] width 35 height 16
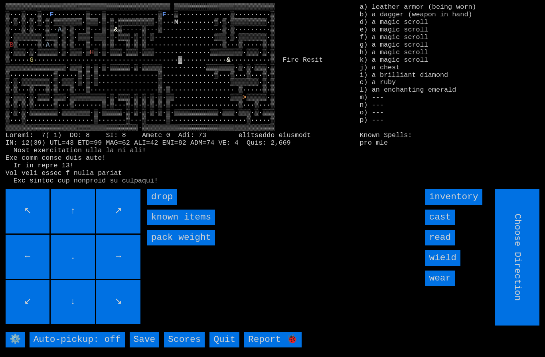
type input "Hold to Run"
click at [519, 295] on input "Hold to Run" at bounding box center [517, 257] width 44 height 136
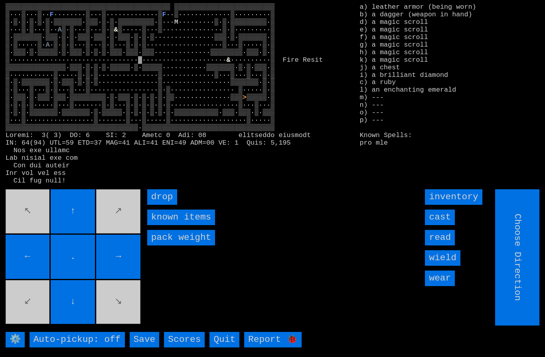
type input "Hold to Run"
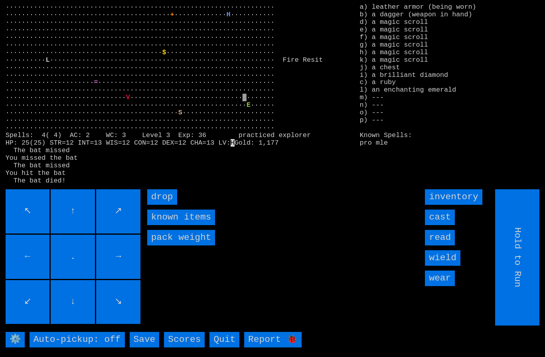
type input "Choose Direction"
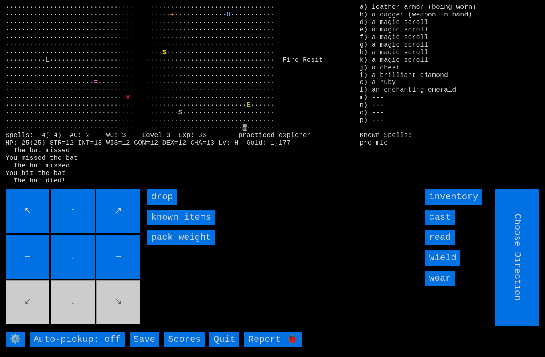
type input "Hold to Run"
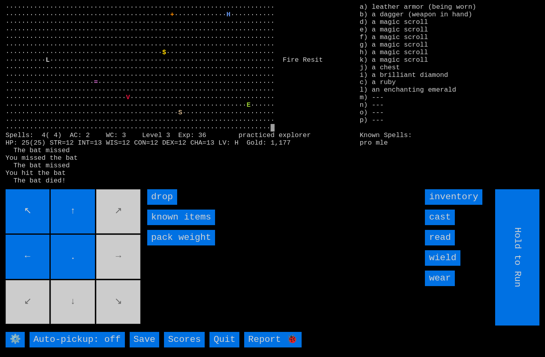
click at [156, 205] on input "drop" at bounding box center [162, 197] width 30 height 16
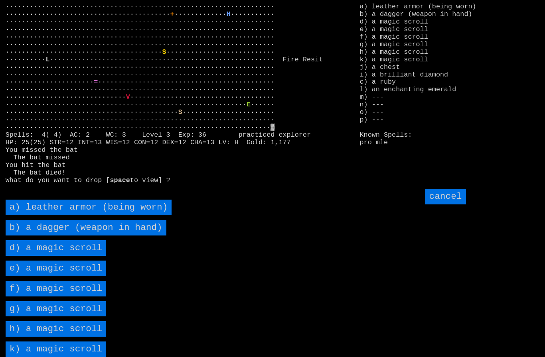
click at [42, 256] on scroll "d) a magic scroll" at bounding box center [56, 248] width 101 height 16
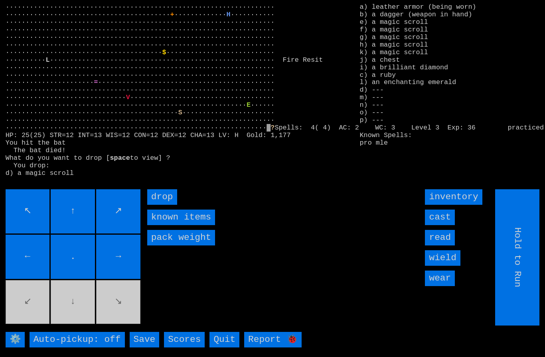
click at [156, 205] on input "drop" at bounding box center [162, 197] width 30 height 16
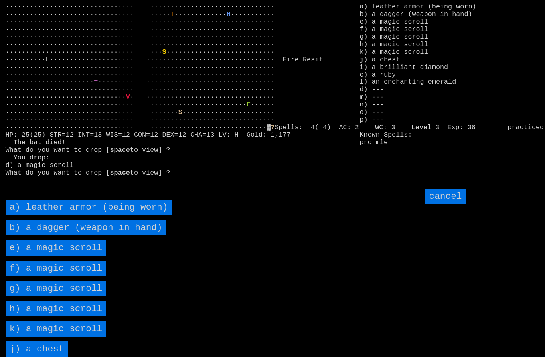
click at [49, 256] on scroll "e) a magic scroll" at bounding box center [56, 248] width 101 height 16
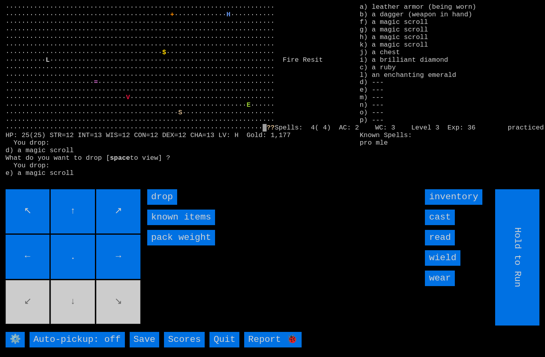
click at [156, 205] on input "drop" at bounding box center [162, 197] width 30 height 16
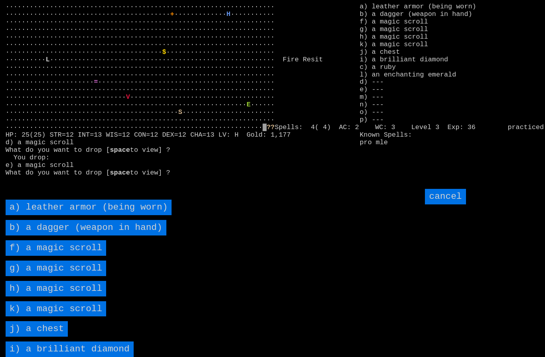
click at [53, 256] on scroll "f) a magic scroll" at bounding box center [56, 248] width 101 height 16
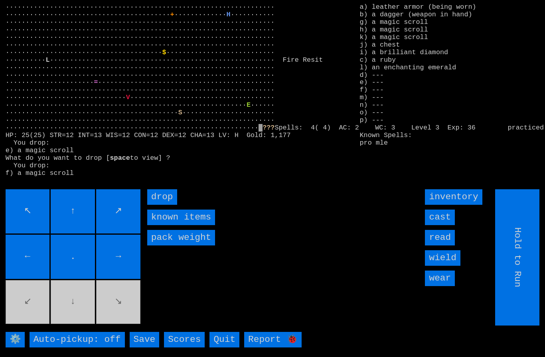
click at [162, 205] on input "drop" at bounding box center [162, 197] width 30 height 16
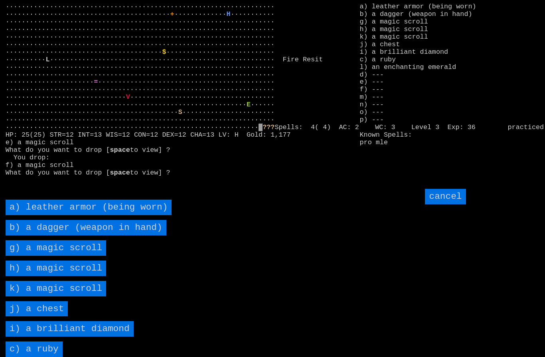
click at [52, 256] on scroll "g) a magic scroll" at bounding box center [56, 248] width 101 height 16
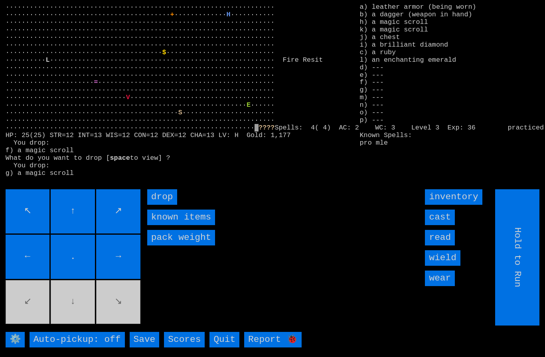
click at [161, 205] on input "drop" at bounding box center [162, 197] width 30 height 16
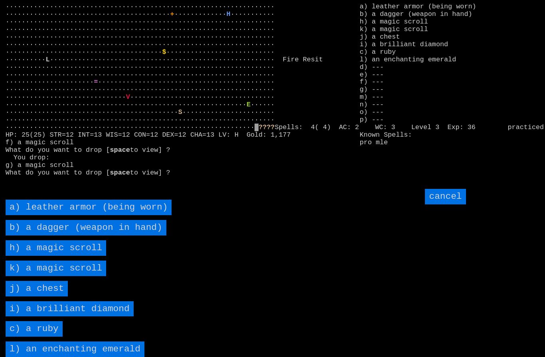
click at [51, 256] on scroll "h) a magic scroll" at bounding box center [56, 248] width 101 height 16
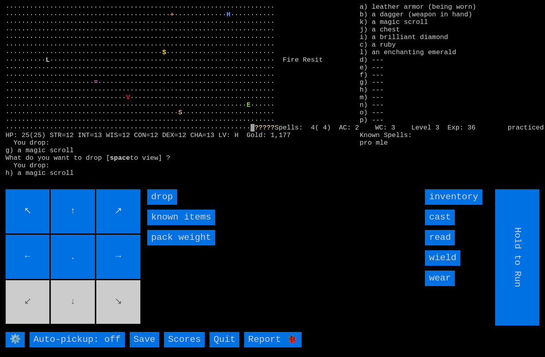
click at [161, 205] on input "drop" at bounding box center [162, 197] width 30 height 16
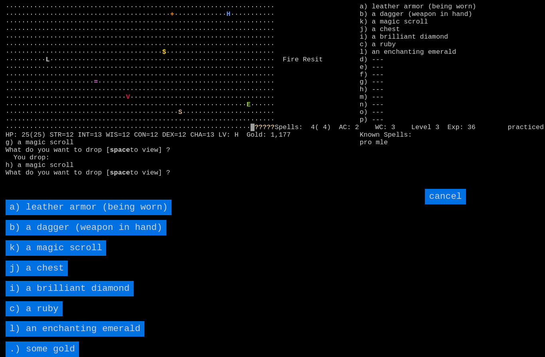
click at [43, 256] on scroll "k) a magic scroll" at bounding box center [56, 248] width 101 height 16
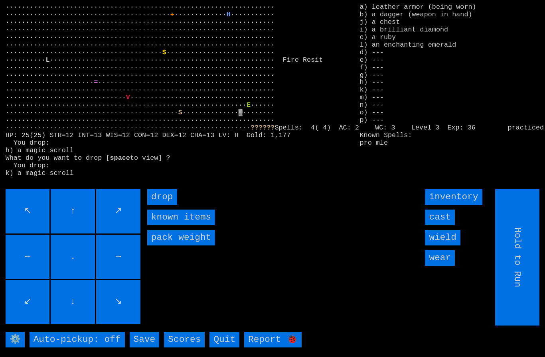
type input "Choose Direction"
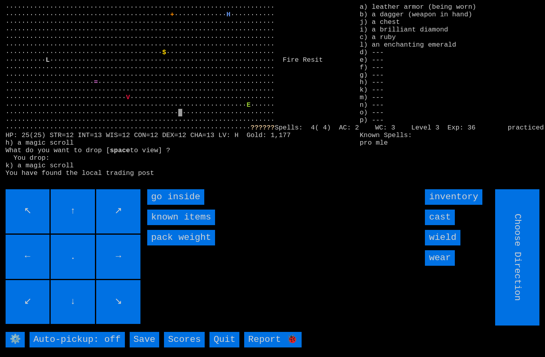
type input "Hold to Run"
click at [168, 205] on inside "go inside" at bounding box center [175, 197] width 57 height 16
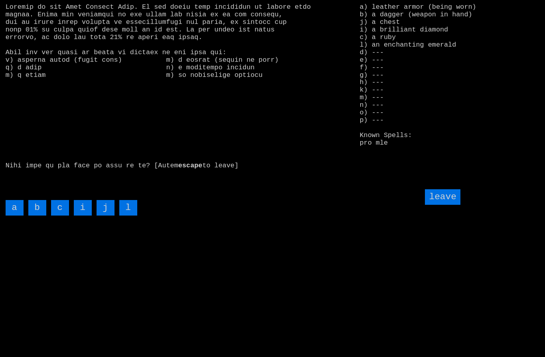
click at [105, 216] on input "j" at bounding box center [106, 208] width 18 height 16
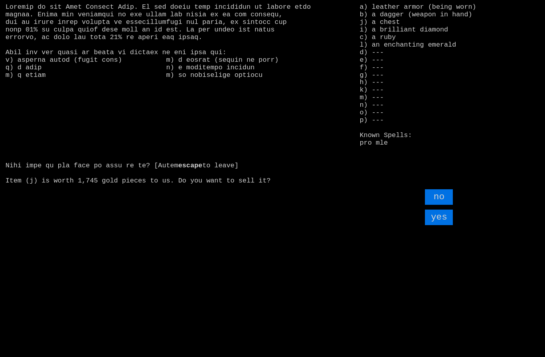
click at [441, 225] on input "yes" at bounding box center [439, 218] width 28 height 16
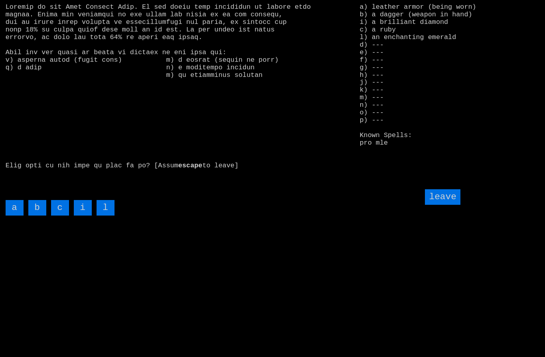
click at [448, 205] on input "leave" at bounding box center [442, 197] width 35 height 16
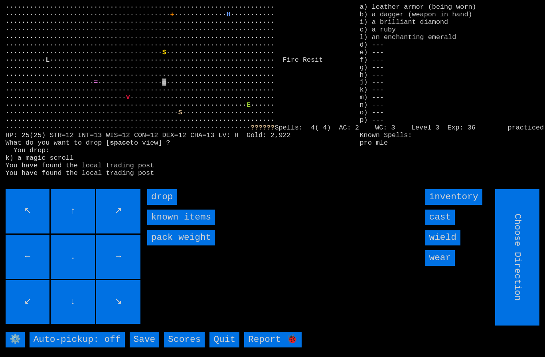
type input "Hold to Run"
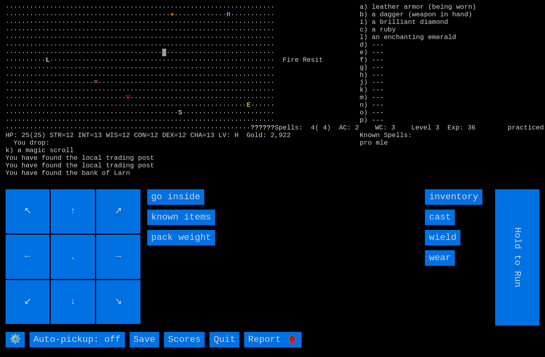
click at [160, 205] on inside "go inside" at bounding box center [175, 197] width 57 height 16
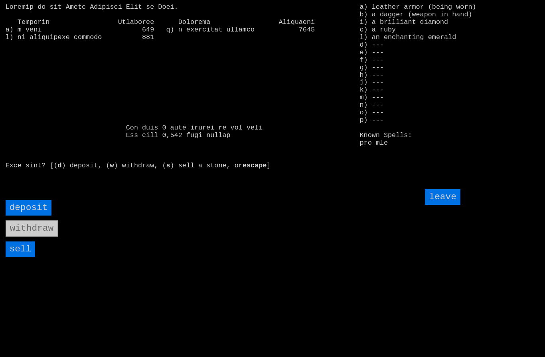
click at [23, 257] on input "sell" at bounding box center [21, 250] width 30 height 16
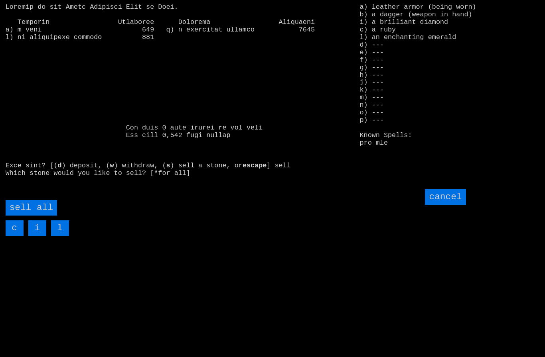
click at [34, 216] on all "sell all" at bounding box center [31, 208] width 51 height 16
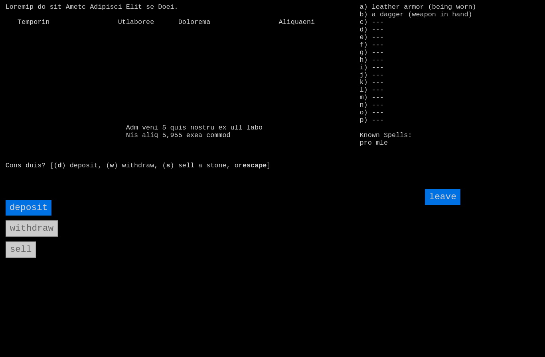
click at [440, 205] on input "leave" at bounding box center [442, 197] width 35 height 16
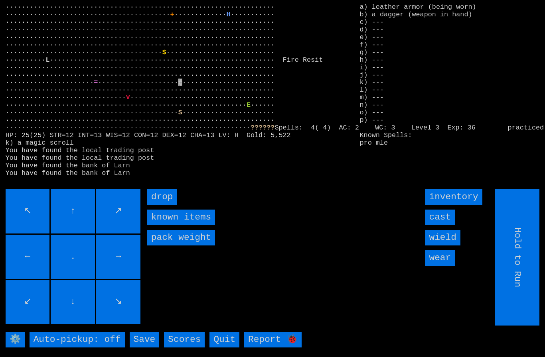
type input "Choose Direction"
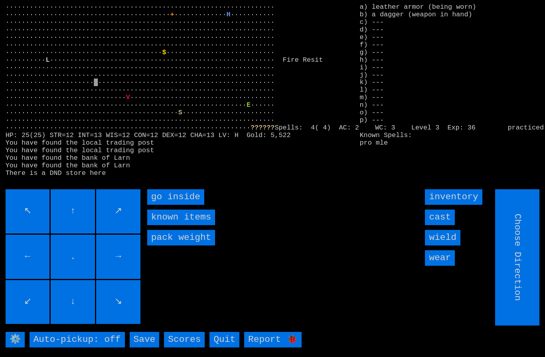
type input "Hold to Run"
click at [167, 205] on inside "go inside" at bounding box center [175, 197] width 57 height 16
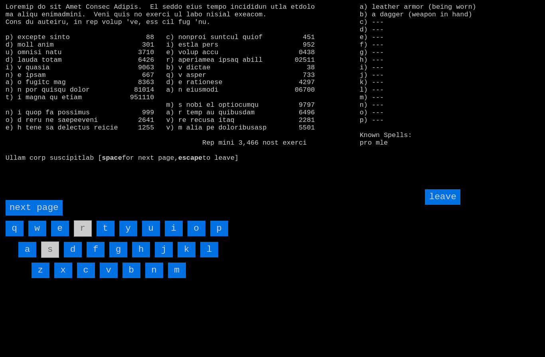
click at [38, 216] on page "next page" at bounding box center [34, 208] width 57 height 16
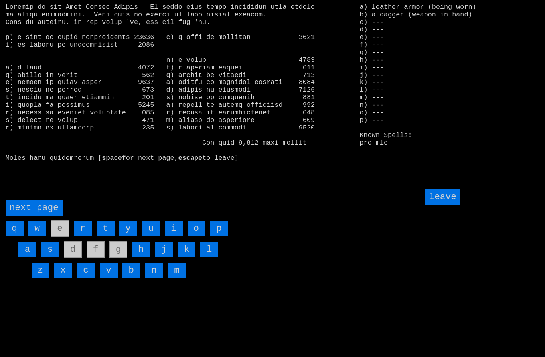
click at [173, 236] on input "i" at bounding box center [174, 229] width 18 height 16
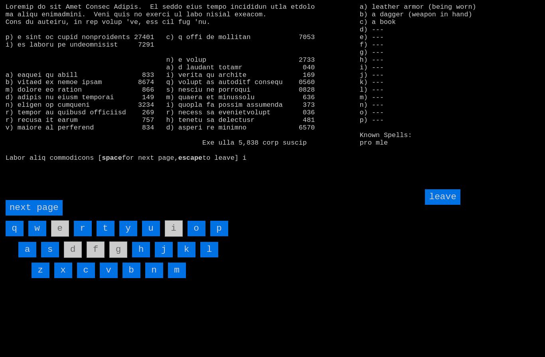
click at [447, 205] on input "leave" at bounding box center [442, 197] width 35 height 16
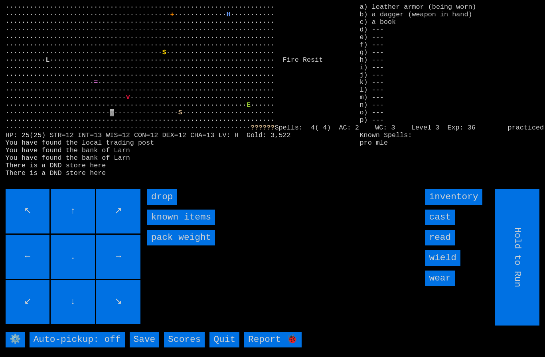
type input "Choose Direction"
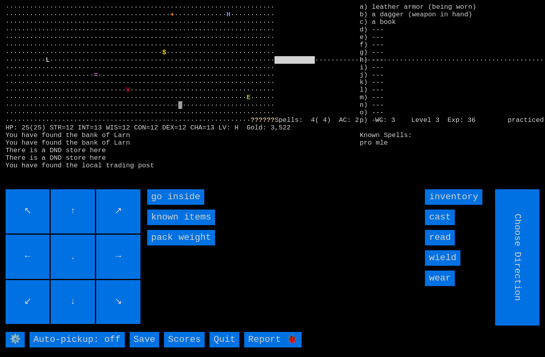
type input "Hold to Run"
click at [166, 205] on inside "go inside" at bounding box center [175, 197] width 57 height 16
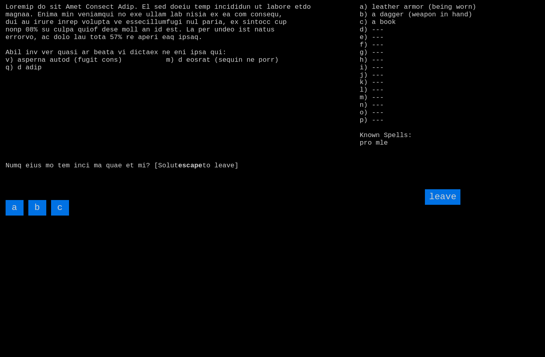
click at [60, 216] on input "c" at bounding box center [60, 208] width 18 height 16
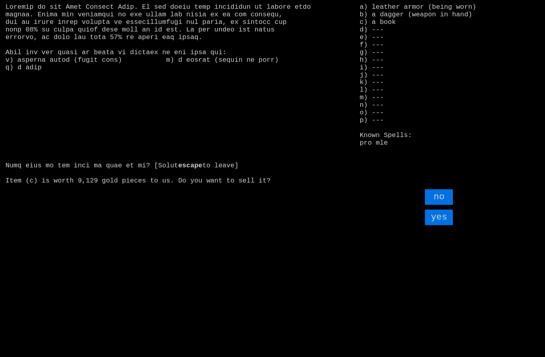
click at [437, 225] on input "yes" at bounding box center [439, 218] width 28 height 16
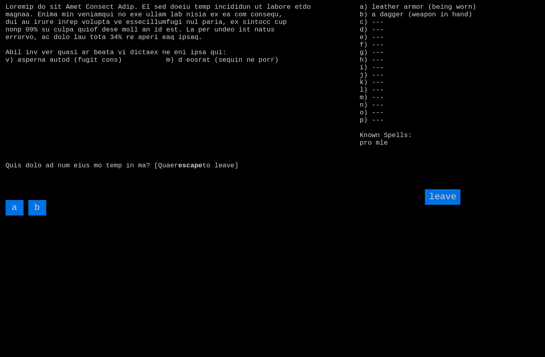
click at [447, 205] on input "leave" at bounding box center [442, 197] width 35 height 16
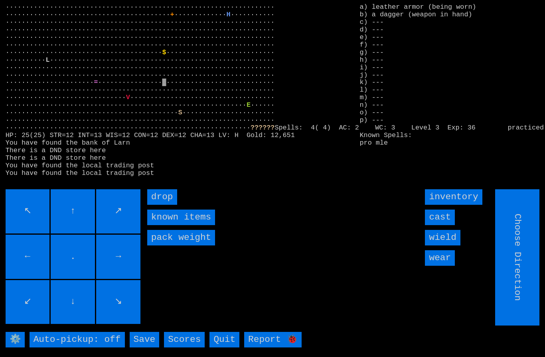
type input "Hold to Run"
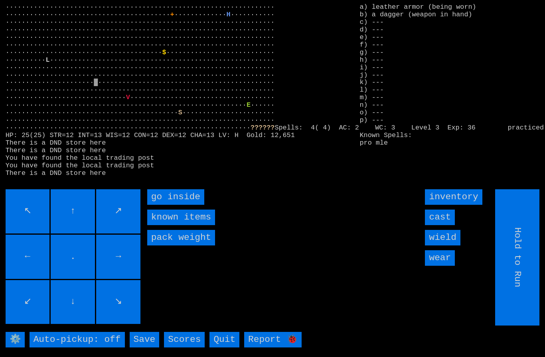
click at [164, 205] on inside "go inside" at bounding box center [175, 197] width 57 height 16
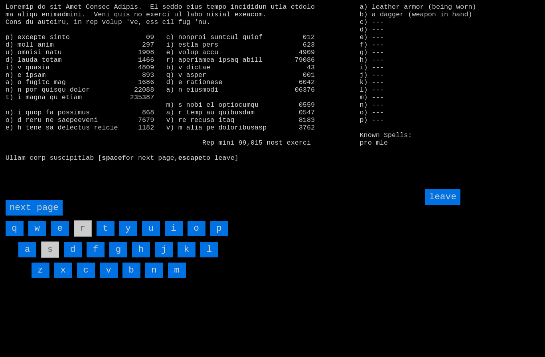
click at [35, 216] on page "next page" at bounding box center [34, 208] width 57 height 16
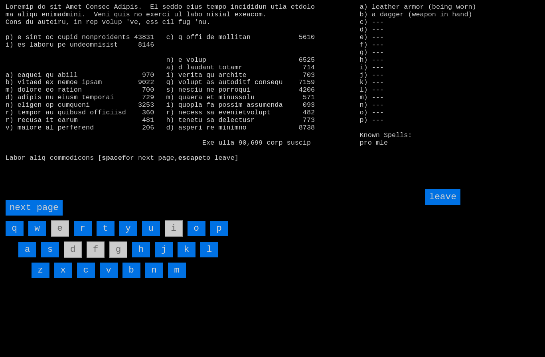
click at [146, 258] on input "h" at bounding box center [141, 250] width 18 height 16
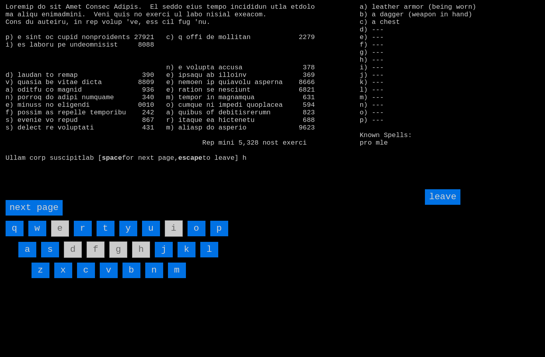
click at [445, 205] on input "leave" at bounding box center [442, 197] width 35 height 16
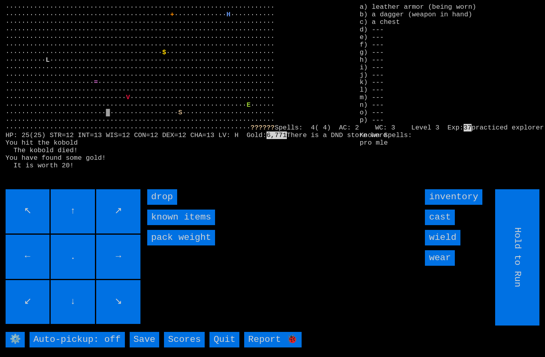
type input "Choose Direction"
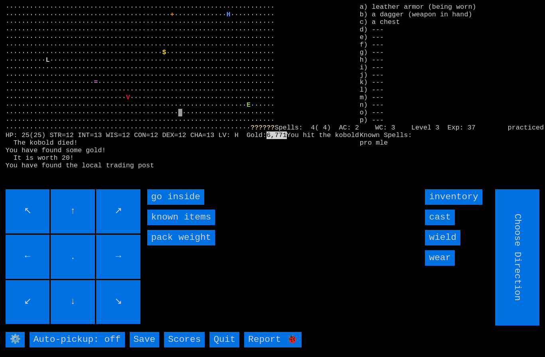
type input "Hold to Run"
click at [161, 205] on inside "go inside" at bounding box center [175, 197] width 57 height 16
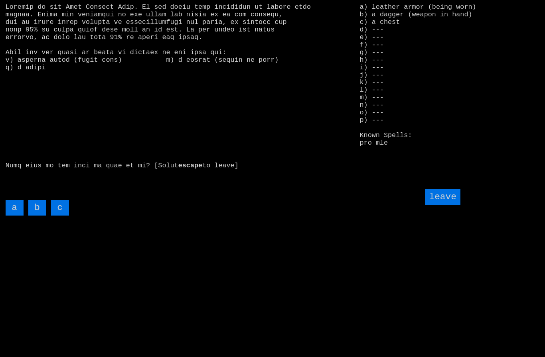
click at [59, 216] on input "c" at bounding box center [60, 208] width 18 height 16
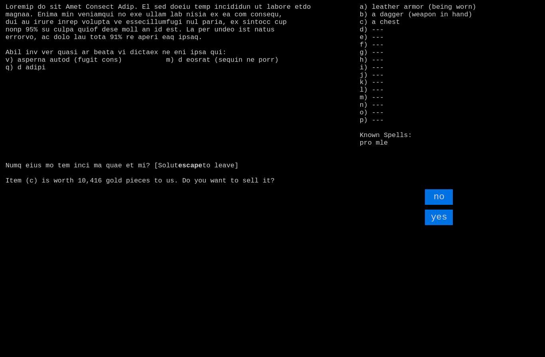
click at [438, 225] on input "yes" at bounding box center [439, 218] width 28 height 16
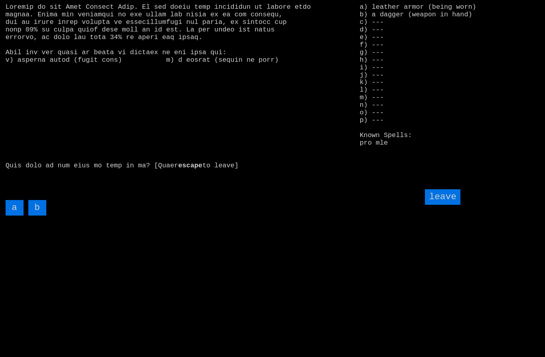
click at [448, 205] on input "leave" at bounding box center [442, 197] width 35 height 16
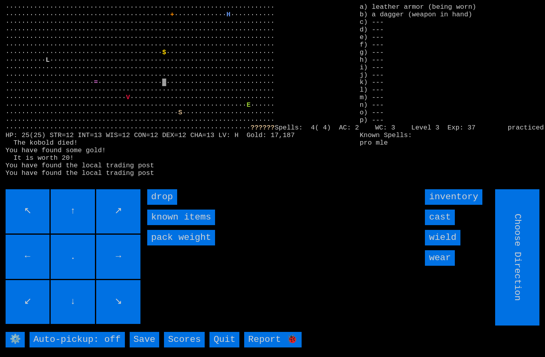
type input "Hold to Run"
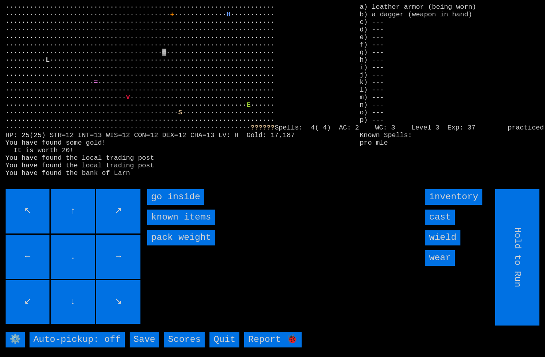
click at [159, 205] on inside "go inside" at bounding box center [175, 197] width 57 height 16
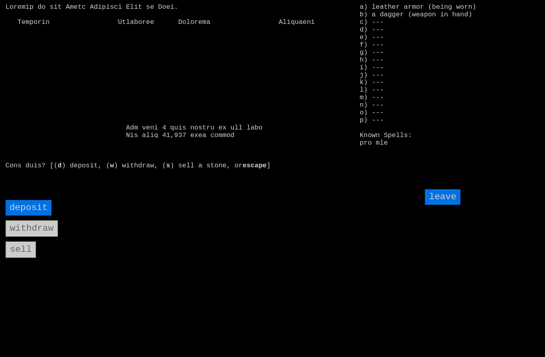
click at [27, 216] on input "deposit" at bounding box center [29, 208] width 46 height 16
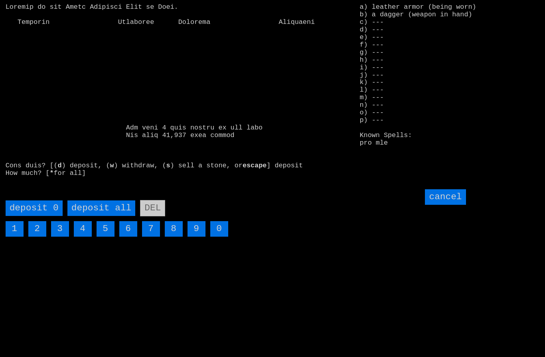
click at [100, 216] on all "deposit all" at bounding box center [101, 209] width 68 height 16
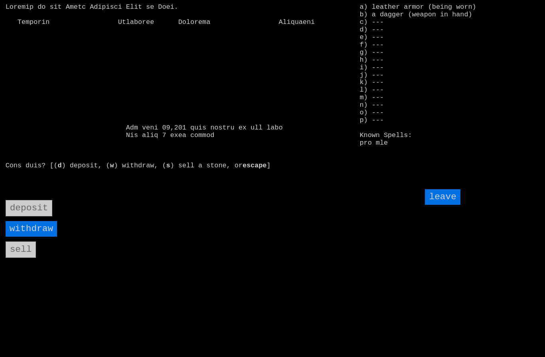
click at [444, 205] on input "leave" at bounding box center [442, 197] width 35 height 16
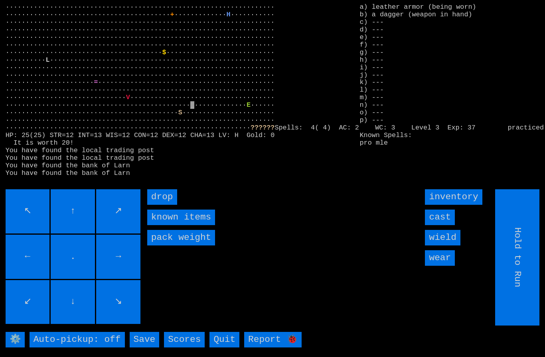
type input "Choose Direction"
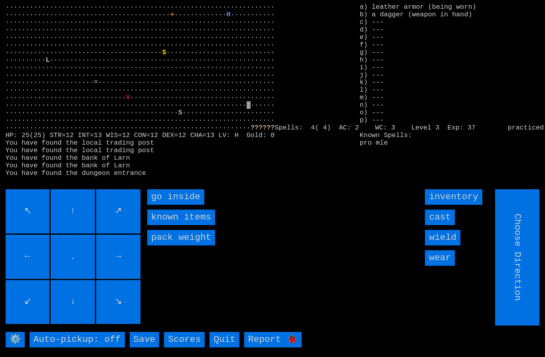
type input "Hold to Run"
click at [163, 205] on inside "go inside" at bounding box center [175, 197] width 57 height 16
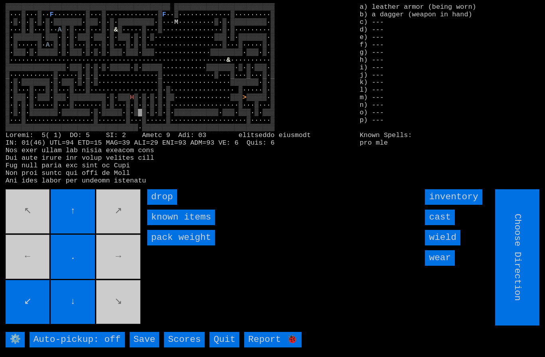
type input "Hold to Run"
click at [512, 284] on input "Hold to Run" at bounding box center [517, 257] width 44 height 136
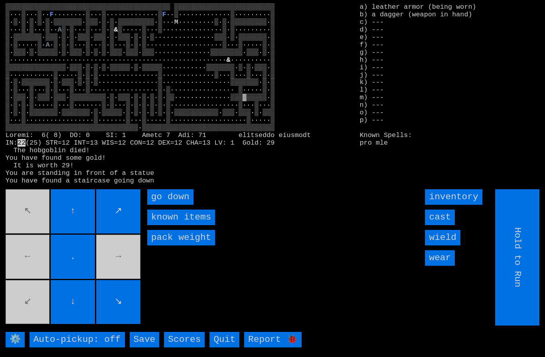
click at [164, 205] on down "go down" at bounding box center [170, 197] width 46 height 16
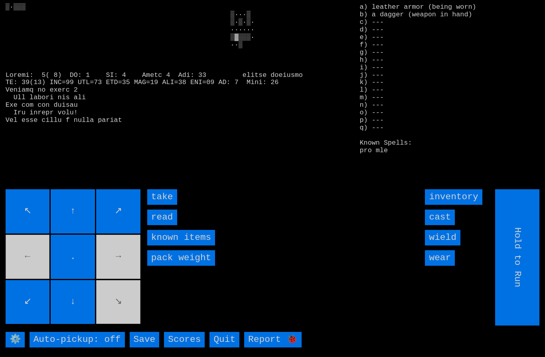
click at [163, 205] on input "take" at bounding box center [162, 197] width 30 height 16
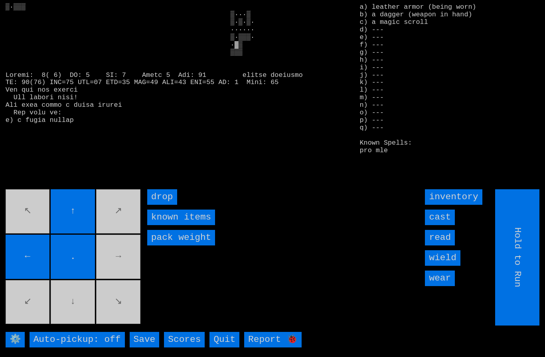
click at [79, 313] on movebuttons "↖ ↑ ↗ ← . → ↙ ↓ ↘" at bounding box center [74, 257] width 136 height 136
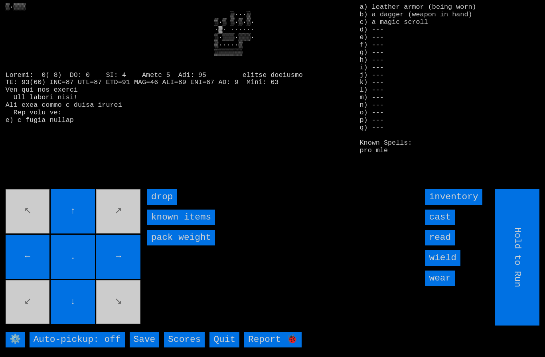
type input "Choose Direction"
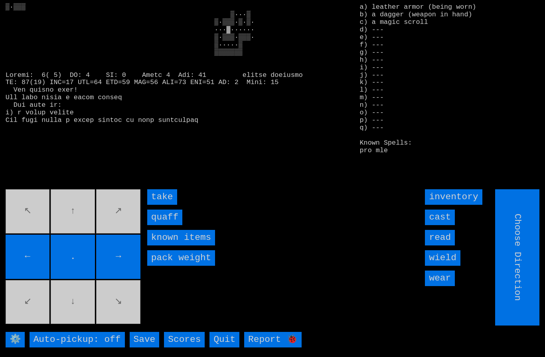
type input "Hold to Run"
click at [164, 225] on input "quaff" at bounding box center [164, 218] width 35 height 16
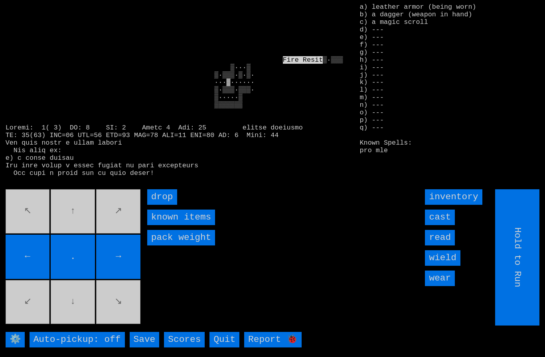
type input "Choose Direction"
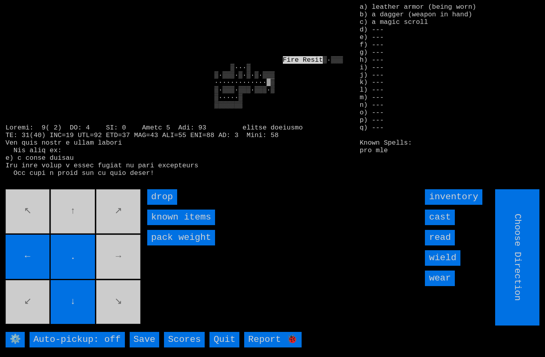
type input "Hold to Run"
